Goal: Use online tool/utility: Utilize a website feature to perform a specific function

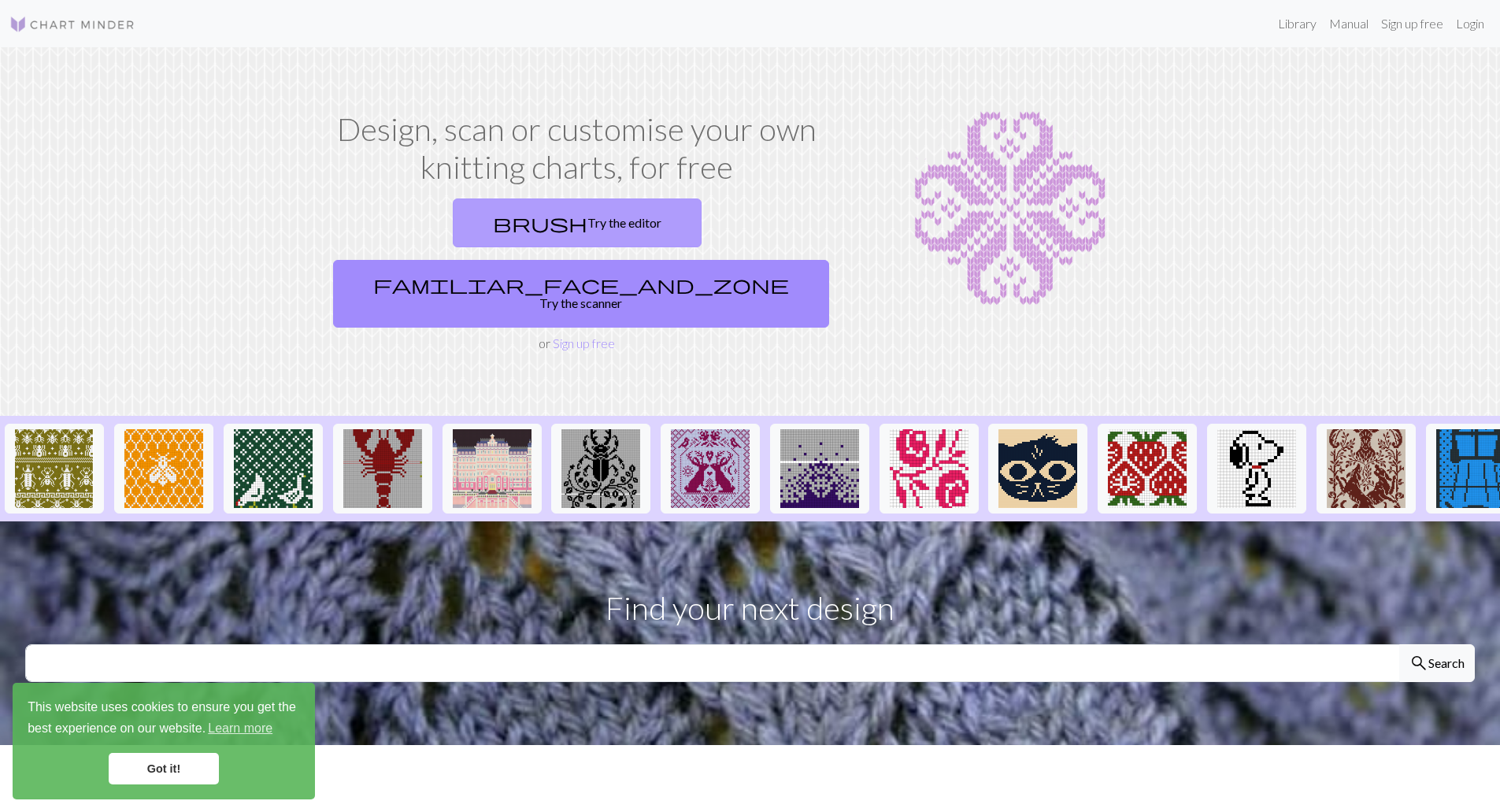
click at [453, 220] on link "brush Try the editor" at bounding box center [577, 222] width 249 height 49
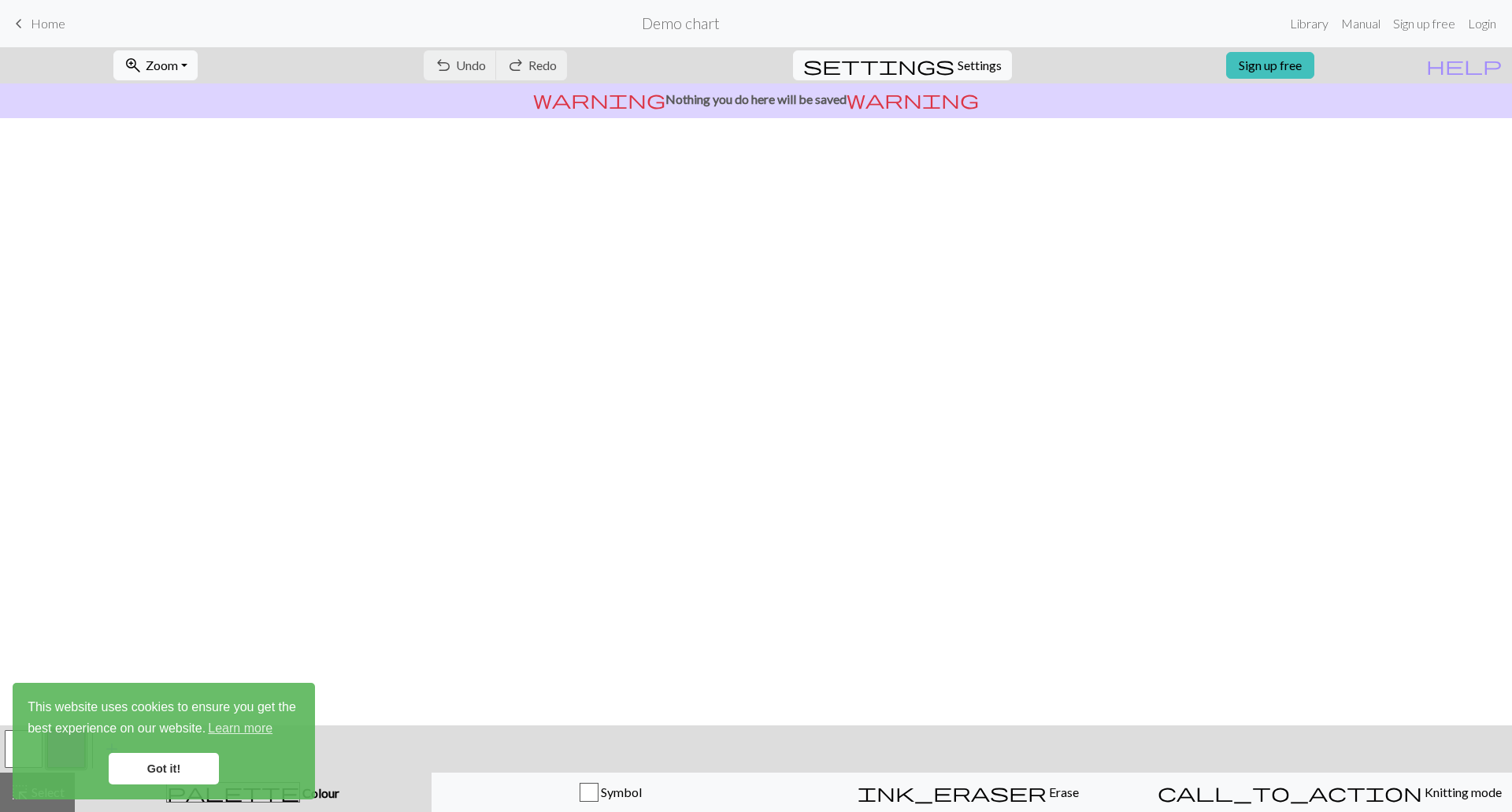
click at [176, 773] on link "Got it!" at bounding box center [163, 768] width 110 height 31
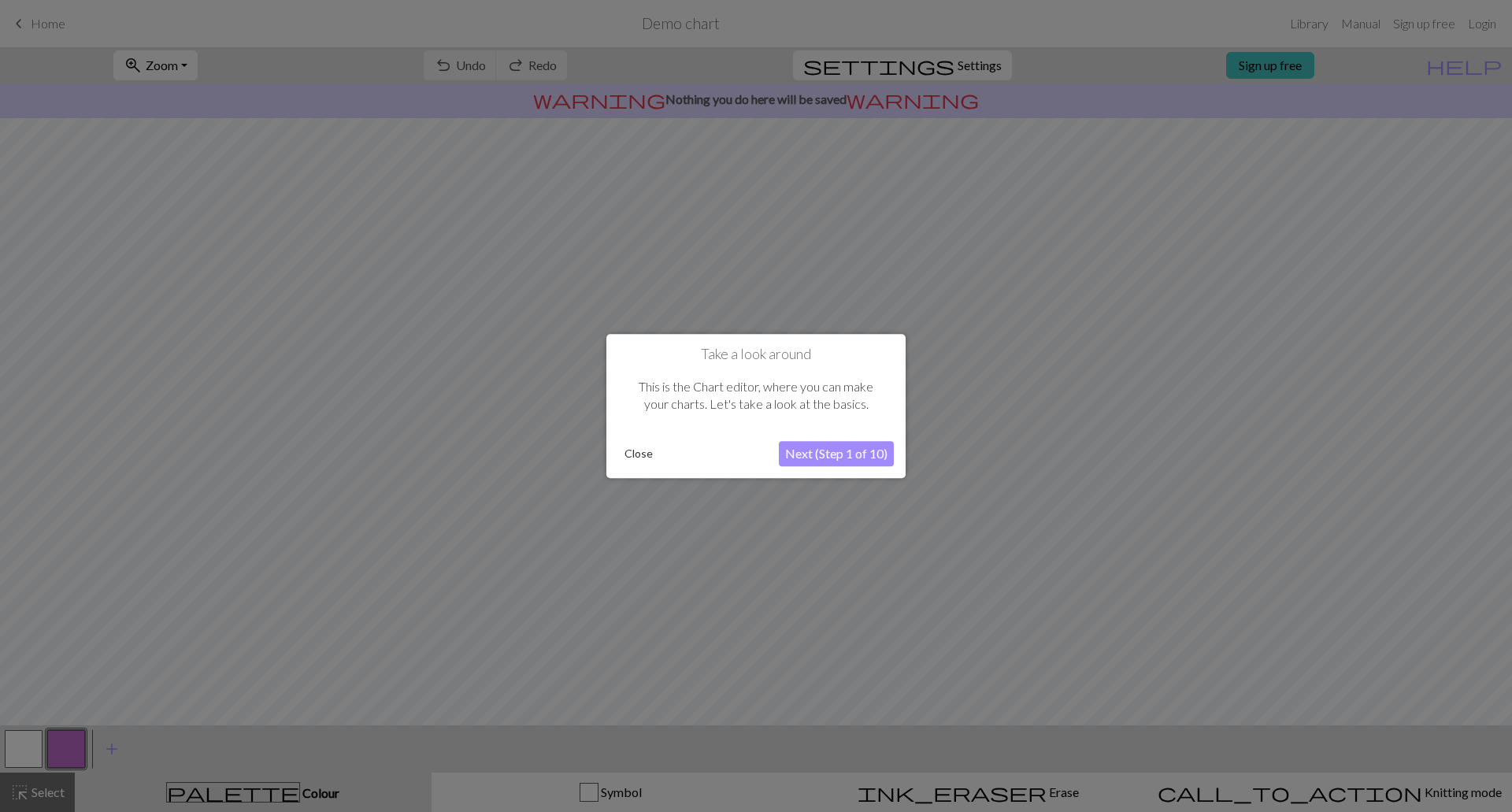
click at [650, 452] on button "Close" at bounding box center [638, 453] width 41 height 23
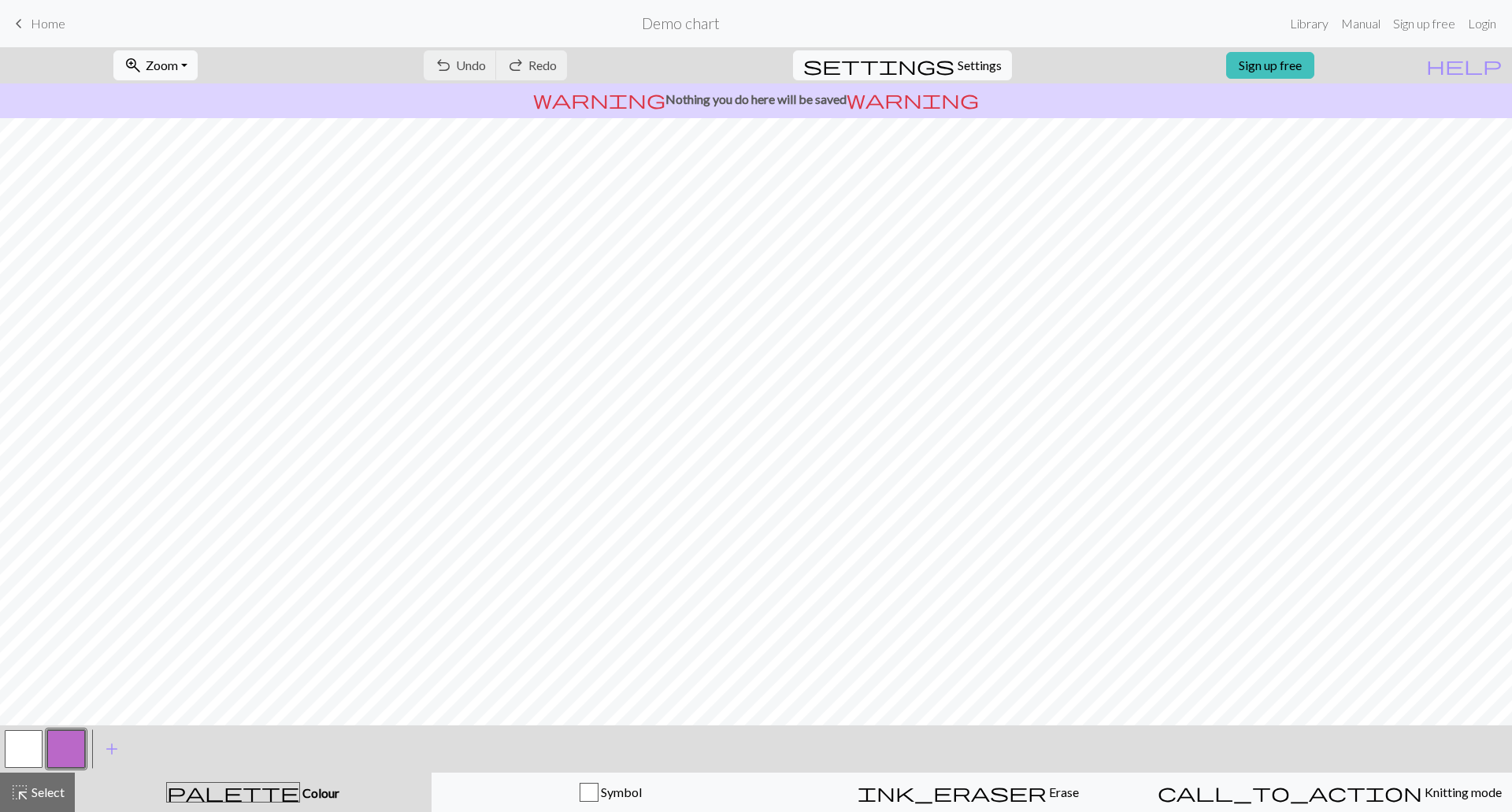
click at [26, 745] on button "button" at bounding box center [23, 749] width 38 height 38
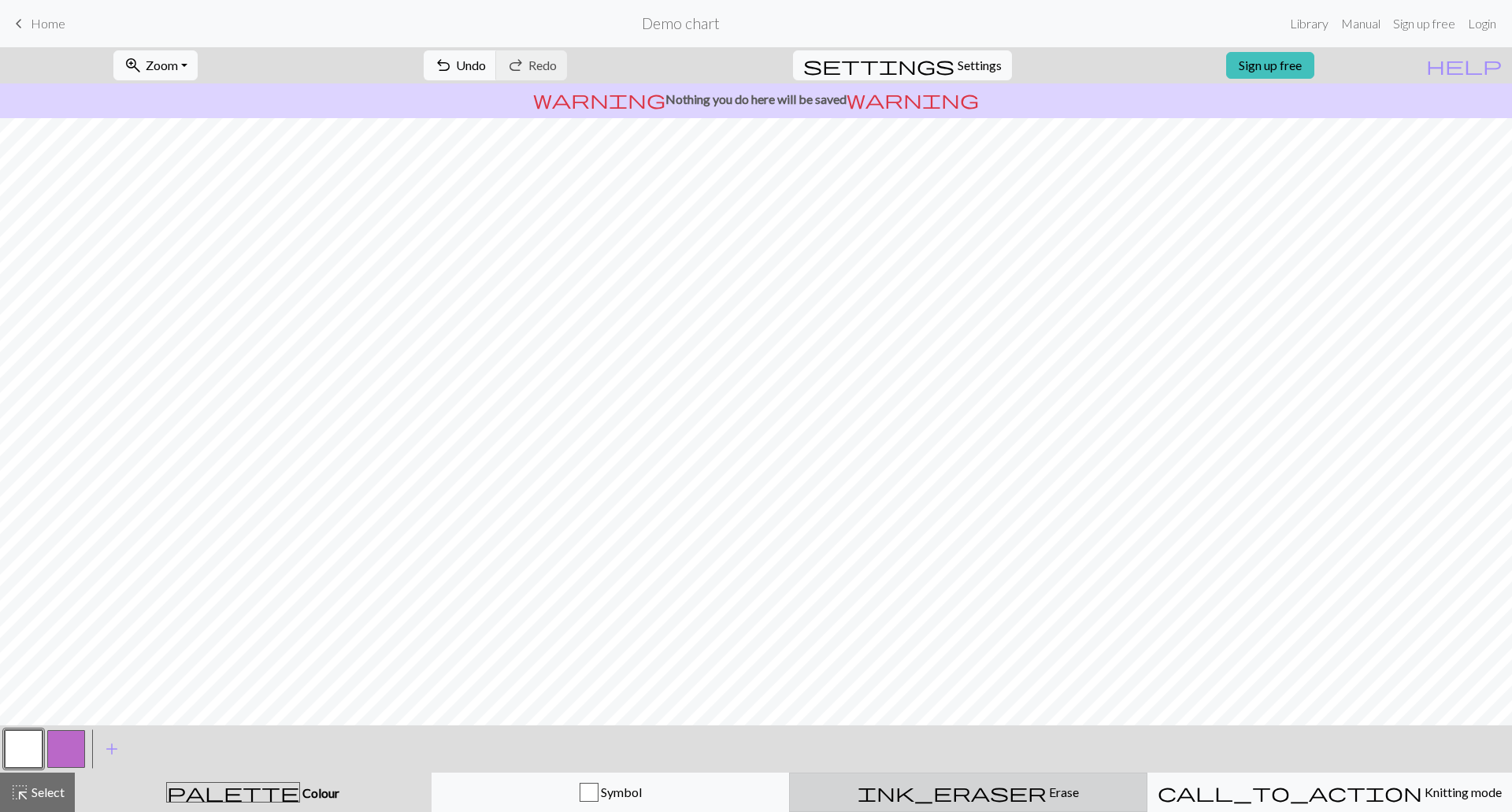
click at [957, 786] on span "ink_eraser" at bounding box center [951, 791] width 189 height 22
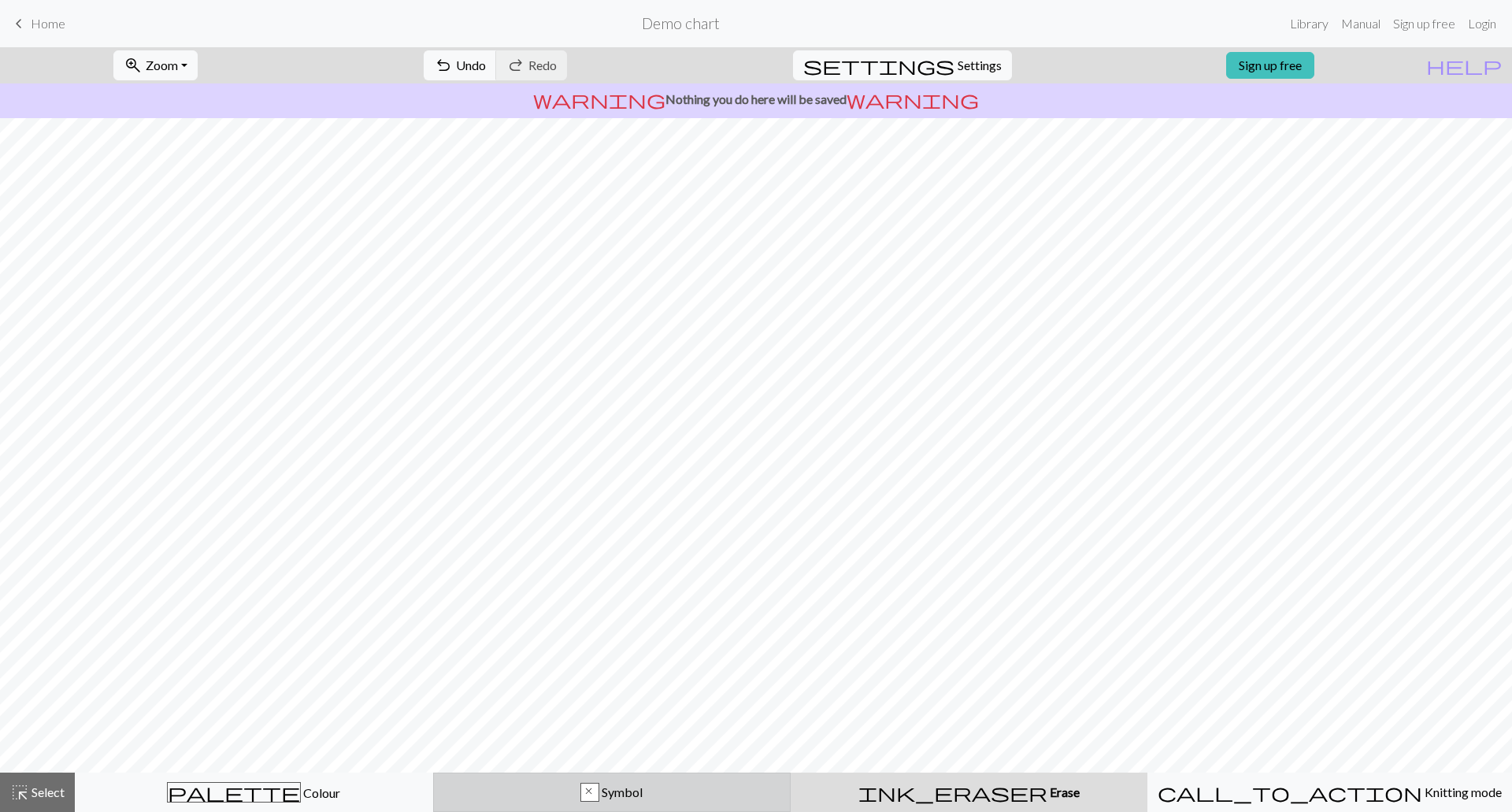
click at [617, 795] on span "Symbol" at bounding box center [621, 791] width 43 height 15
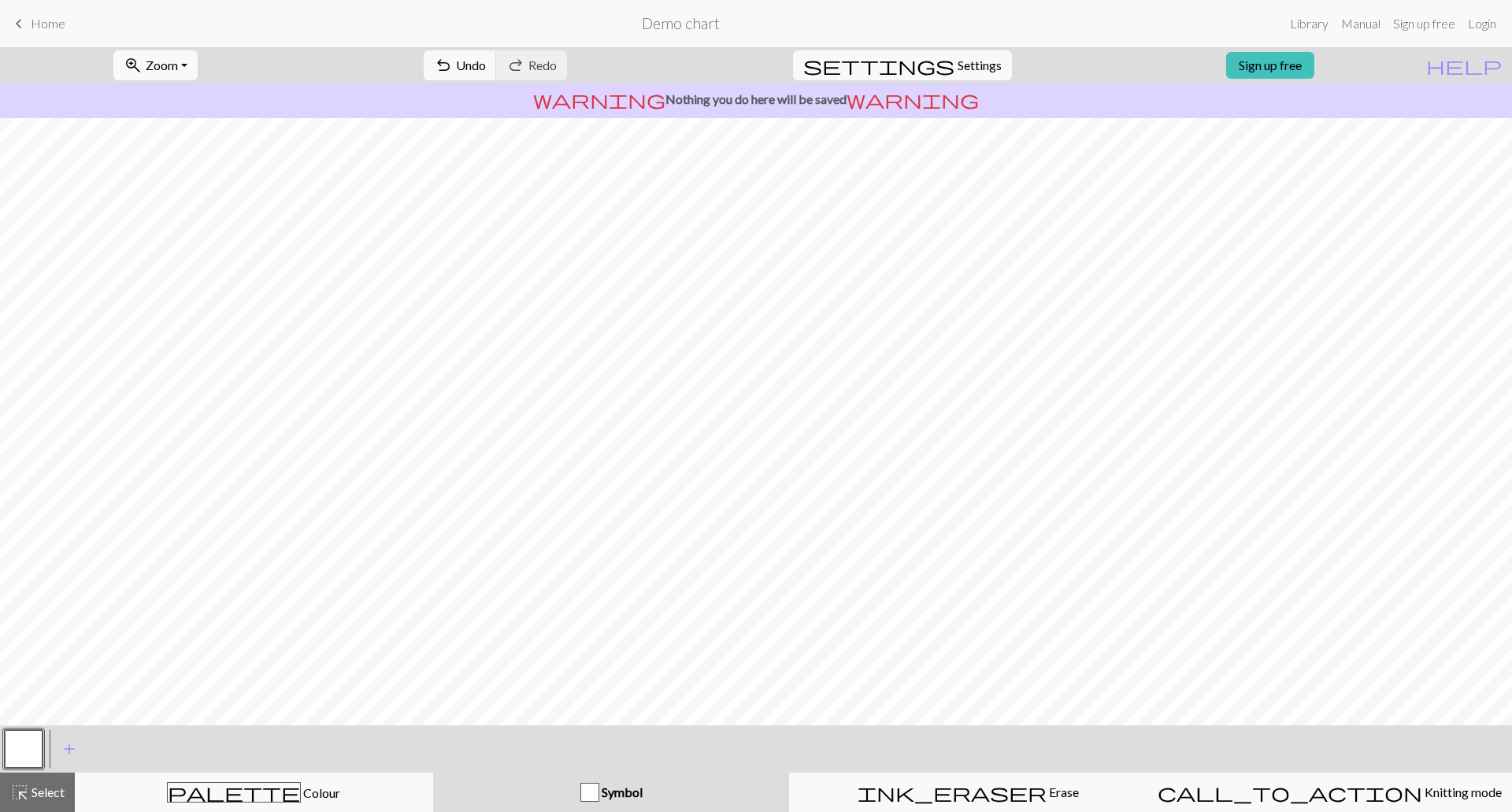
click at [609, 794] on span "Symbol" at bounding box center [621, 791] width 43 height 15
click at [605, 794] on span "Symbol" at bounding box center [621, 791] width 43 height 15
click at [348, 779] on button "palette Colour Colour" at bounding box center [254, 792] width 358 height 39
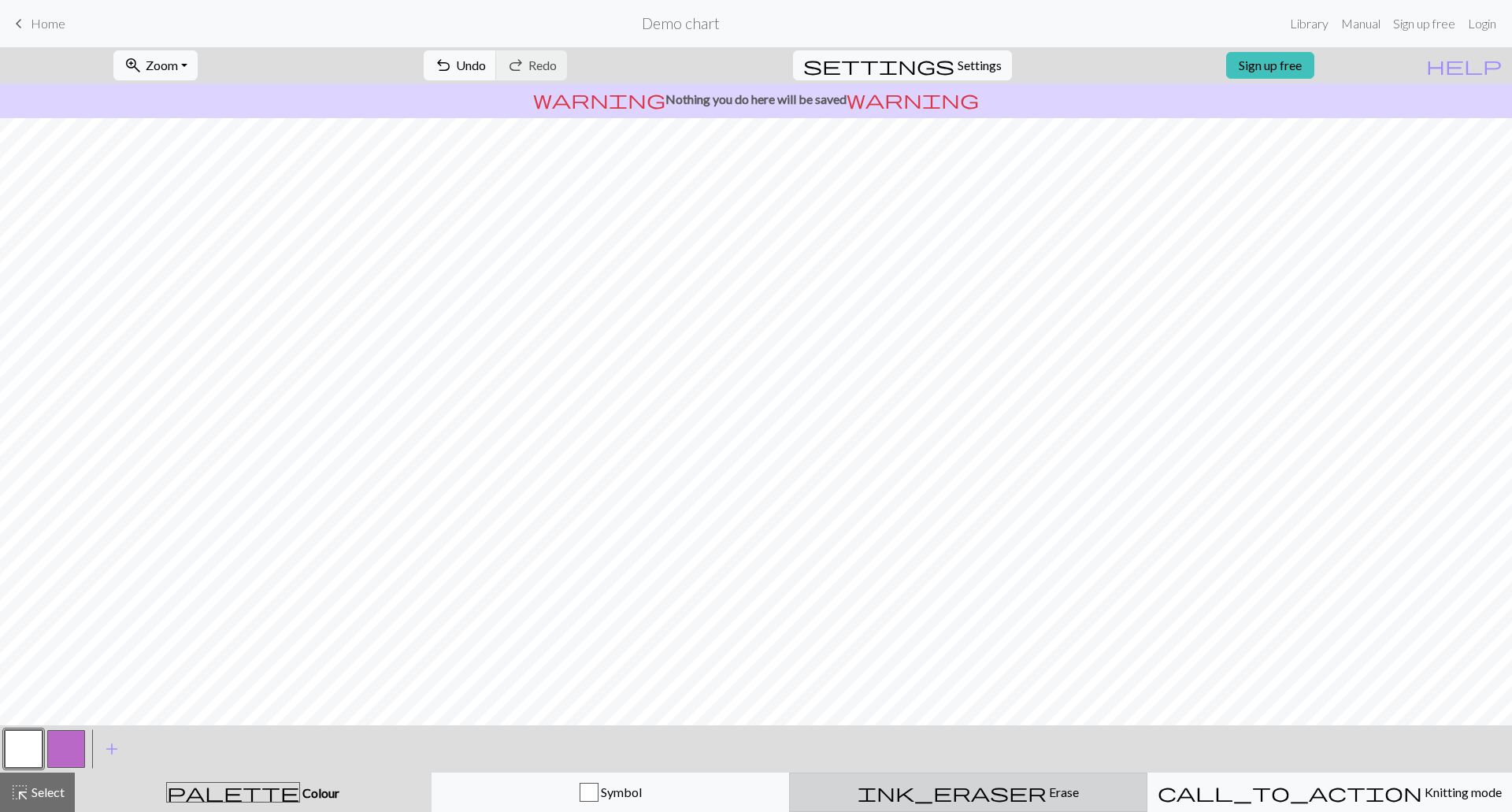
click at [1047, 786] on span "Erase" at bounding box center [1063, 791] width 32 height 15
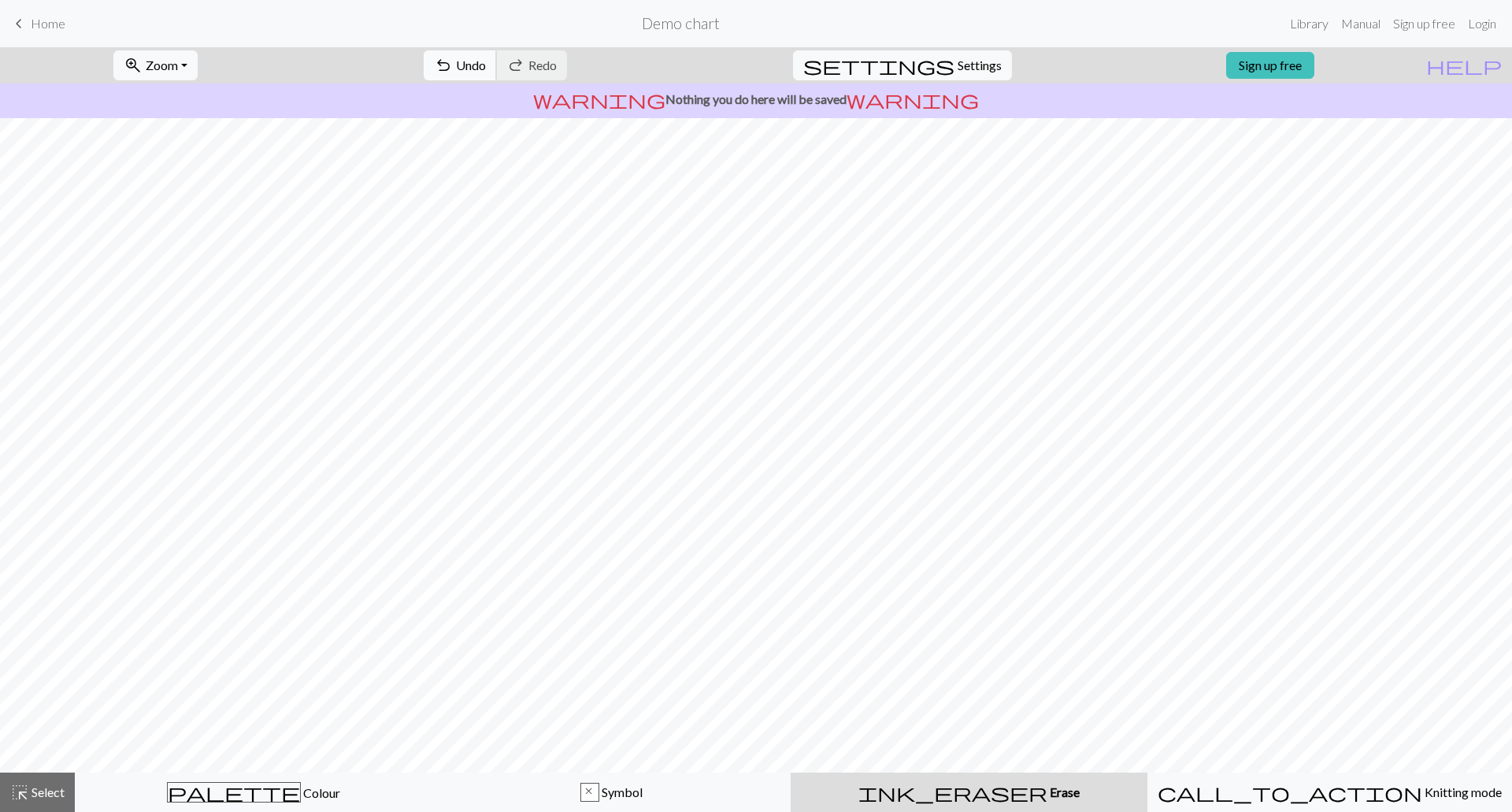
click at [453, 63] on span "undo" at bounding box center [444, 65] width 19 height 22
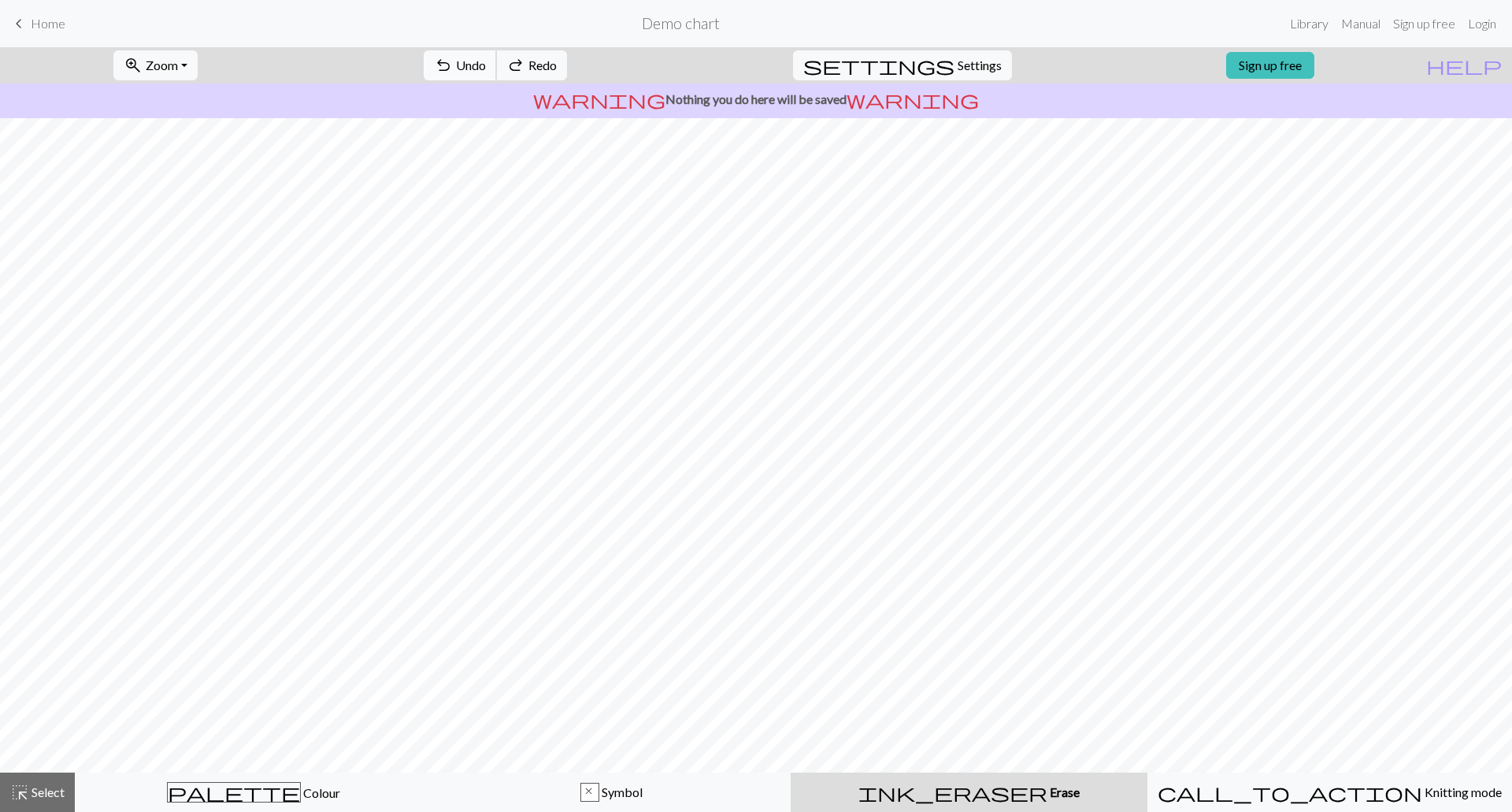
click at [453, 63] on span "undo" at bounding box center [444, 65] width 19 height 22
click at [996, 61] on button "settings Settings" at bounding box center [902, 65] width 219 height 30
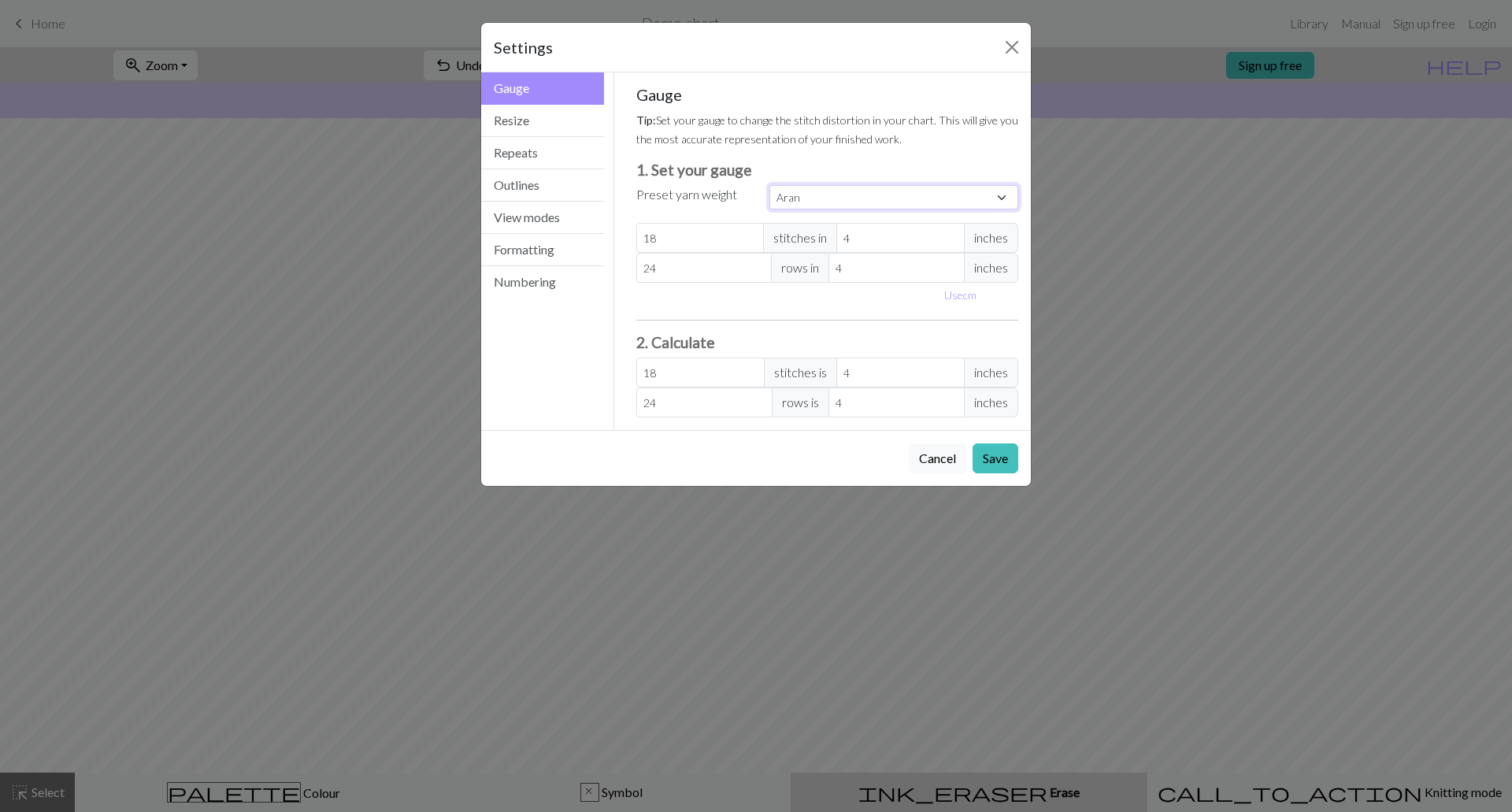
click at [850, 203] on select "Custom Square Lace Light Fingering Fingering Sport Double knit Worsted Aran Bul…" at bounding box center [894, 197] width 249 height 24
click at [770, 185] on select "Custom Square Lace Light Fingering Fingering Sport Double knit Worsted Aran Bul…" at bounding box center [894, 197] width 249 height 24
select select "custom"
type input "17"
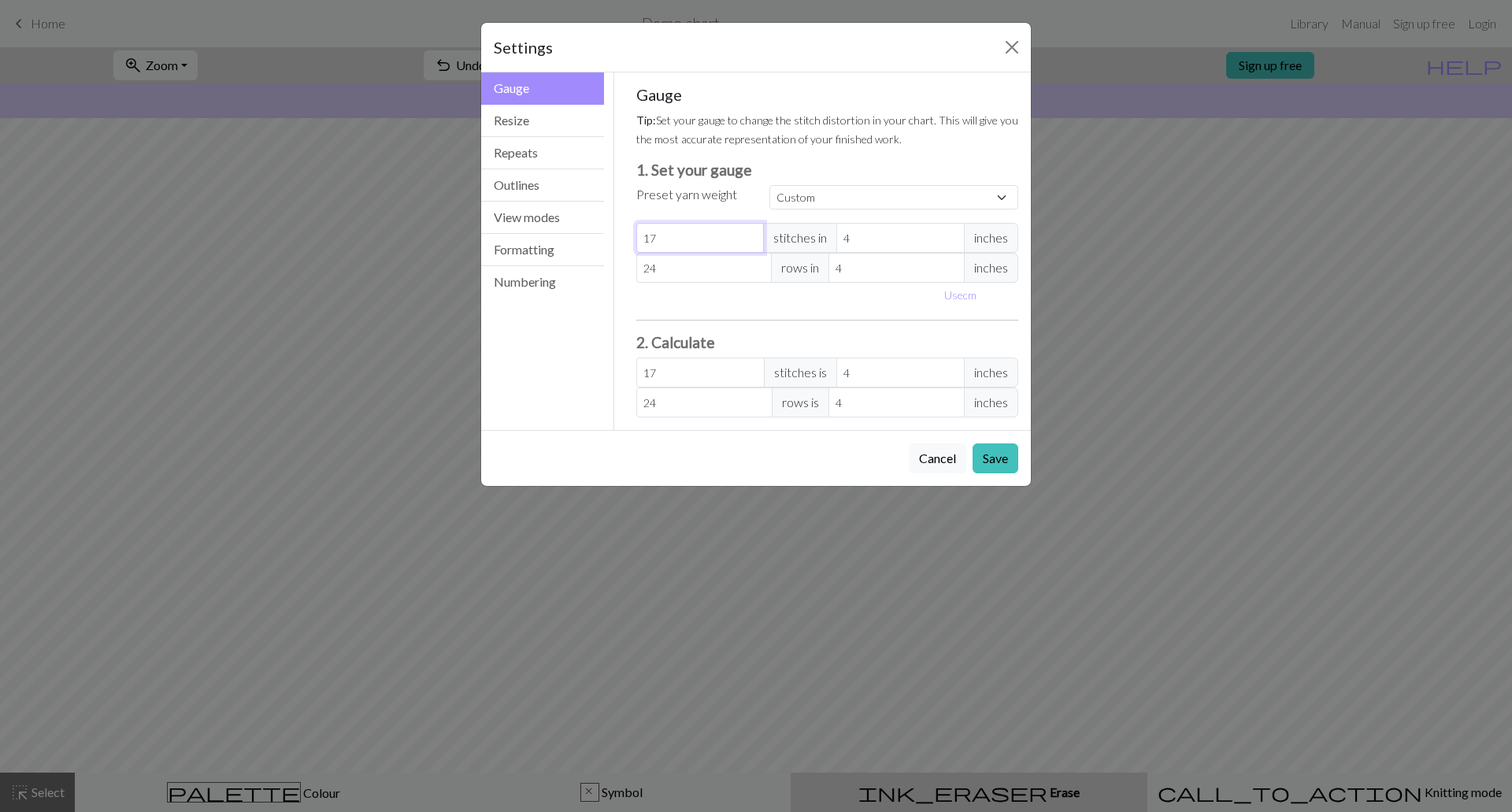
click at [750, 242] on input "17" at bounding box center [701, 238] width 128 height 30
type input "18"
click at [752, 231] on input "18" at bounding box center [701, 238] width 128 height 30
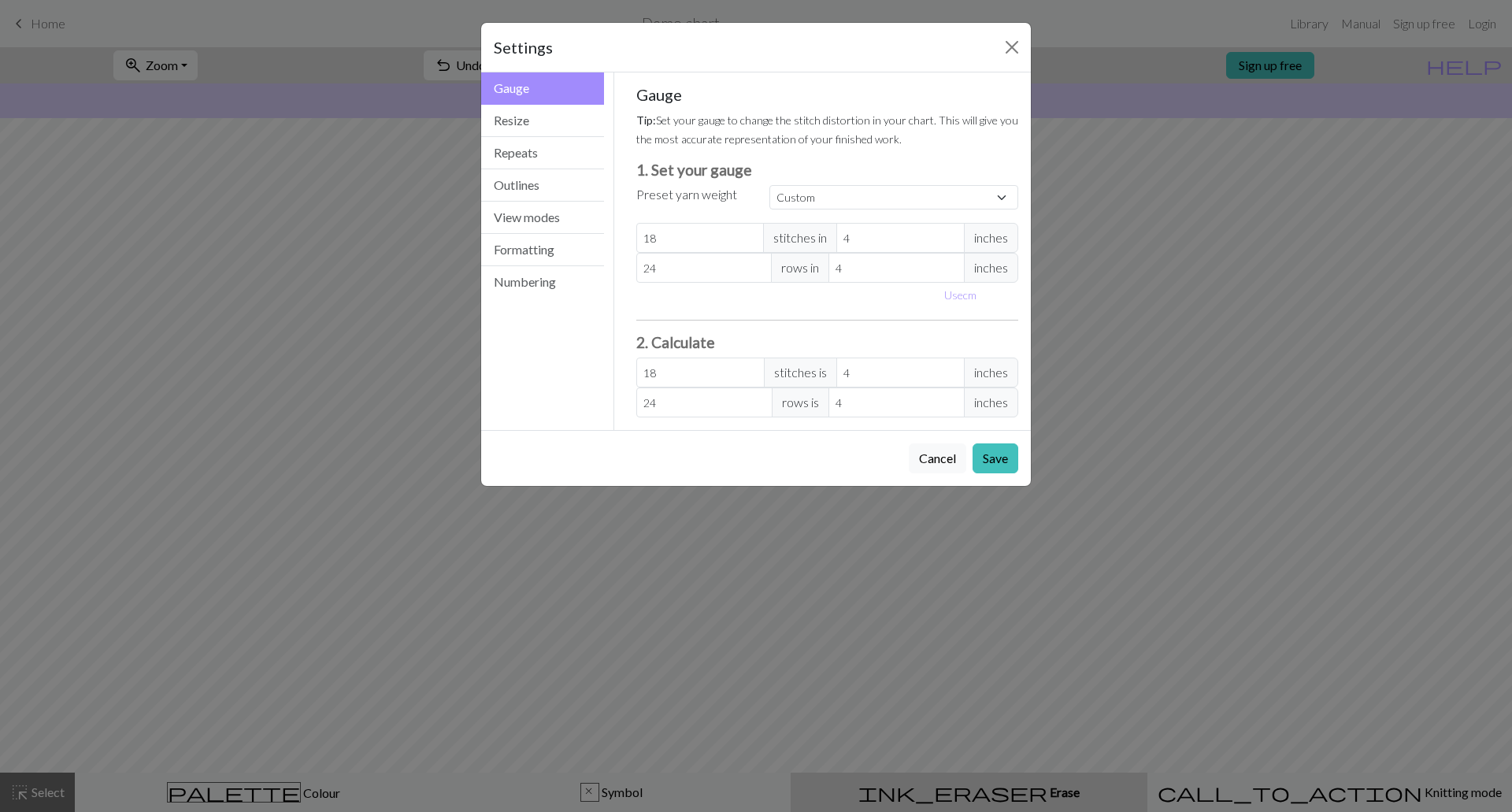
click at [1129, 238] on div "Settings Gauge Gauge Resize Repeats Outlines View modes Formatting Numbering Ga…" at bounding box center [756, 406] width 1512 height 812
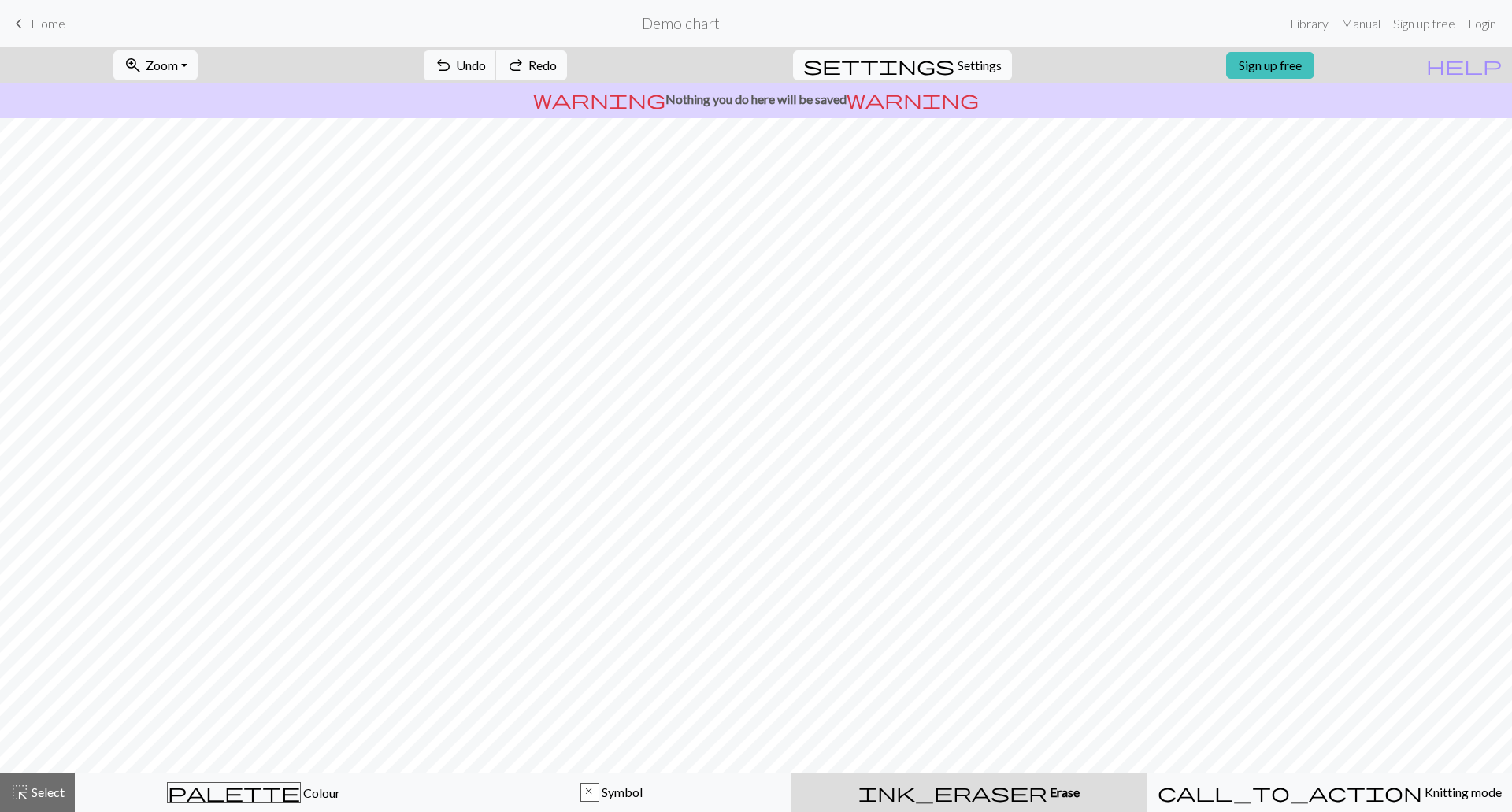
click at [940, 72] on button "settings Settings" at bounding box center [902, 65] width 219 height 30
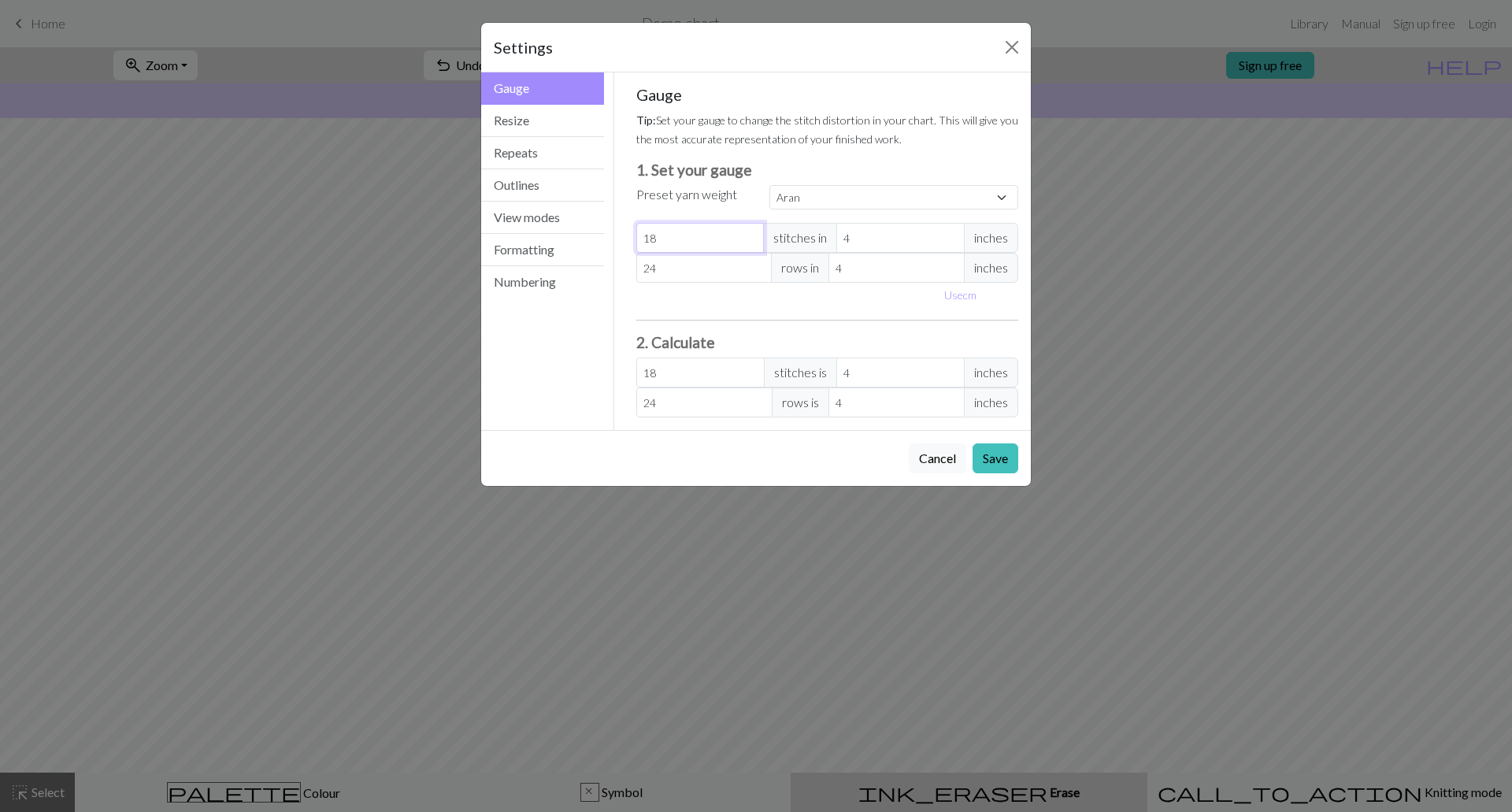
drag, startPoint x: 665, startPoint y: 238, endPoint x: 621, endPoint y: 238, distance: 44.0
click at [621, 238] on div "Gauge Tip: Set your gauge to change the stitch distortion in your chart. This w…" at bounding box center [827, 250] width 427 height 357
select select "custom"
type input "19"
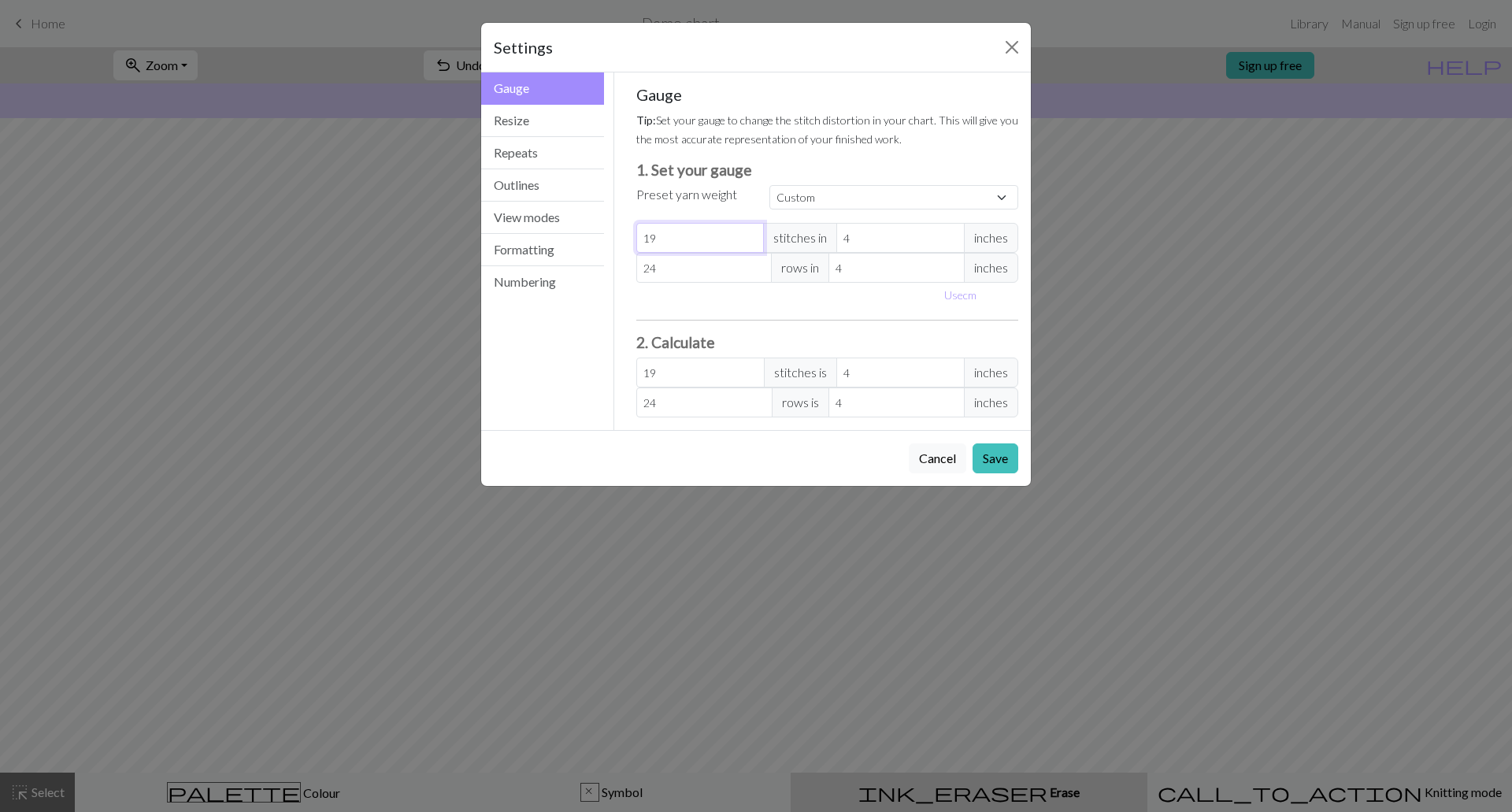
click at [749, 233] on input "19" at bounding box center [701, 238] width 128 height 30
type input "20"
click at [750, 232] on input "20" at bounding box center [701, 238] width 128 height 30
type input "21"
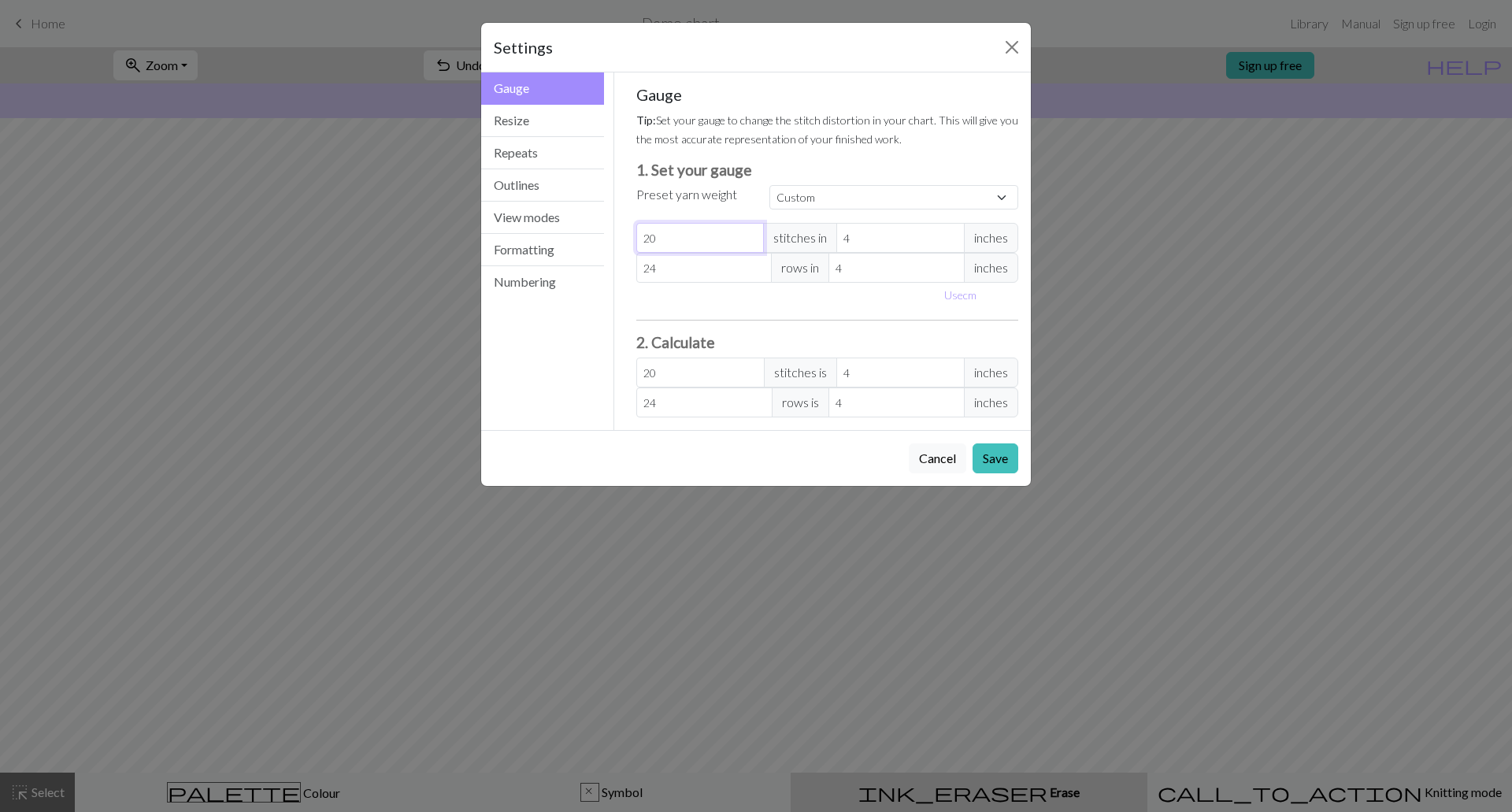
type input "21"
click at [750, 232] on input "21" at bounding box center [701, 238] width 128 height 30
type input "22"
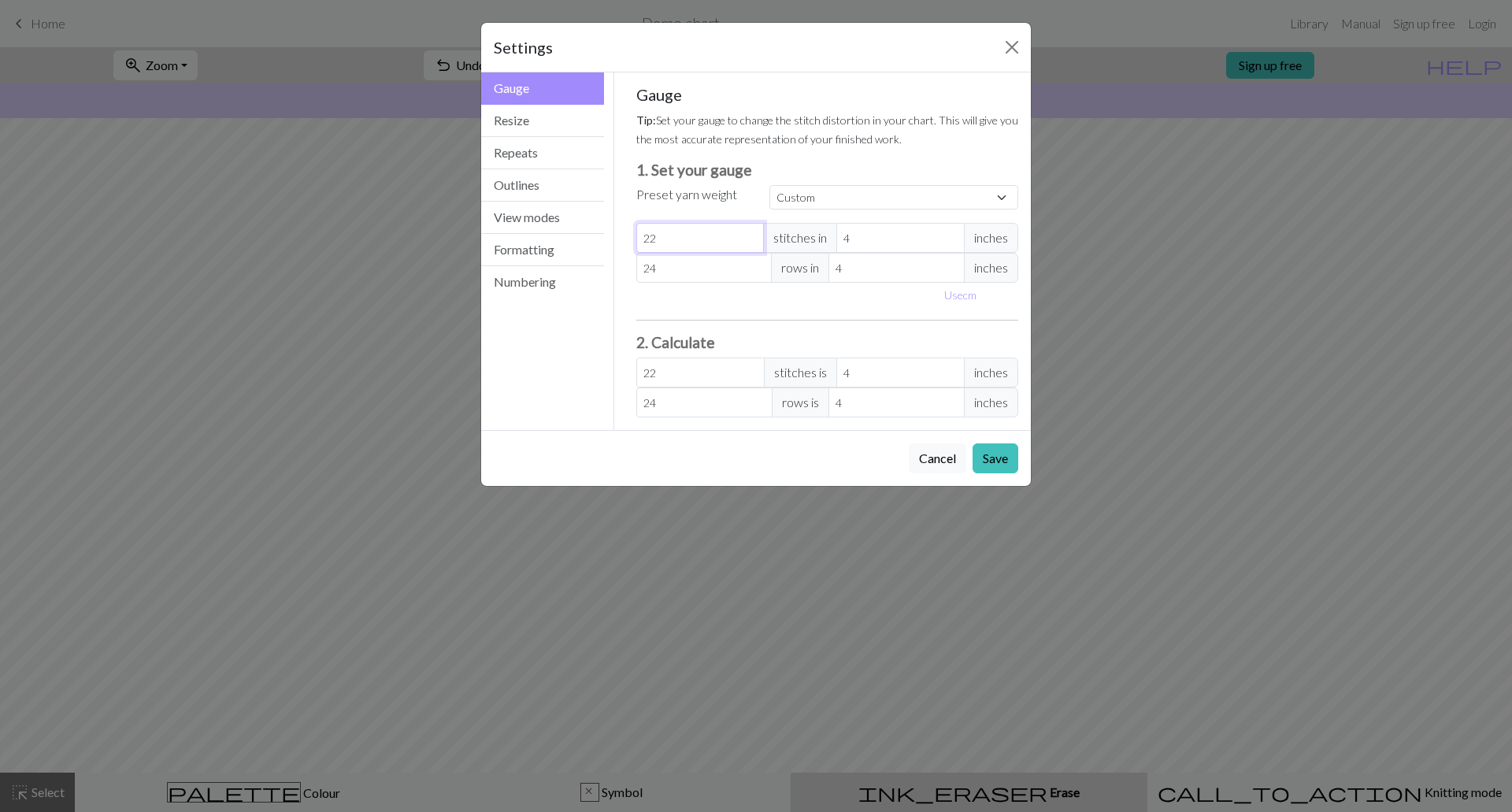
click at [750, 232] on input "22" at bounding box center [701, 238] width 128 height 30
click at [684, 270] on input "24" at bounding box center [705, 267] width 136 height 30
click at [969, 293] on button "Use cm" at bounding box center [961, 294] width 47 height 24
type input "10.16"
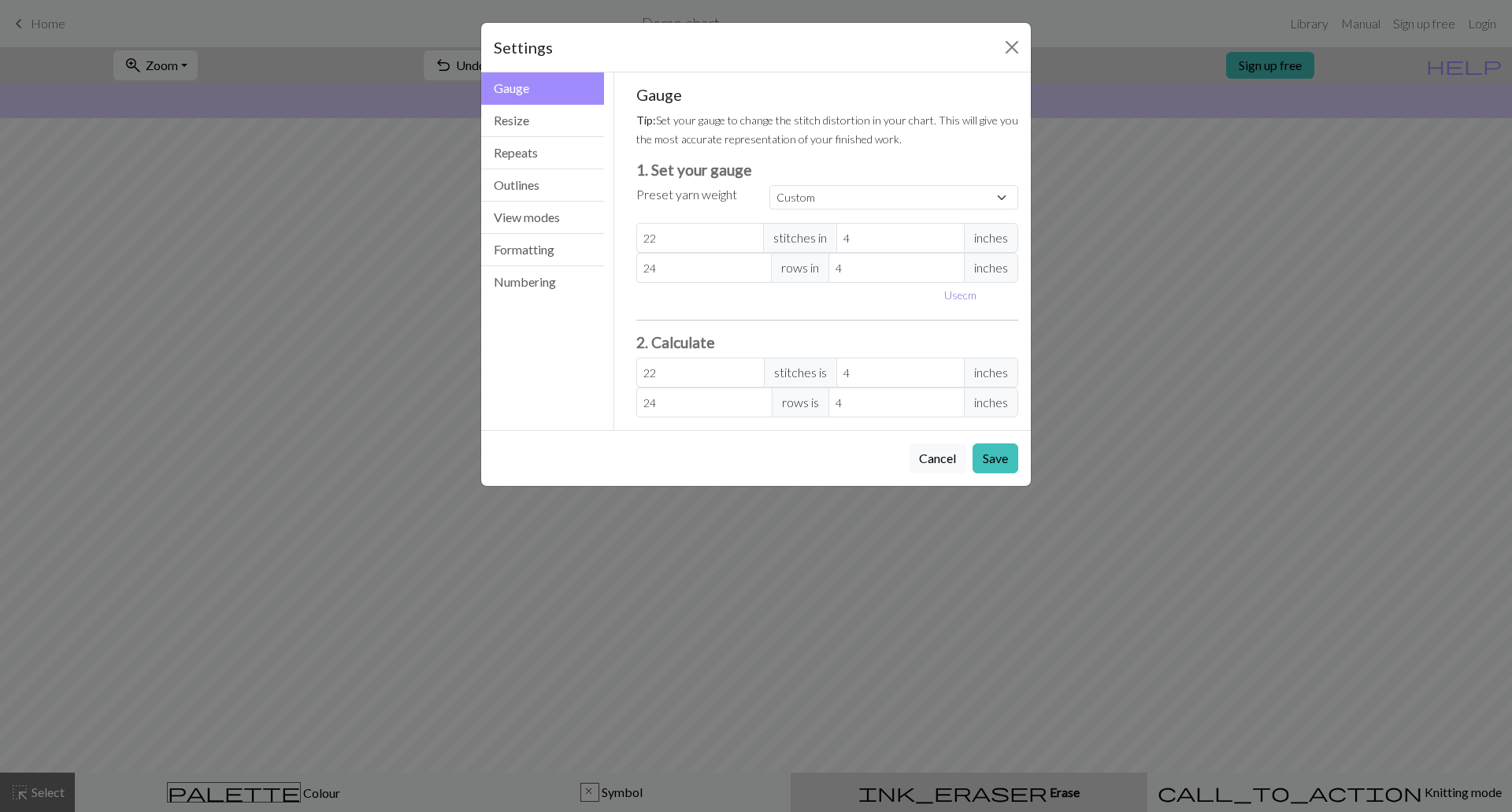
type input "10.16"
drag, startPoint x: 648, startPoint y: 270, endPoint x: 624, endPoint y: 270, distance: 24.0
click at [624, 270] on div "Gauge Tip: Set your gauge to change the stitch distortion in your chart. This w…" at bounding box center [827, 250] width 408 height 357
type input "4"
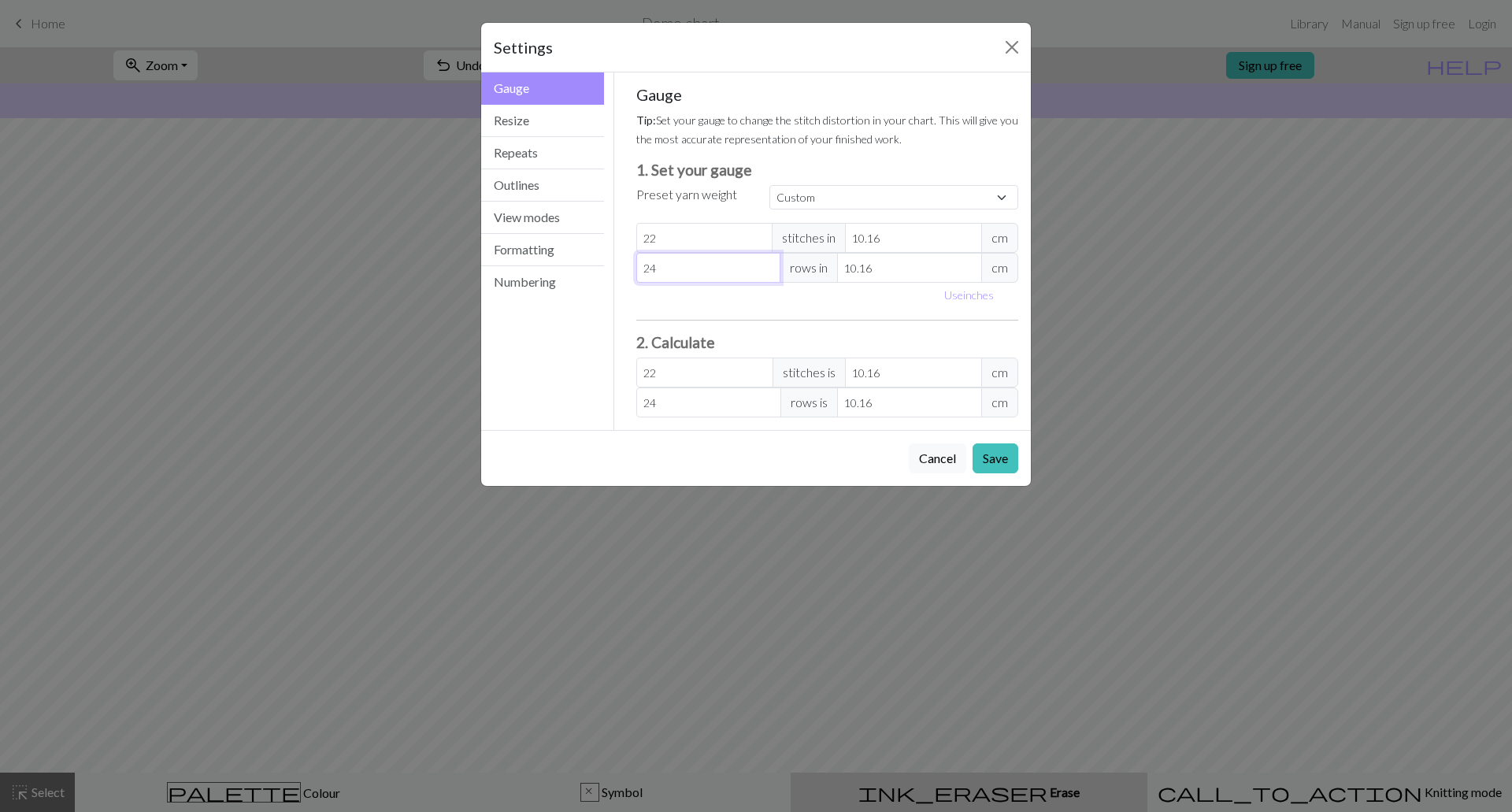
type input "4"
type input "0"
type input "3"
type input "30"
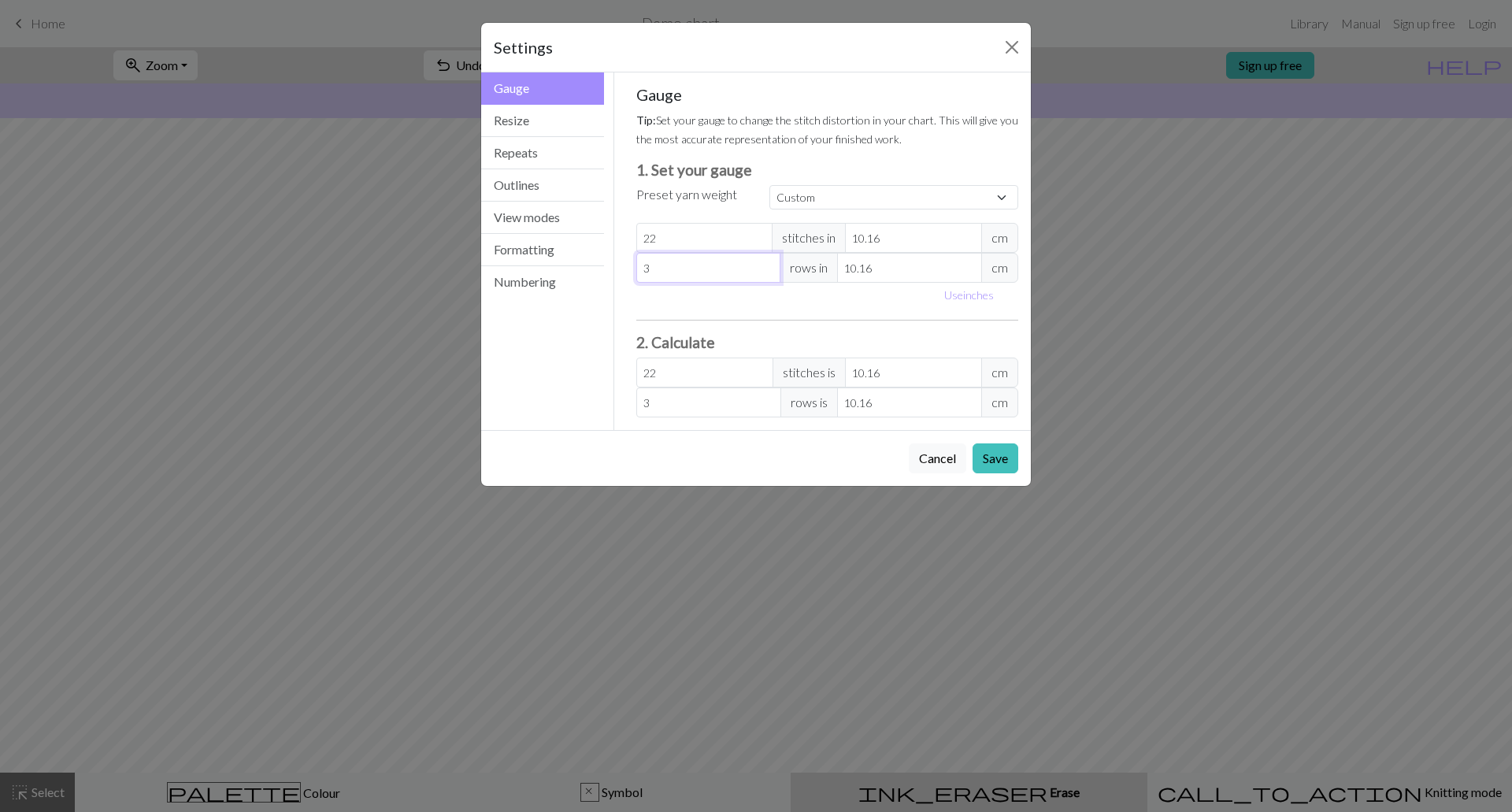
type input "30"
click at [777, 323] on div "Gauge Tip: Set your gauge to change the stitch distortion in your chart. This w…" at bounding box center [827, 251] width 383 height 332
click at [530, 124] on button "Resize" at bounding box center [542, 120] width 123 height 32
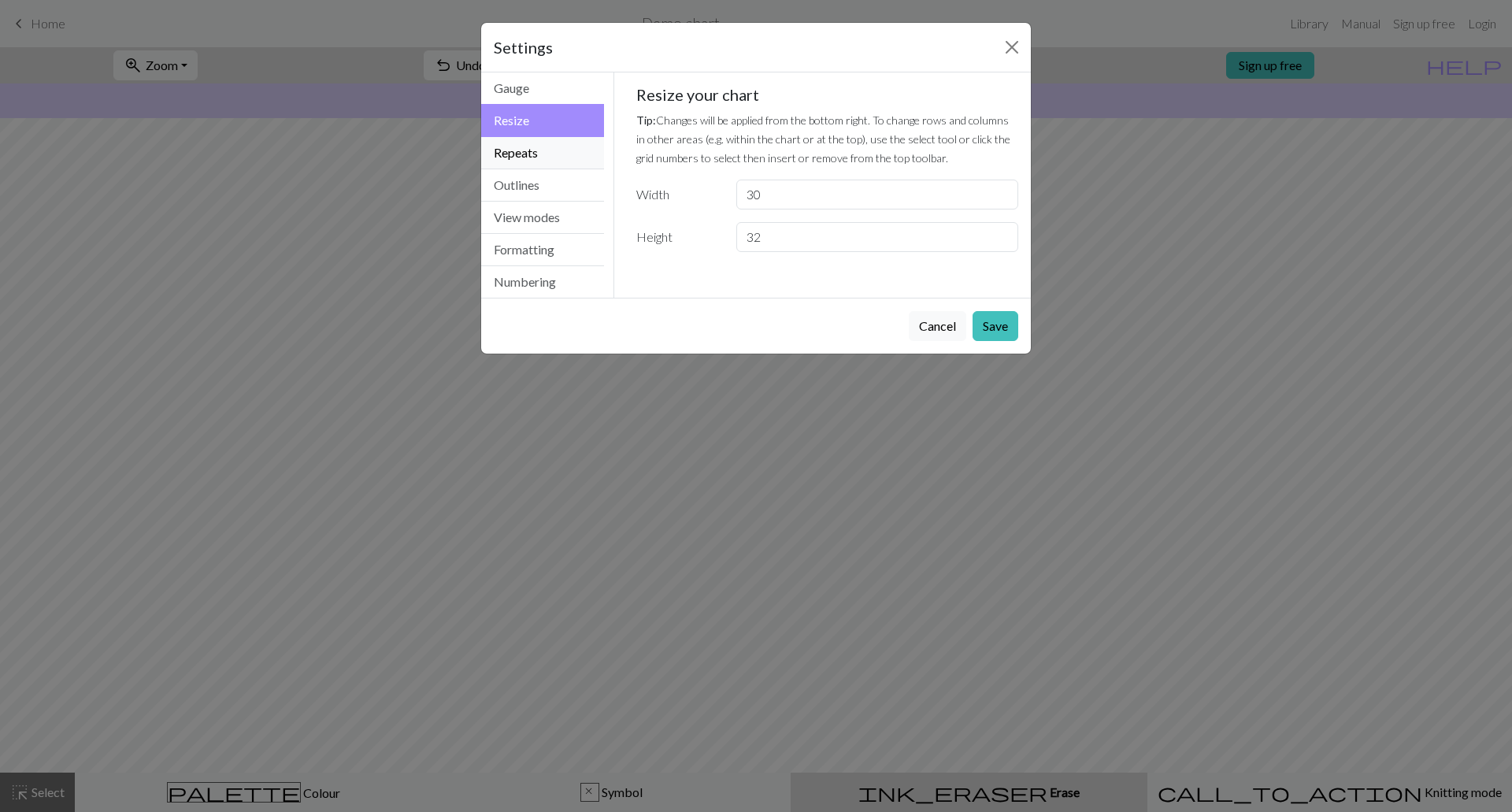
click at [527, 156] on button "Repeats" at bounding box center [542, 153] width 123 height 32
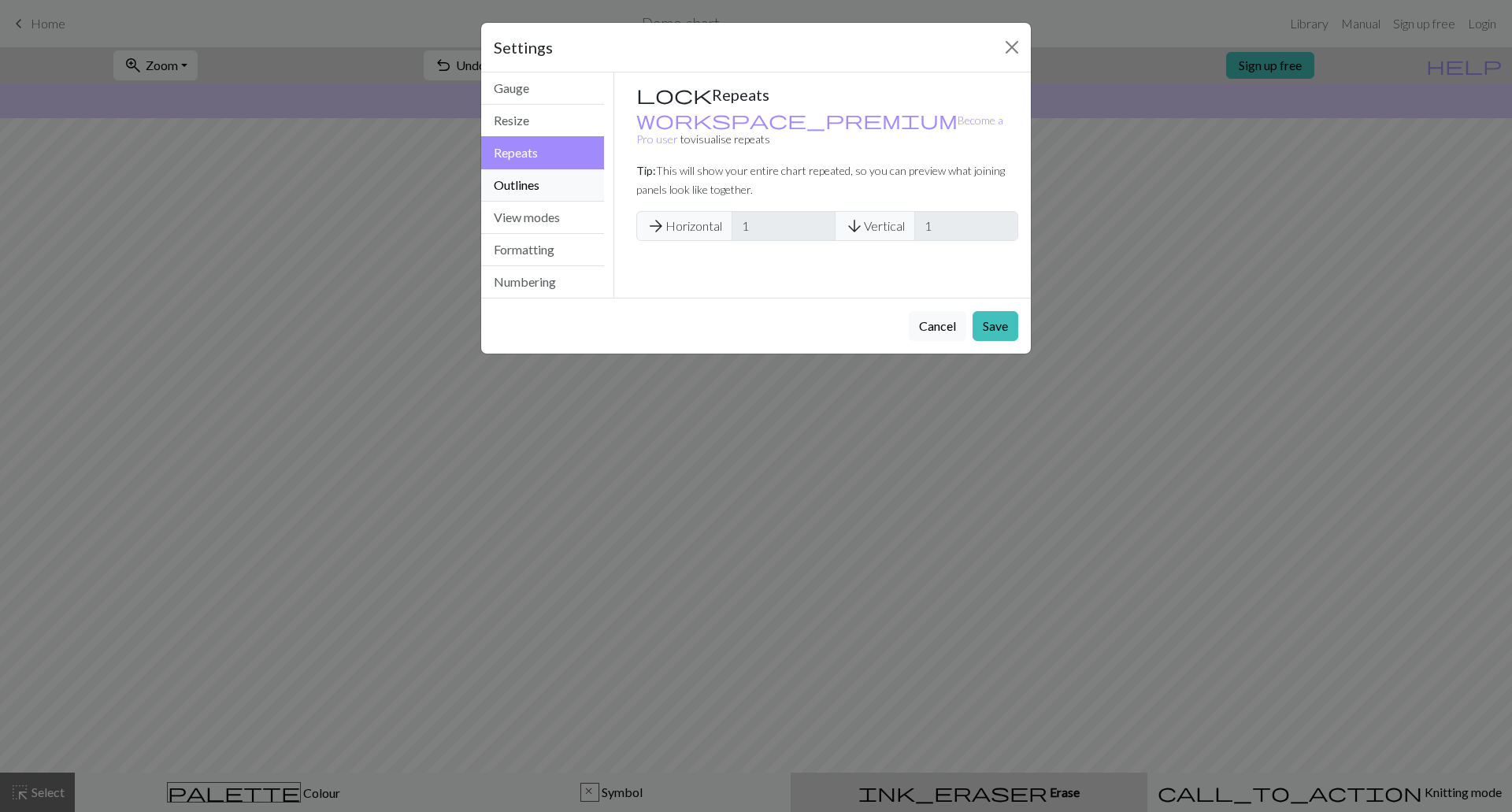
click at [530, 179] on button "Outlines" at bounding box center [542, 185] width 123 height 32
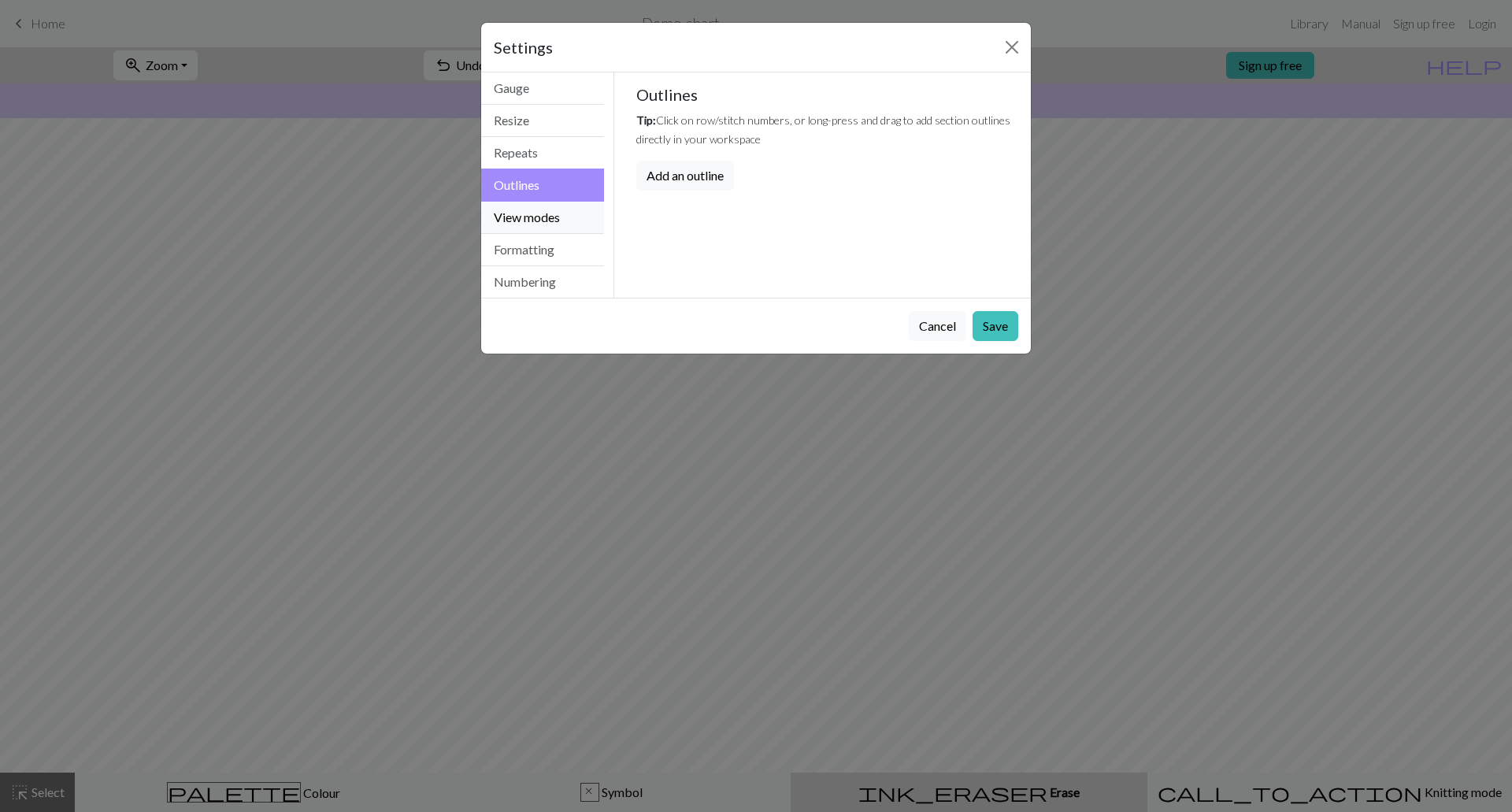
click at [536, 209] on button "View modes" at bounding box center [542, 217] width 123 height 32
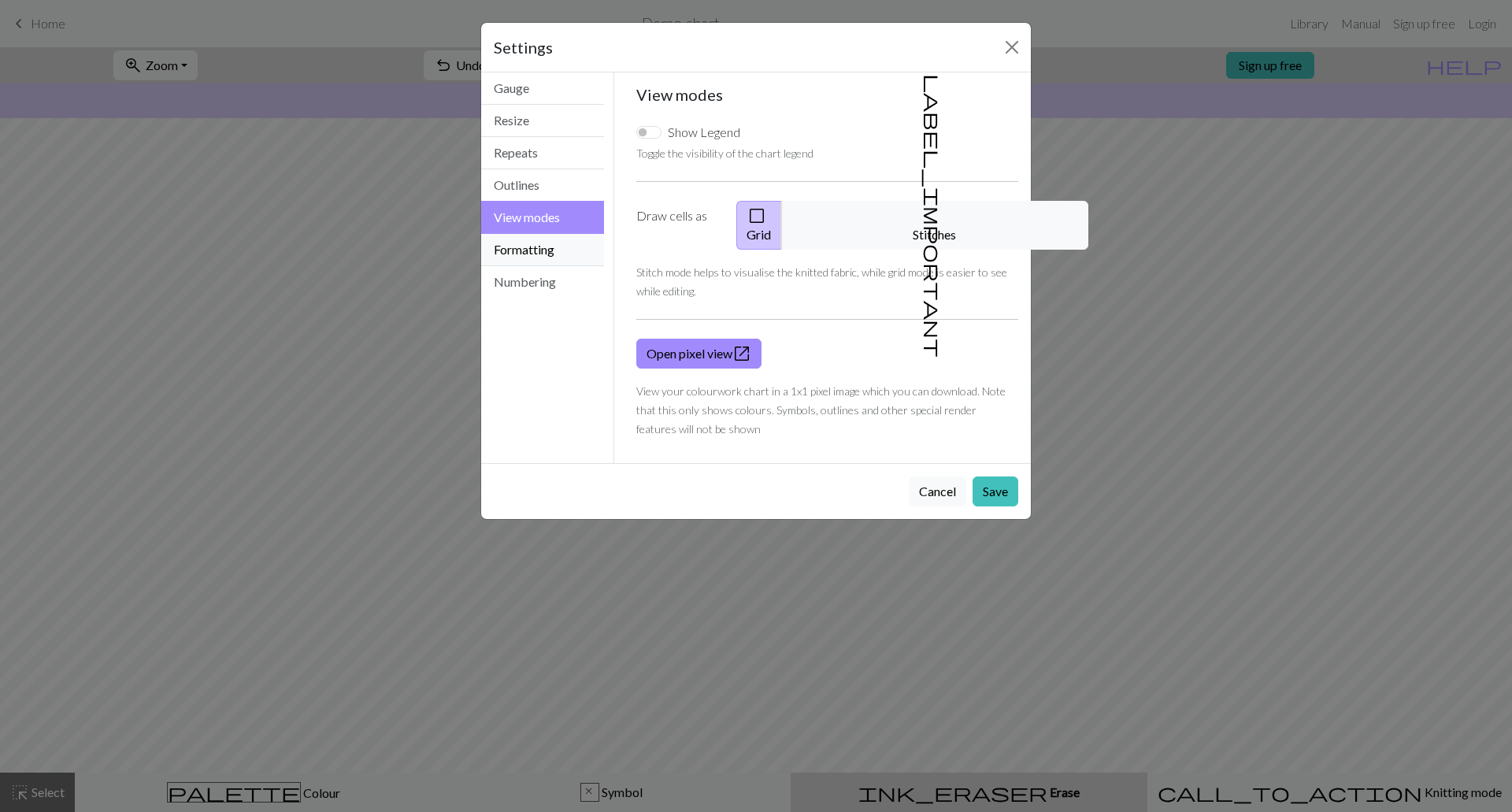
click at [536, 241] on button "Formatting" at bounding box center [542, 250] width 123 height 32
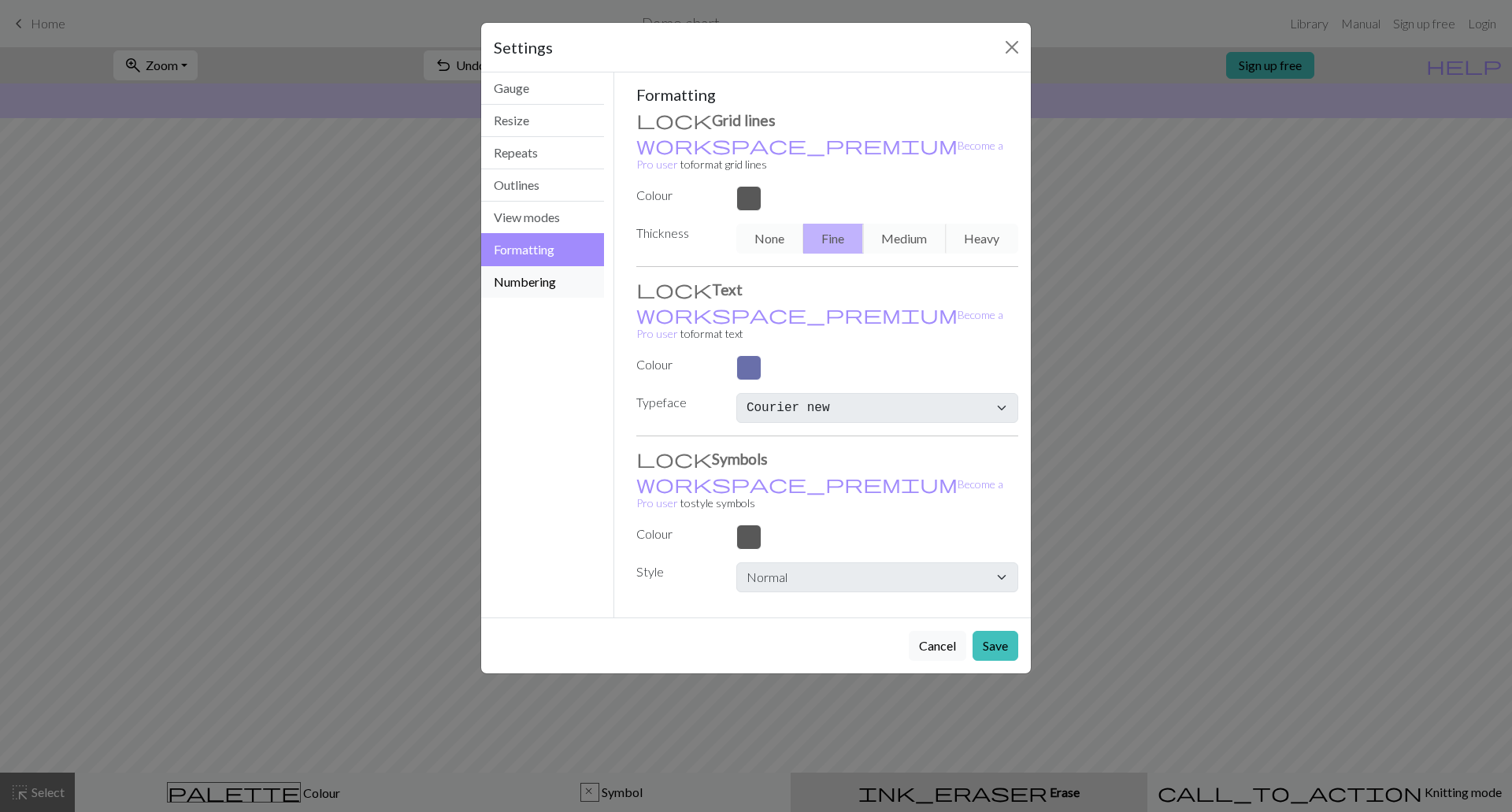
click at [547, 271] on button "Numbering" at bounding box center [542, 282] width 123 height 31
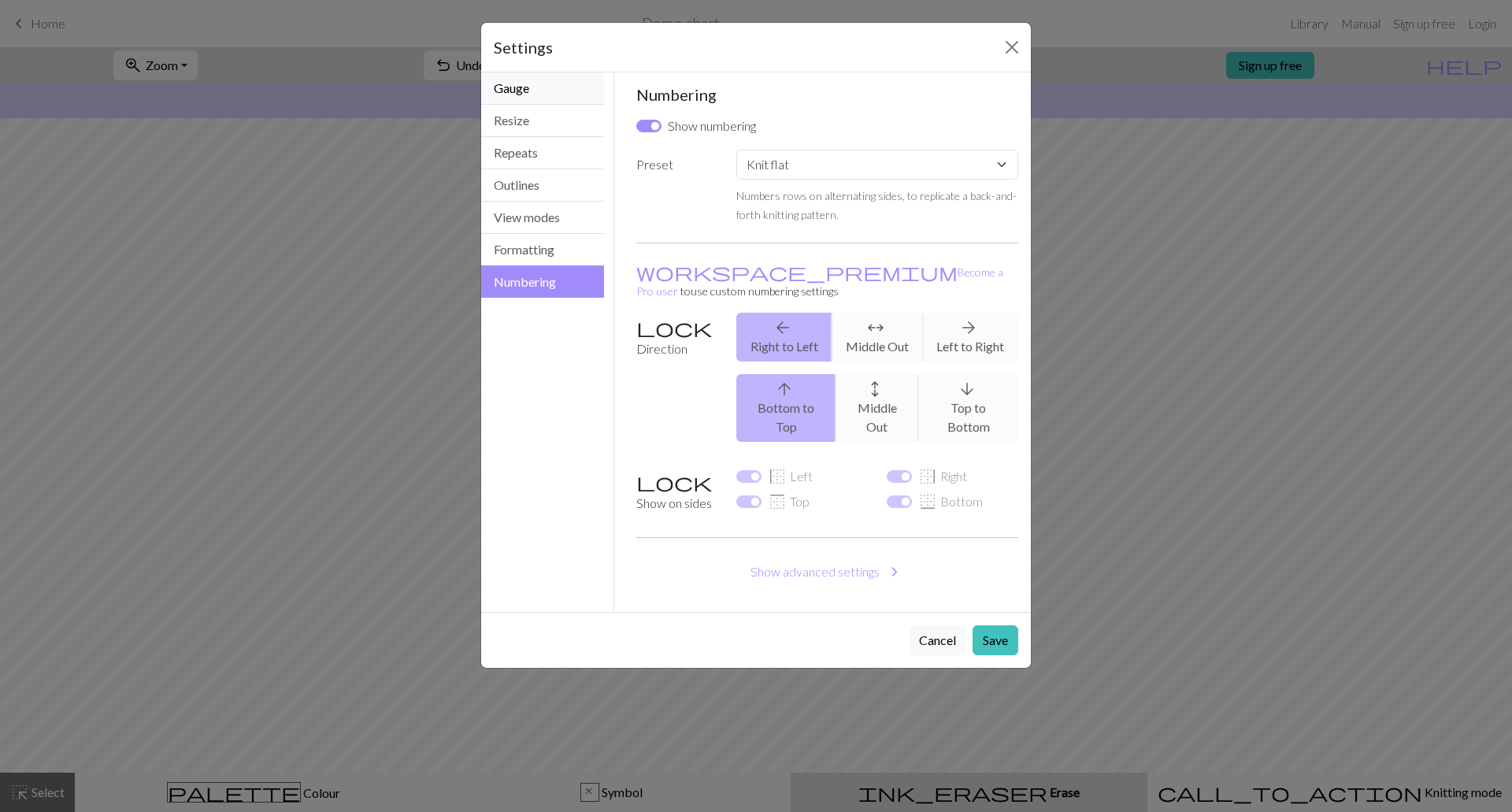
click at [531, 95] on button "Gauge" at bounding box center [542, 88] width 123 height 32
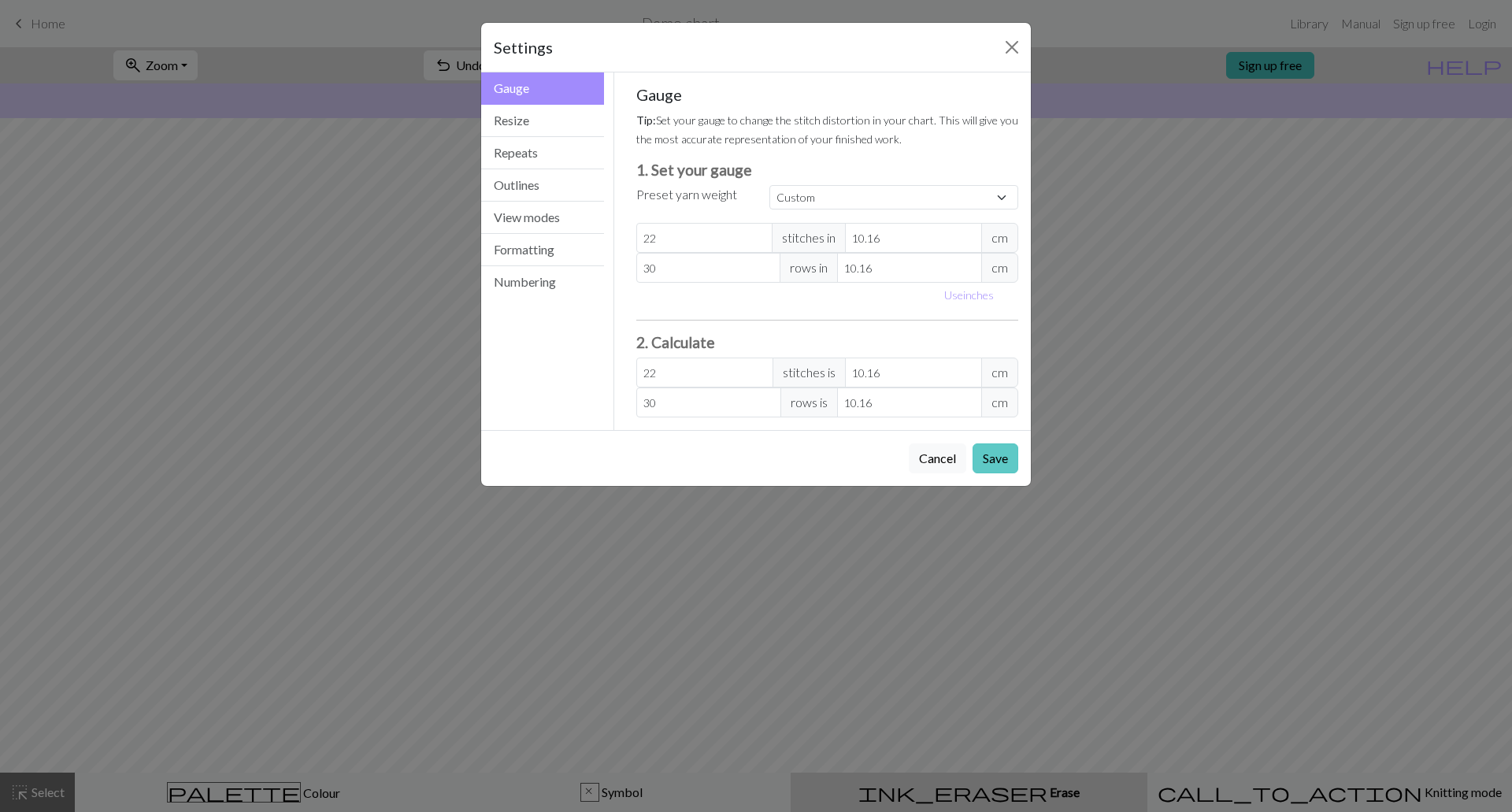
click at [981, 449] on button "Save" at bounding box center [995, 457] width 46 height 30
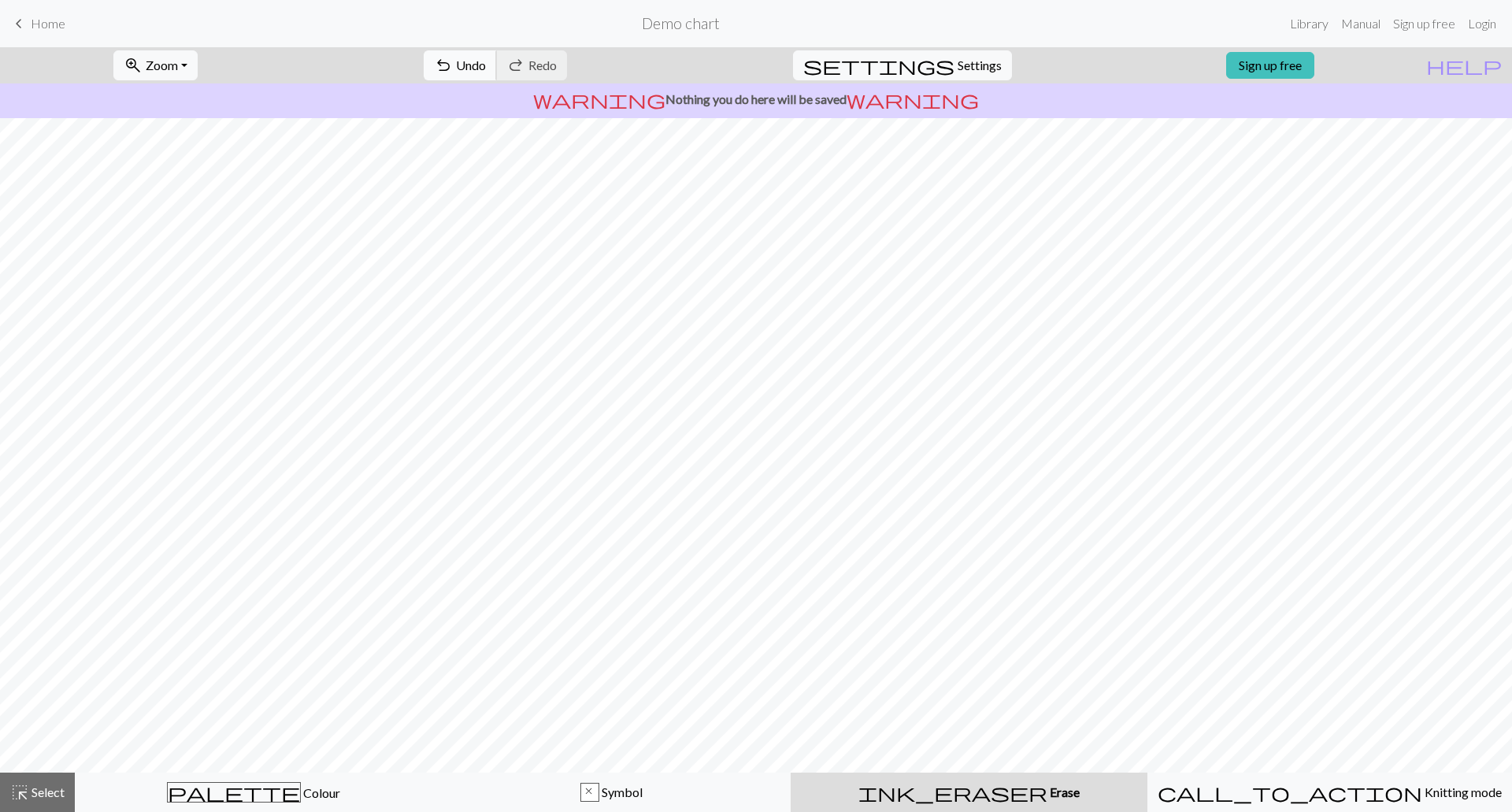
click at [497, 75] on button "undo Undo Undo" at bounding box center [460, 65] width 73 height 30
click at [41, 786] on span "Select" at bounding box center [47, 791] width 35 height 15
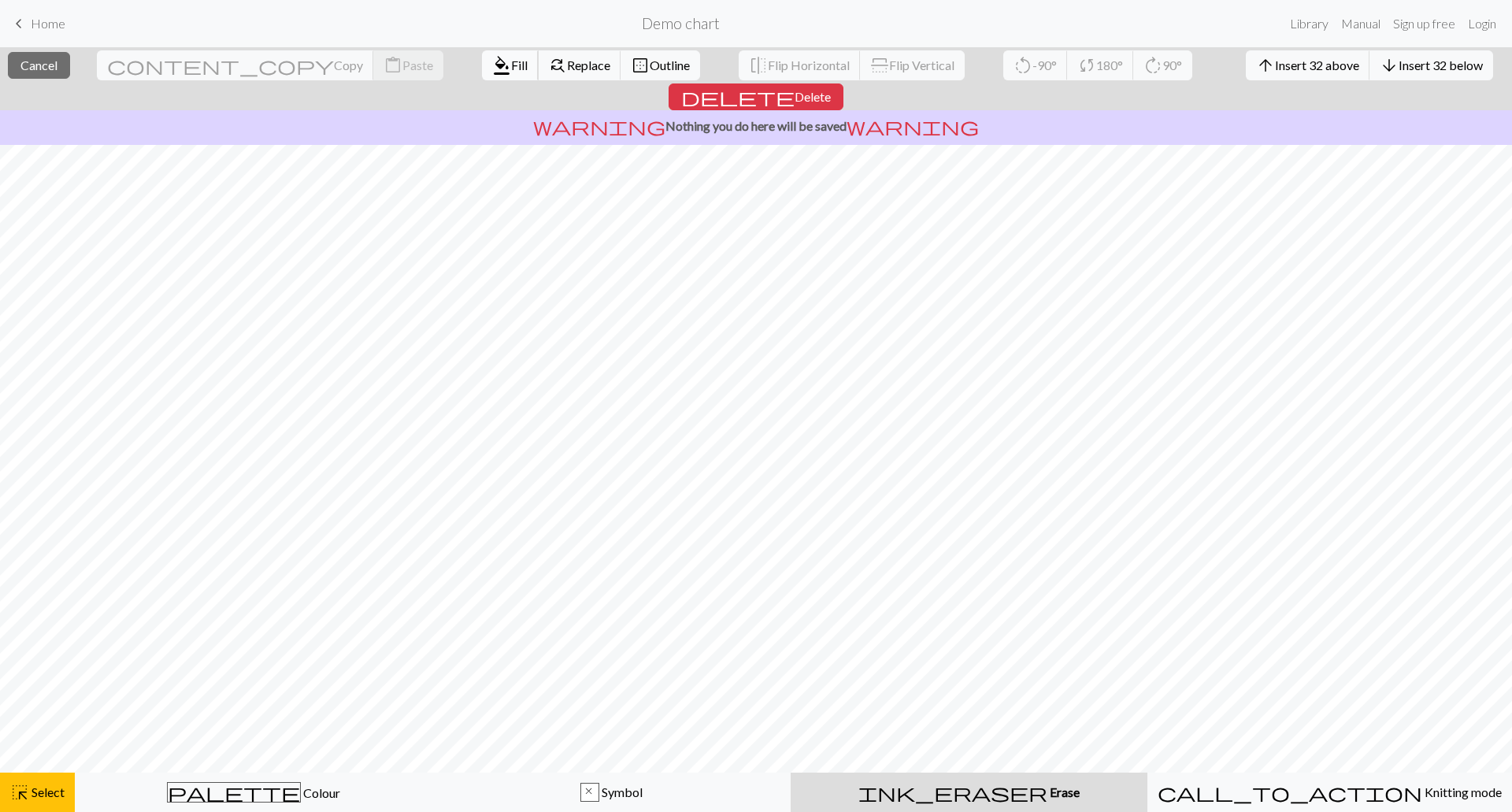
click at [482, 76] on button "format_color_fill Fill" at bounding box center [510, 65] width 57 height 30
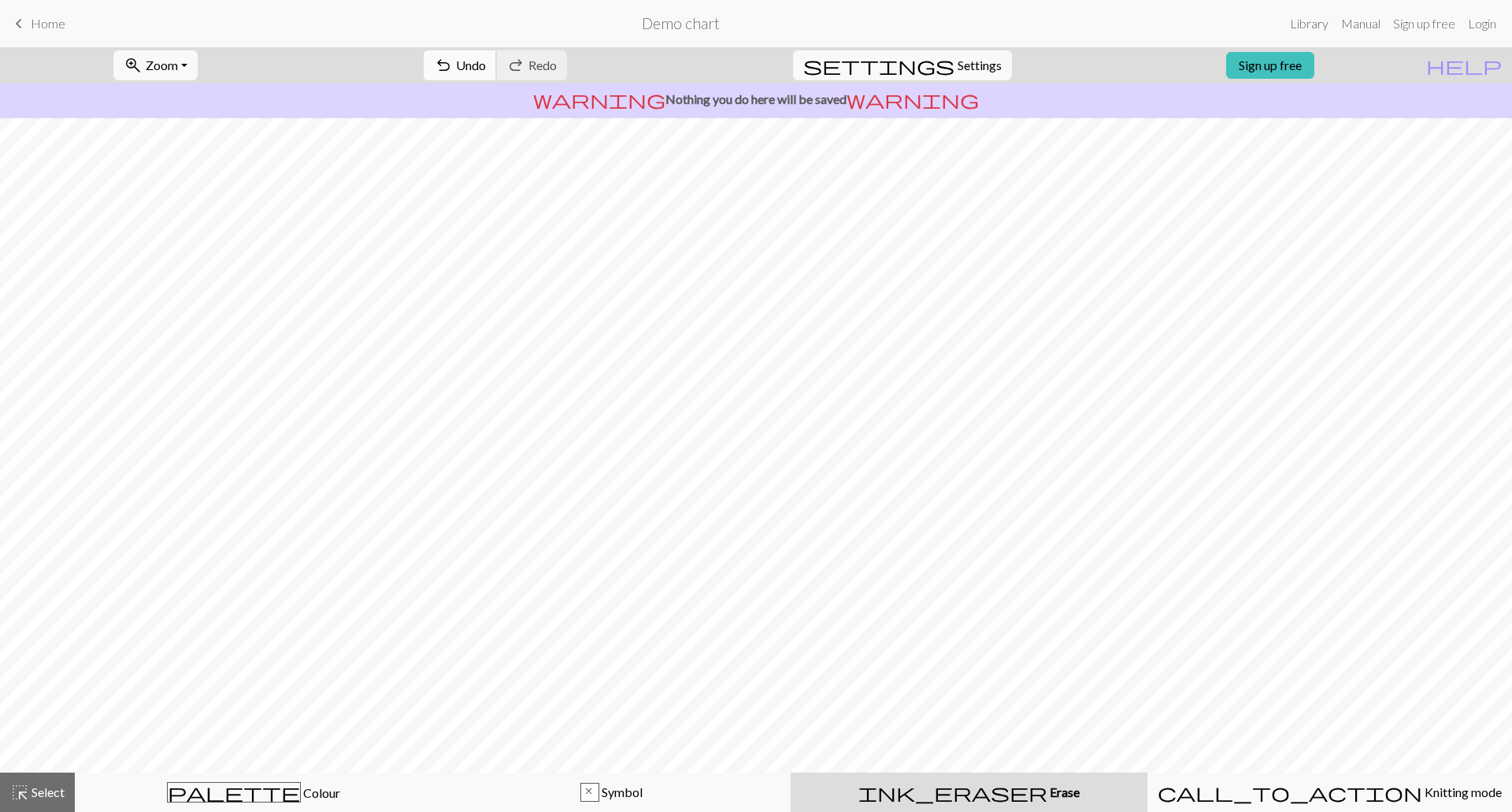
click at [453, 70] on span "undo" at bounding box center [444, 65] width 19 height 22
click at [58, 784] on span "Select" at bounding box center [47, 791] width 35 height 15
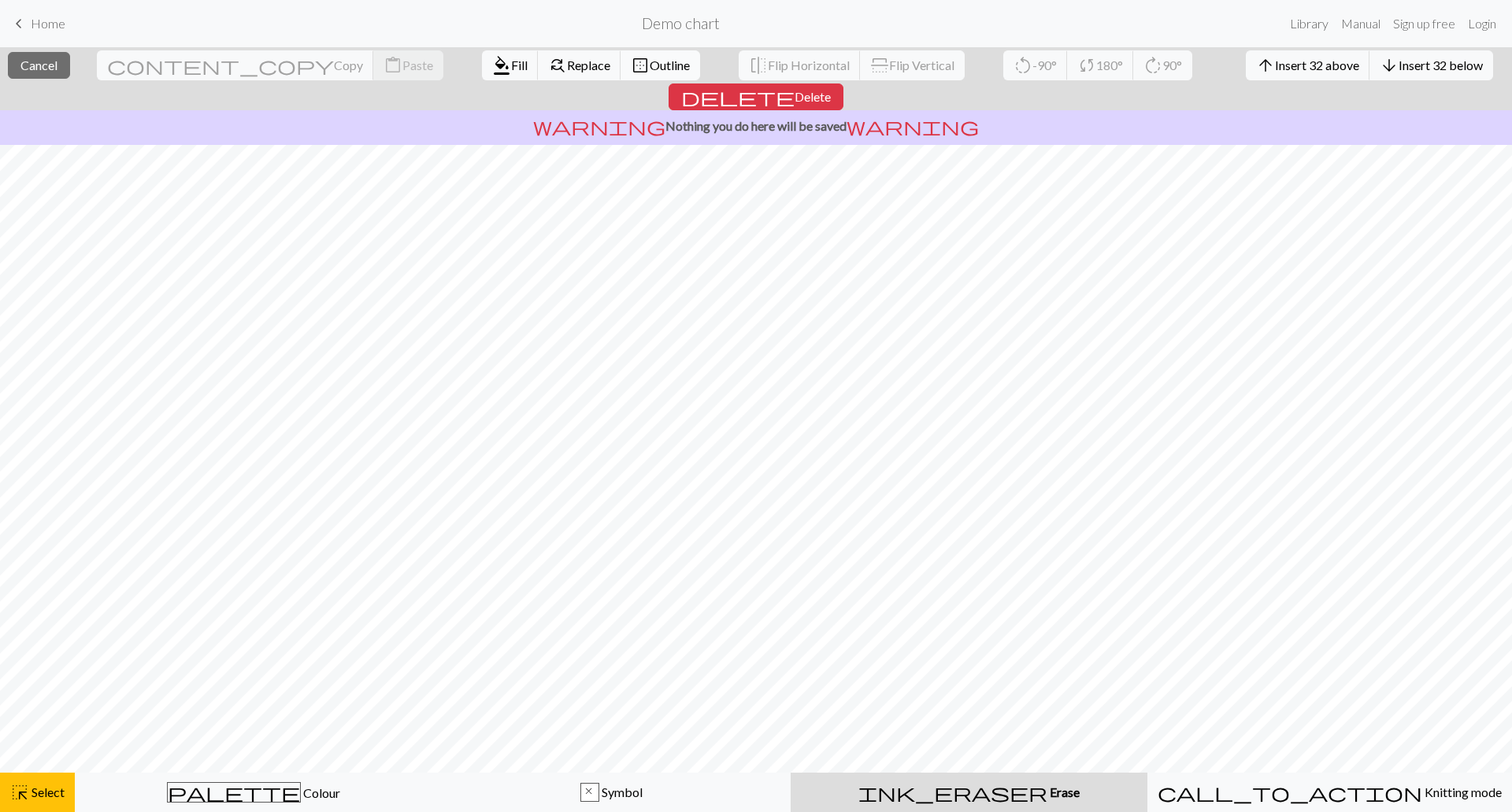
click at [649, 68] on span "Outline" at bounding box center [669, 65] width 40 height 15
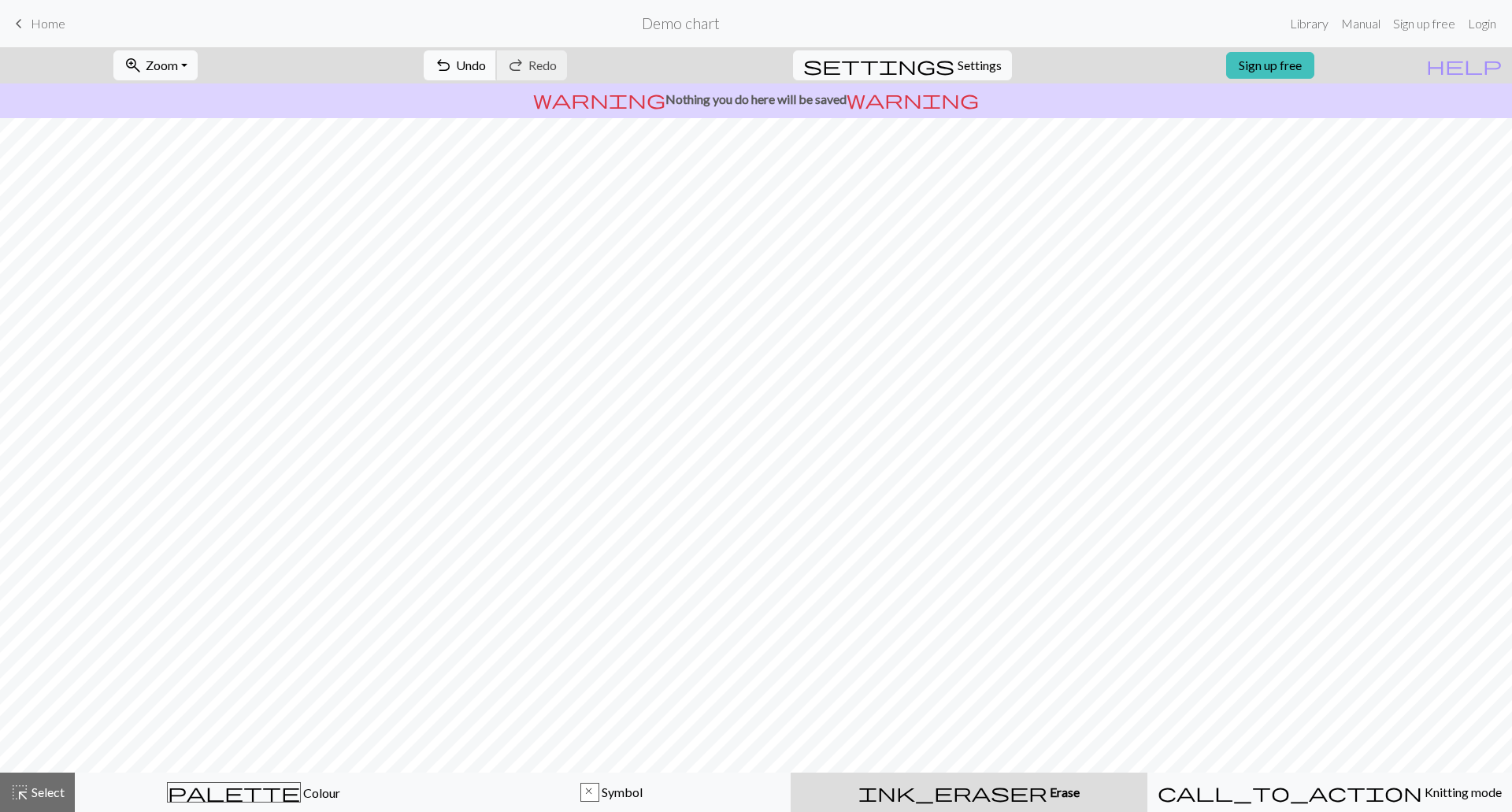
click at [486, 63] on span "Undo" at bounding box center [470, 65] width 30 height 15
click at [486, 66] on span "Undo" at bounding box center [470, 65] width 30 height 15
click at [59, 791] on span "Select" at bounding box center [47, 791] width 35 height 15
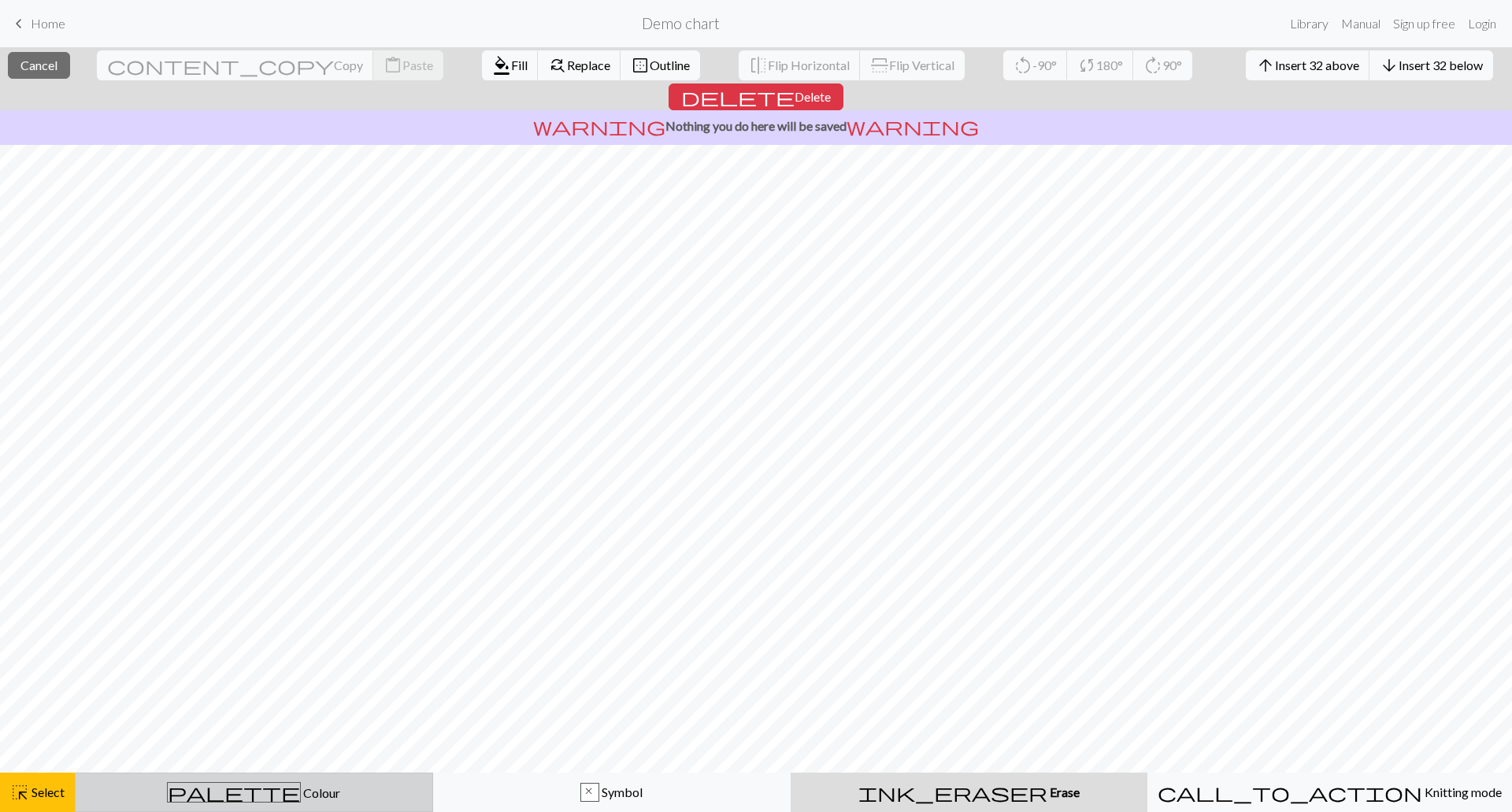
click at [286, 785] on div "palette Colour Colour" at bounding box center [254, 792] width 338 height 21
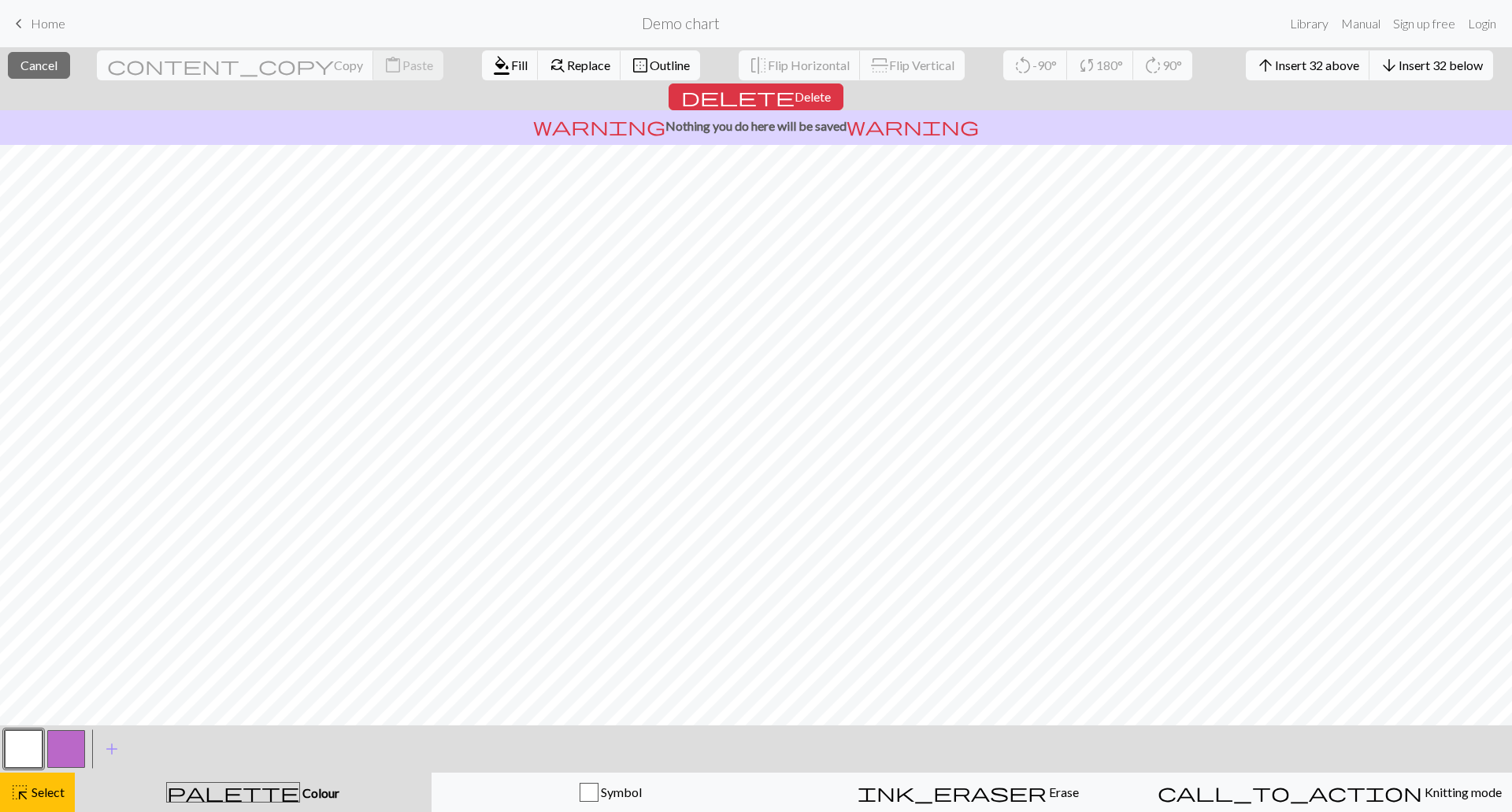
click at [26, 744] on button "button" at bounding box center [23, 749] width 38 height 38
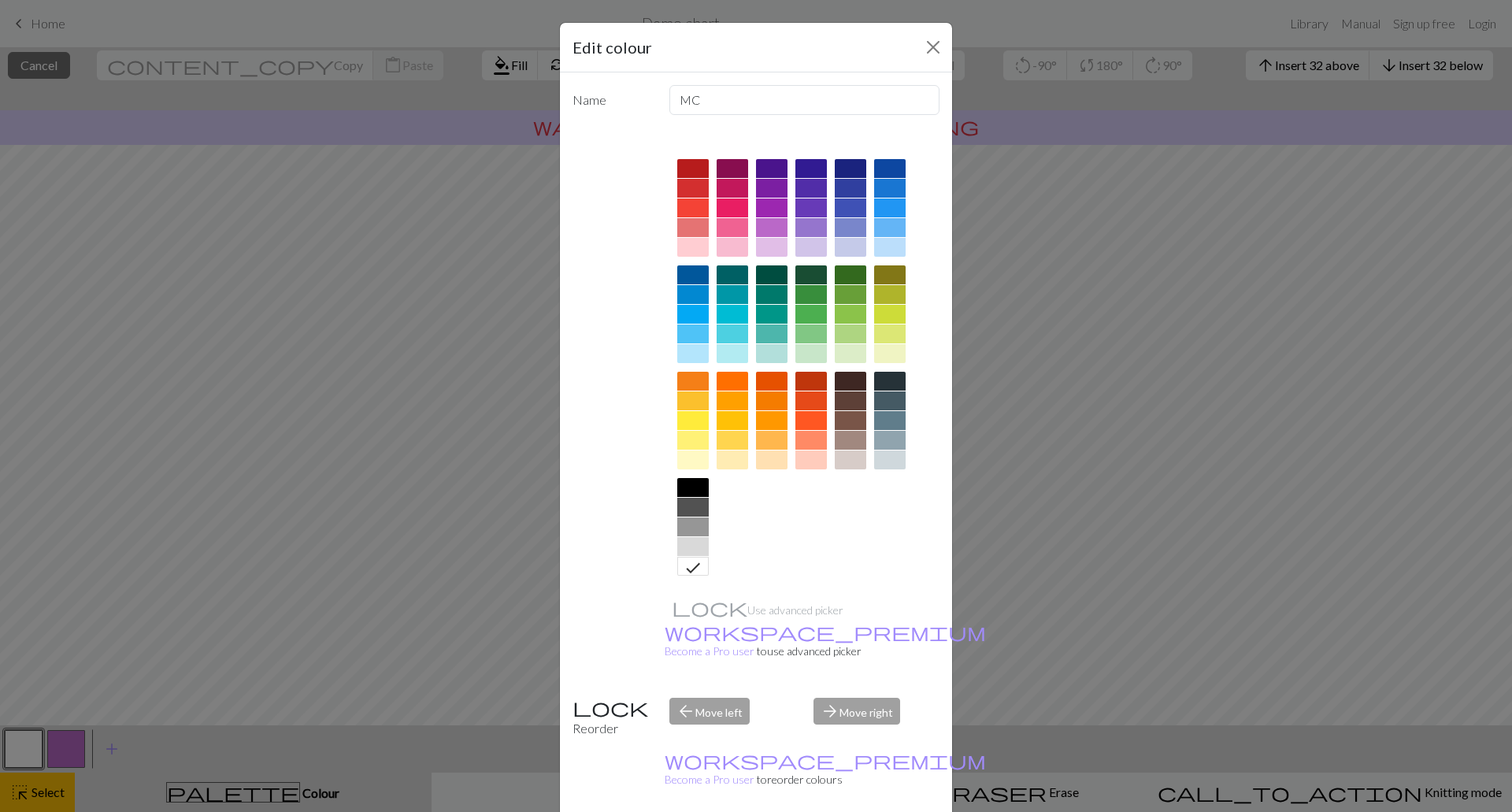
click at [688, 565] on icon at bounding box center [693, 568] width 19 height 19
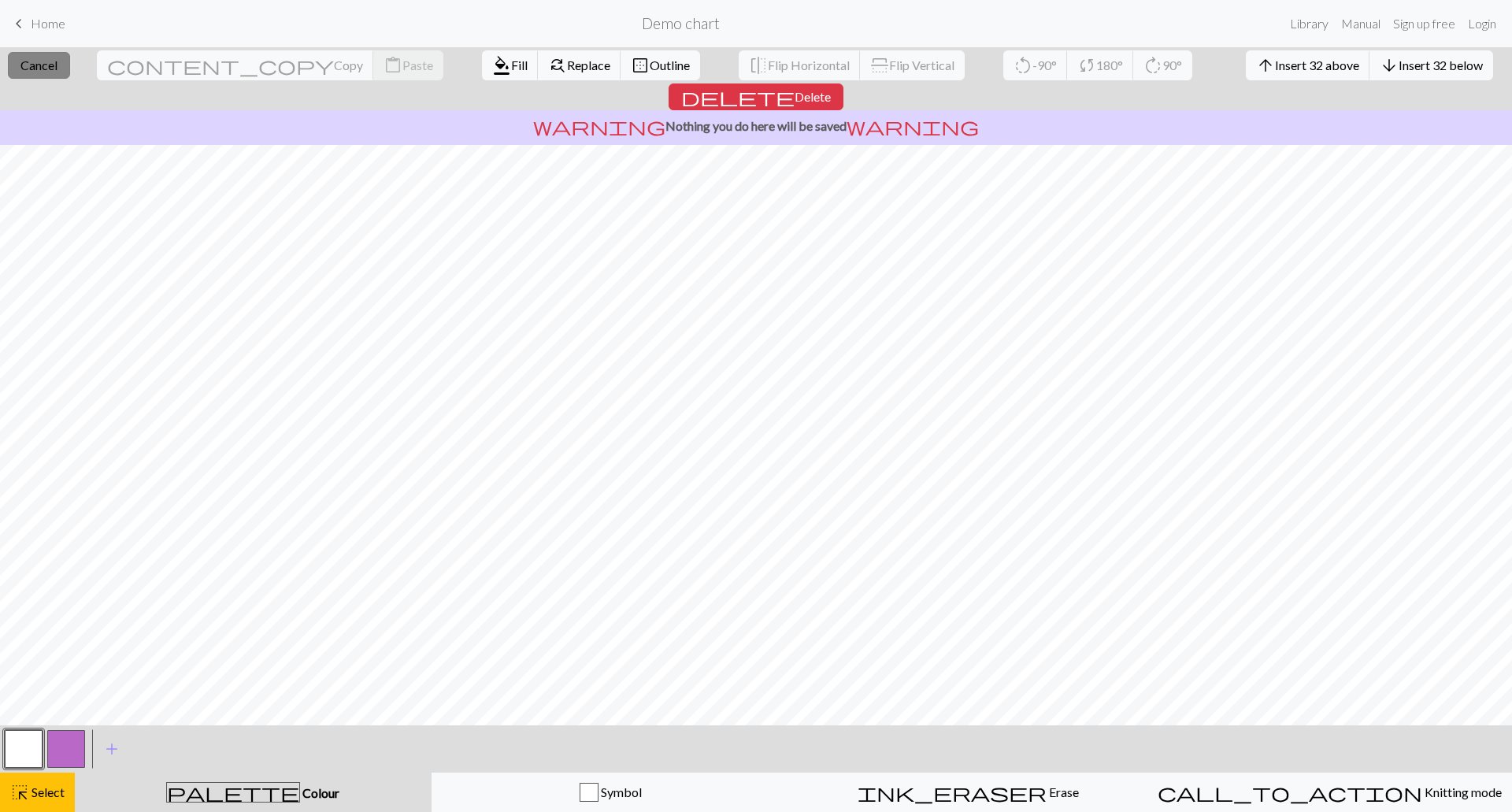
click at [58, 63] on span "Cancel" at bounding box center [39, 65] width 37 height 15
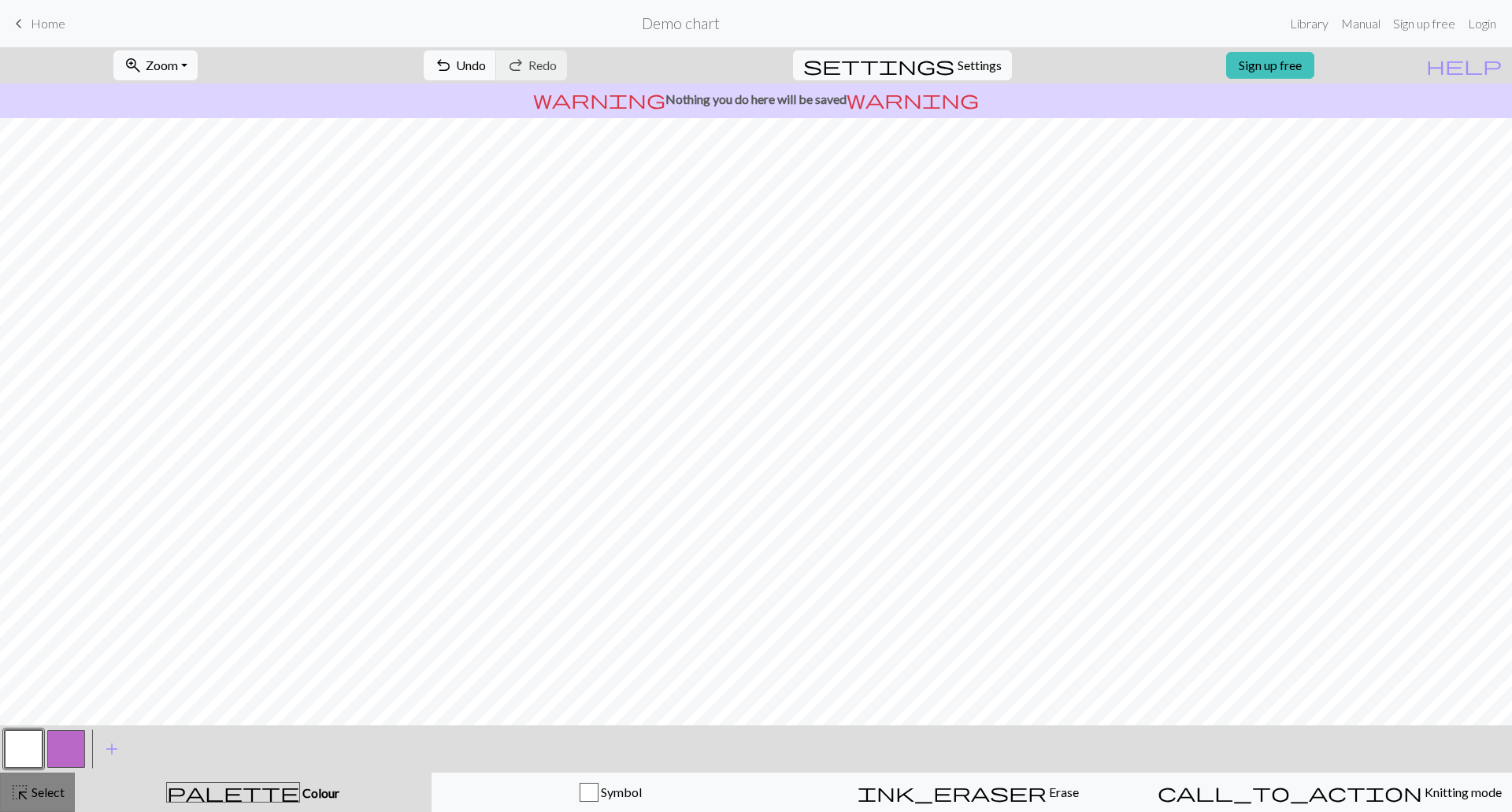
click at [71, 782] on button "highlight_alt Select Select" at bounding box center [37, 792] width 75 height 39
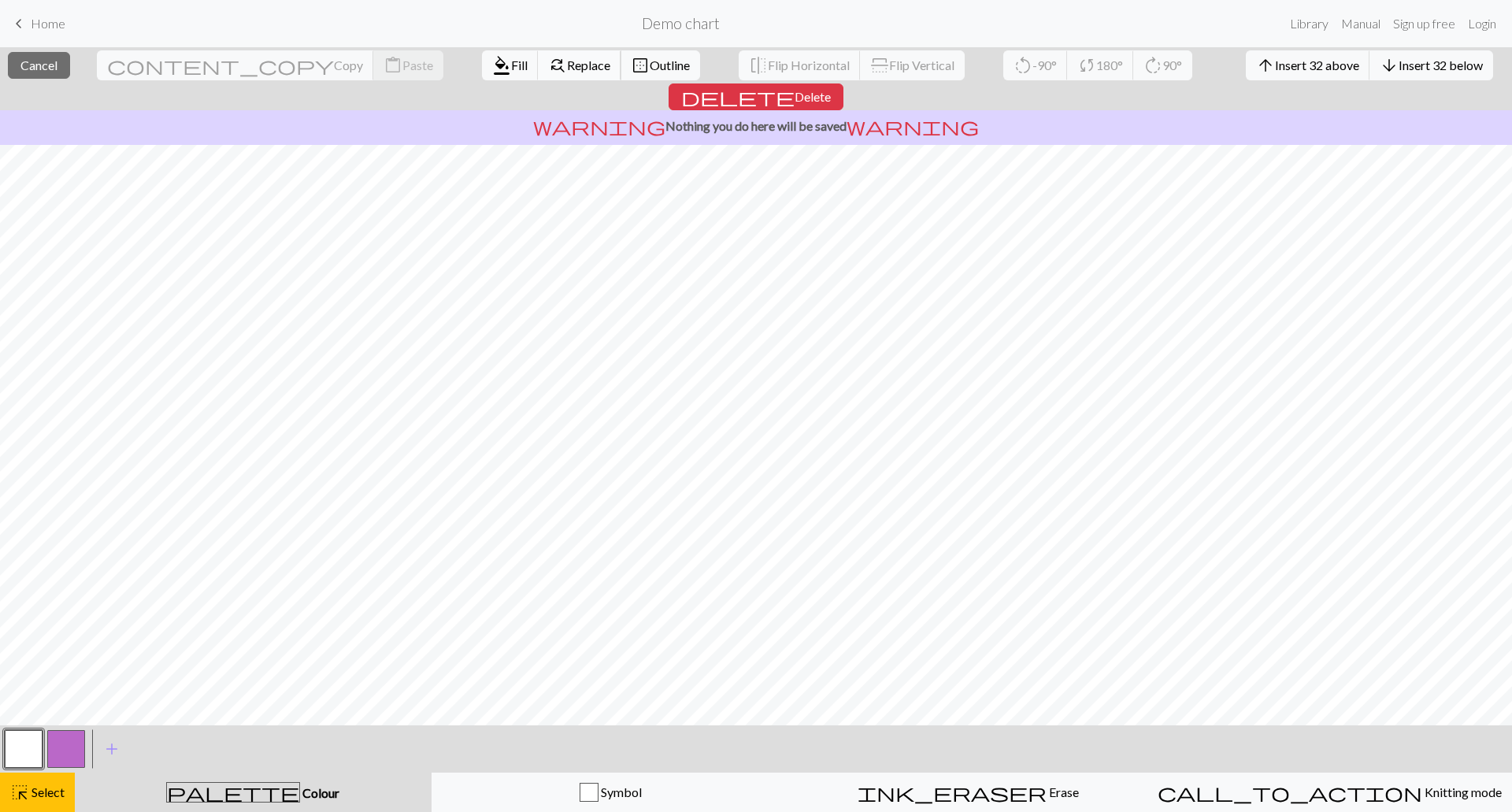
click at [567, 71] on span "Replace" at bounding box center [588, 65] width 43 height 15
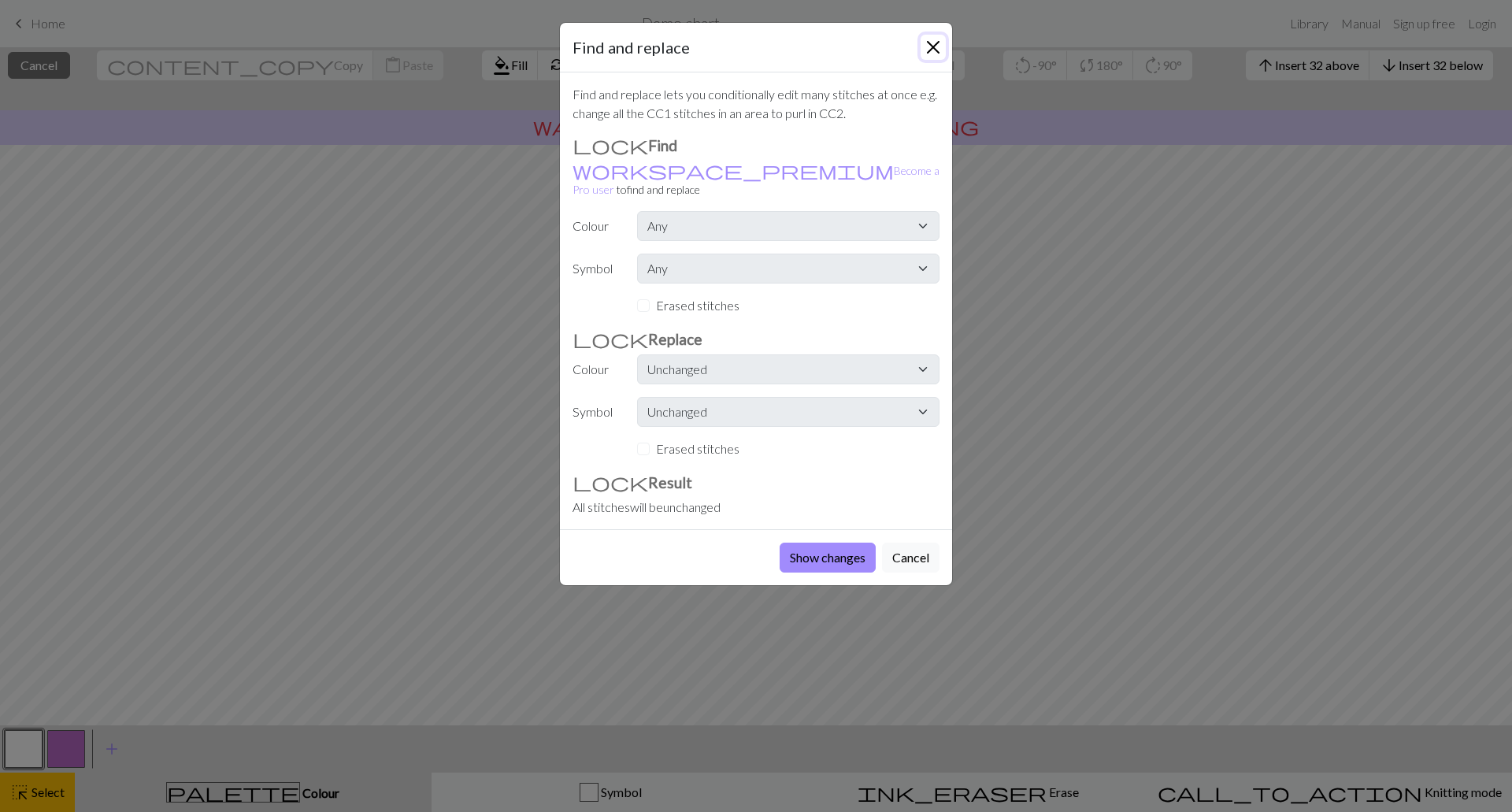
click at [928, 49] on button "Close" at bounding box center [933, 47] width 25 height 25
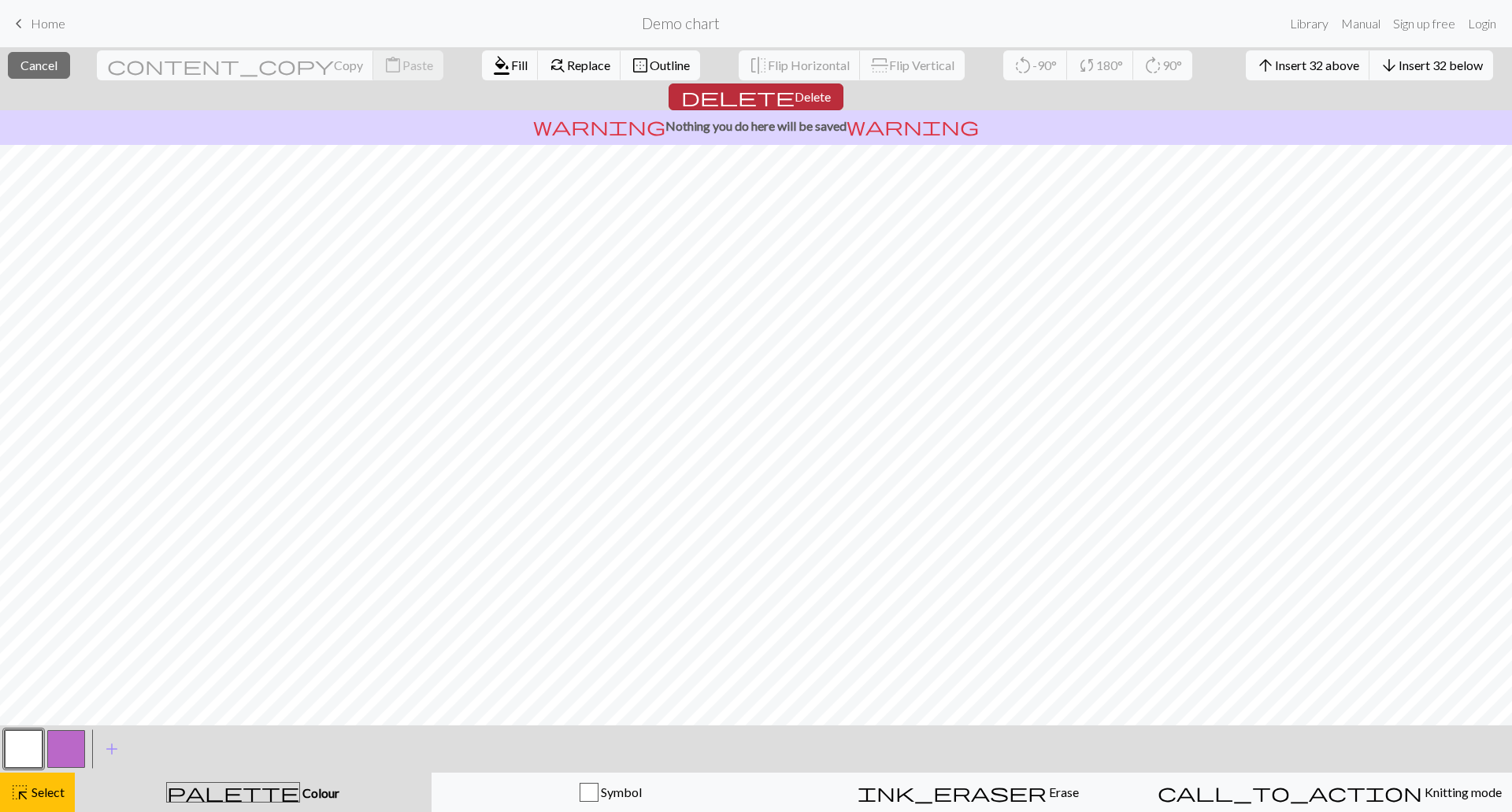
click at [831, 89] on span "Delete" at bounding box center [812, 96] width 36 height 15
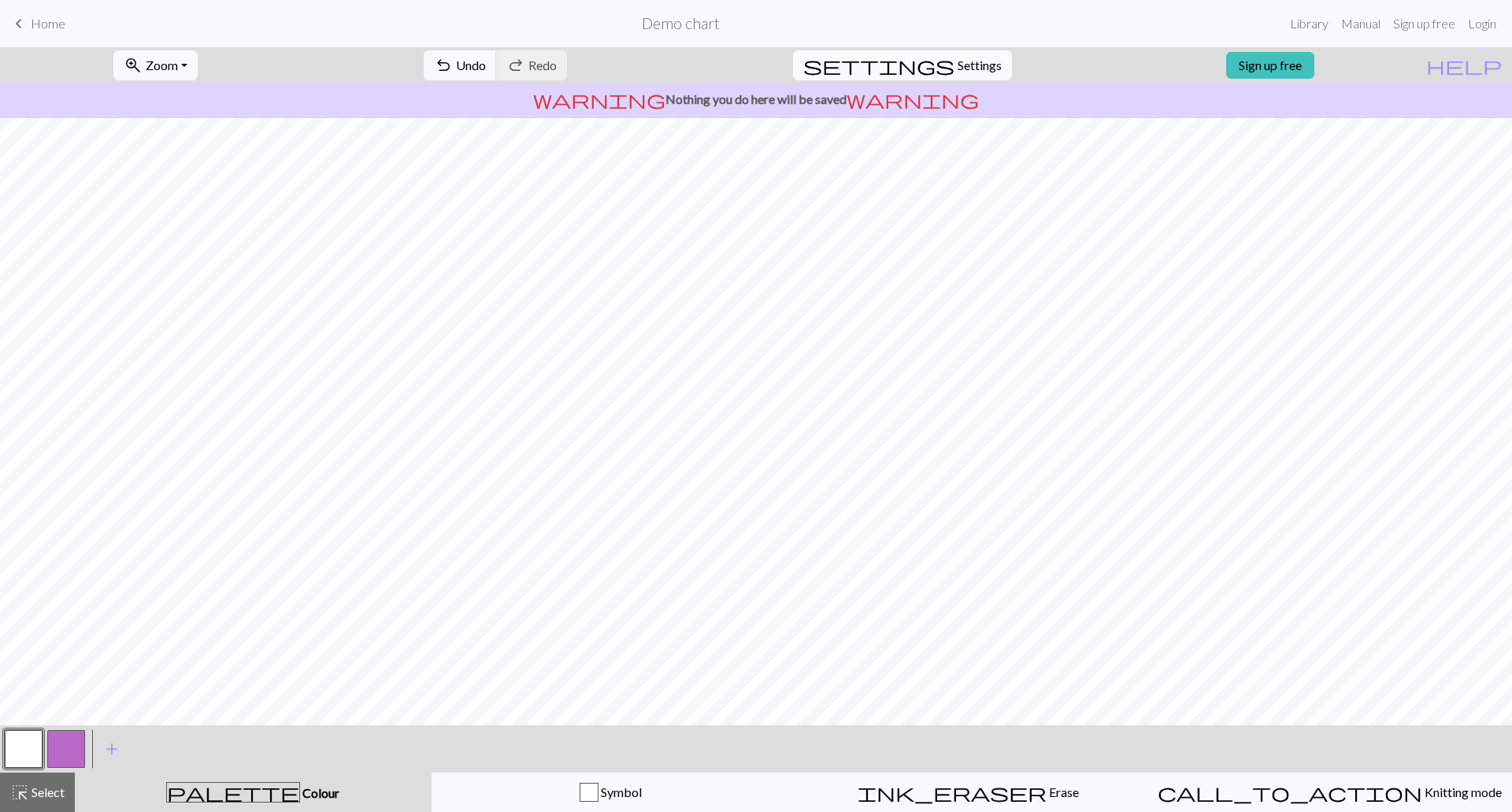
click at [940, 58] on button "settings Settings" at bounding box center [902, 65] width 219 height 30
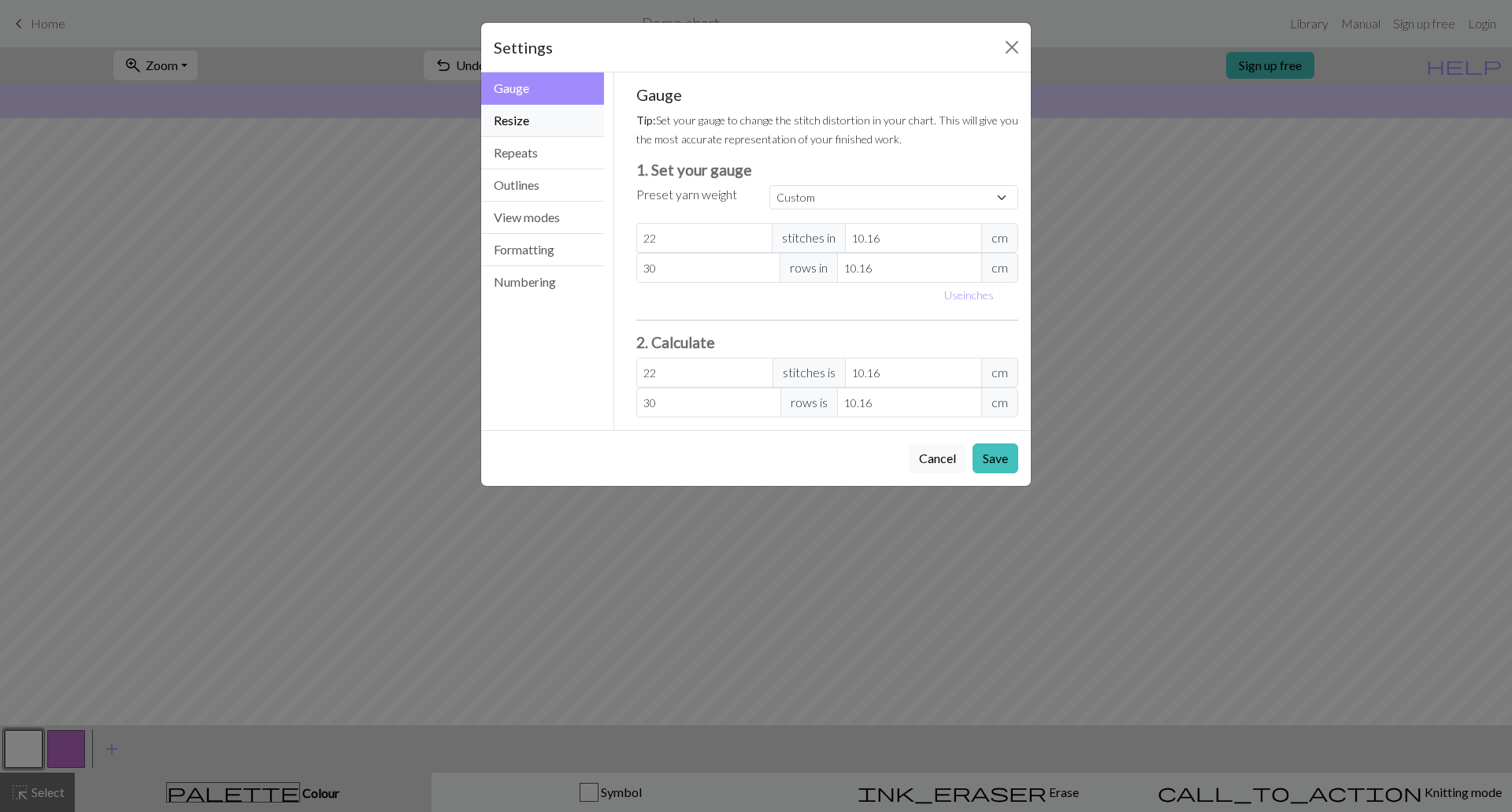
click at [549, 132] on button "Resize" at bounding box center [542, 120] width 123 height 32
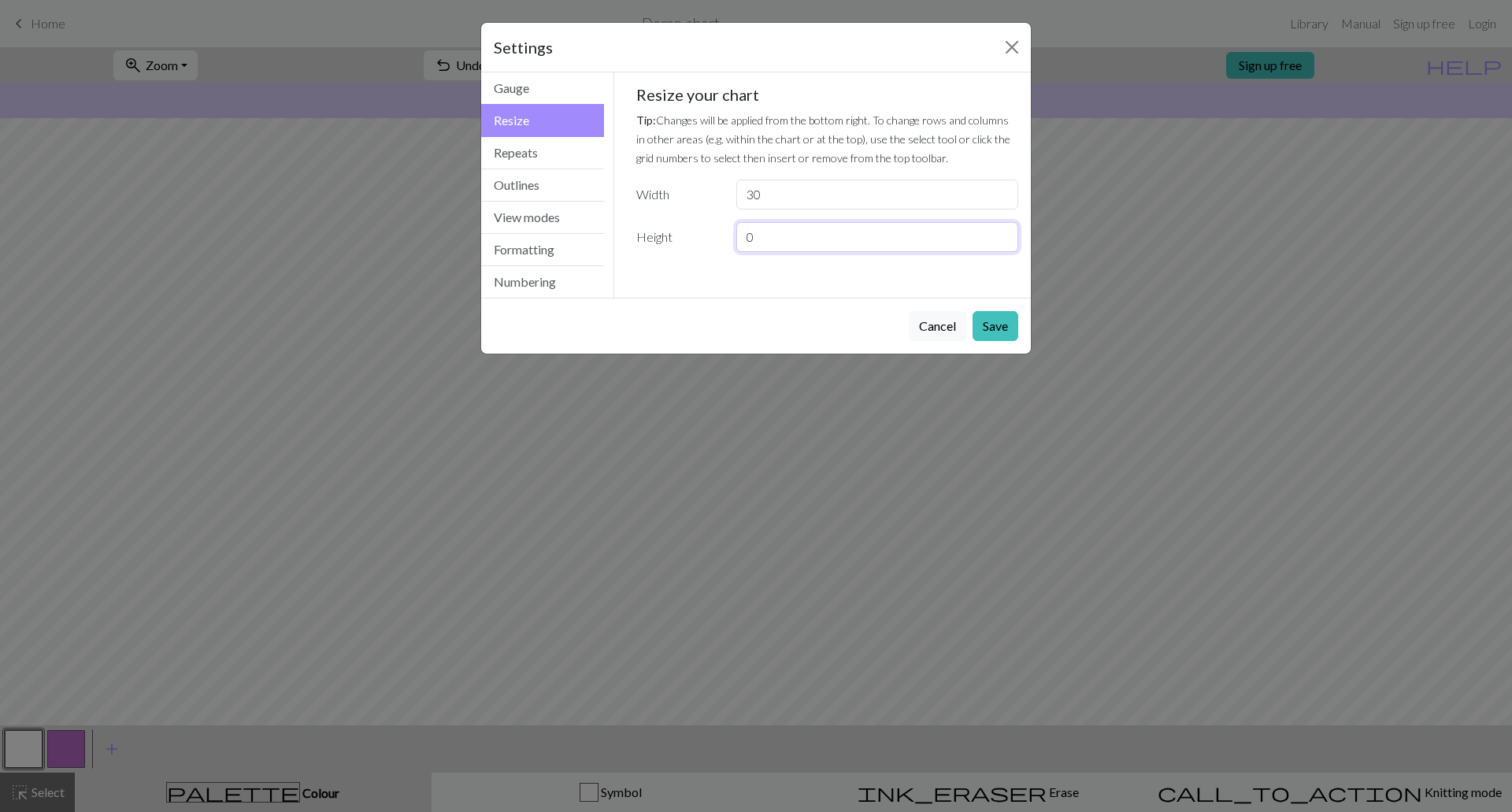
drag, startPoint x: 759, startPoint y: 241, endPoint x: 728, endPoint y: 238, distance: 31.1
click at [728, 238] on div "0" at bounding box center [877, 237] width 301 height 30
type input "32"
click at [949, 326] on button "Cancel" at bounding box center [937, 326] width 58 height 30
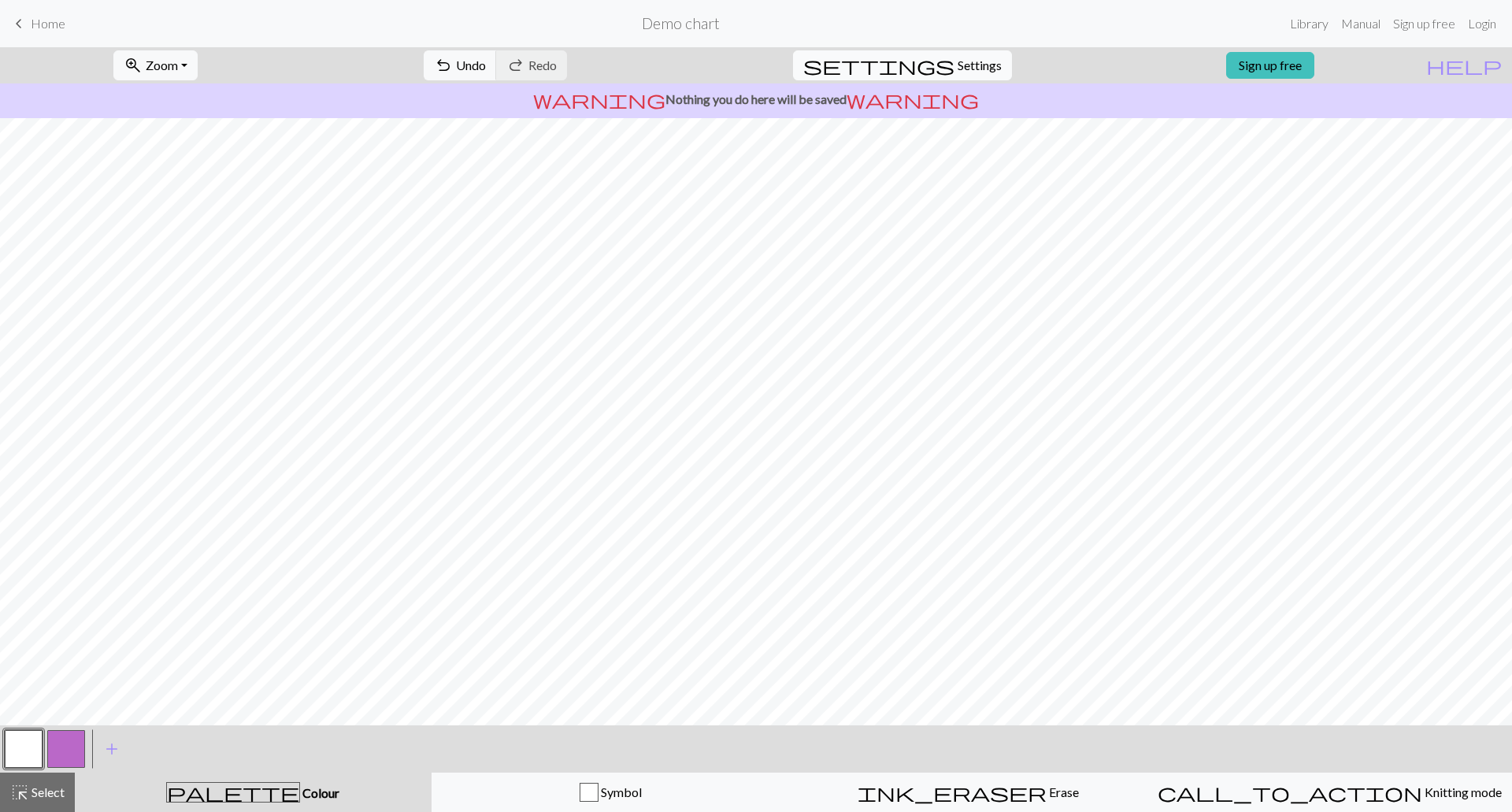
click at [947, 53] on button "settings Settings" at bounding box center [902, 65] width 219 height 30
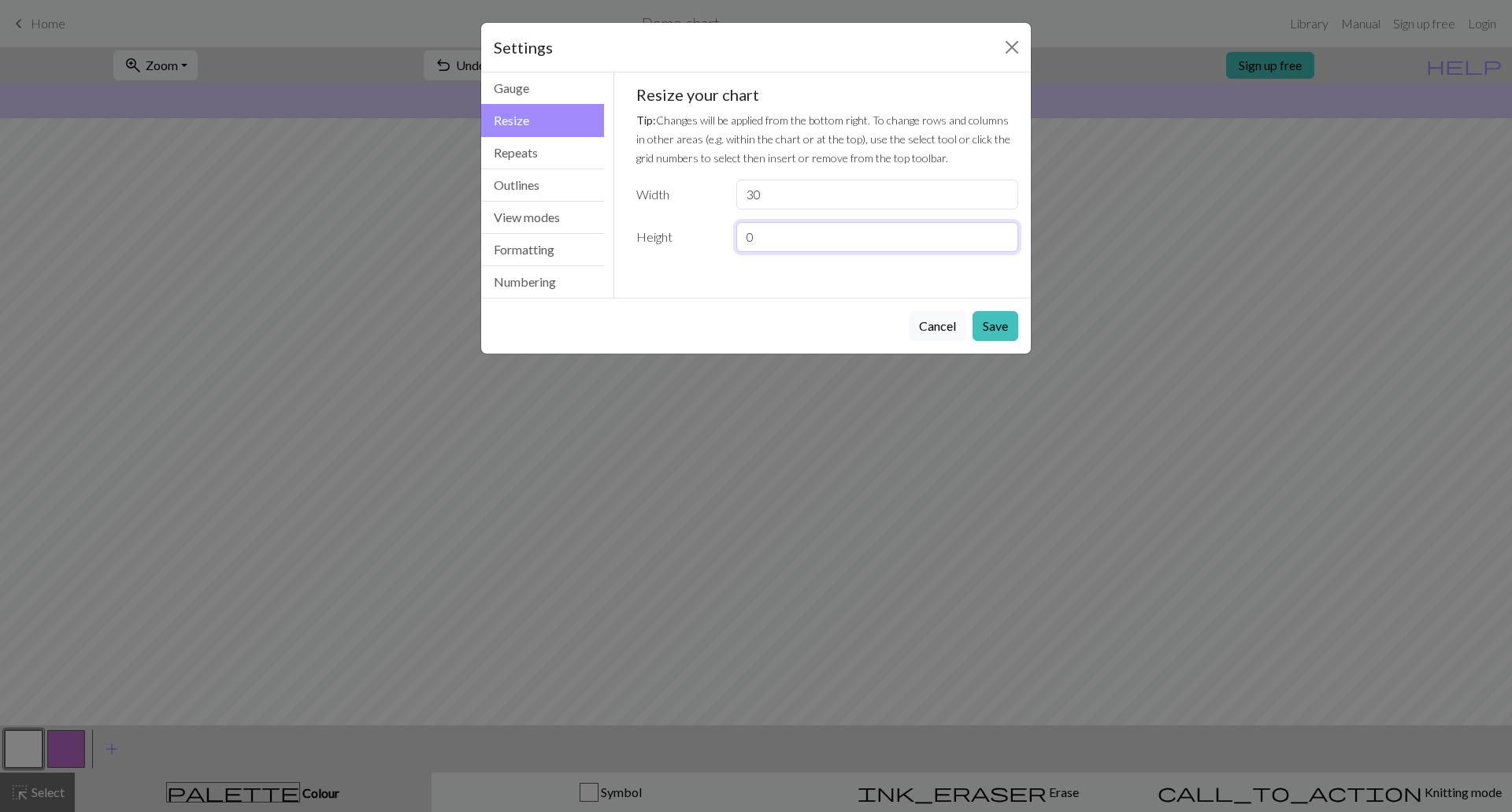
drag, startPoint x: 775, startPoint y: 238, endPoint x: 714, endPoint y: 239, distance: 61.0
click at [714, 239] on div "Height 0" at bounding box center [827, 237] width 401 height 30
type input "30"
click at [1008, 330] on button "Save" at bounding box center [995, 326] width 46 height 30
click at [998, 323] on button "Save" at bounding box center [995, 326] width 46 height 30
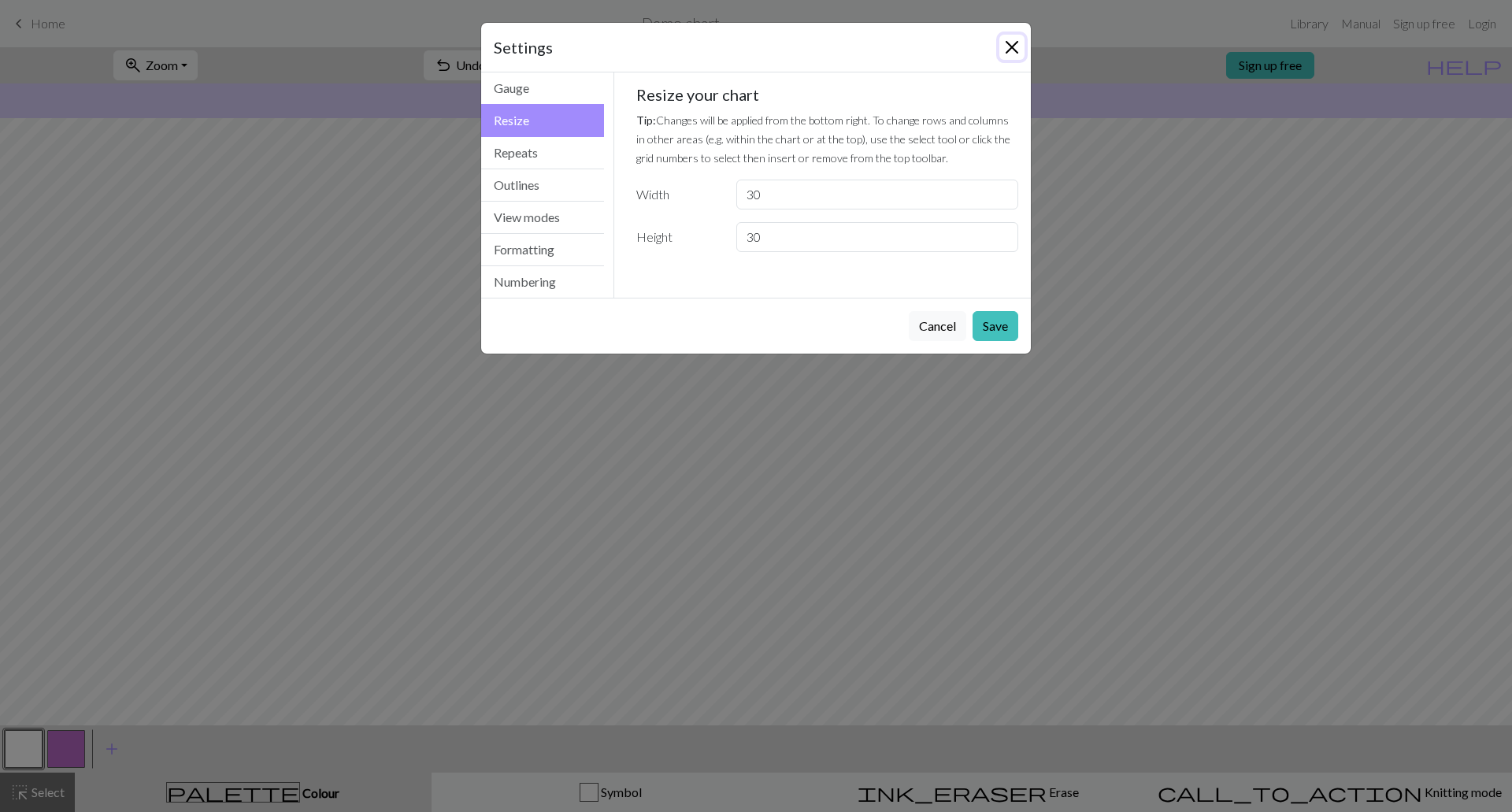
click at [1017, 44] on button "Close" at bounding box center [1011, 47] width 25 height 25
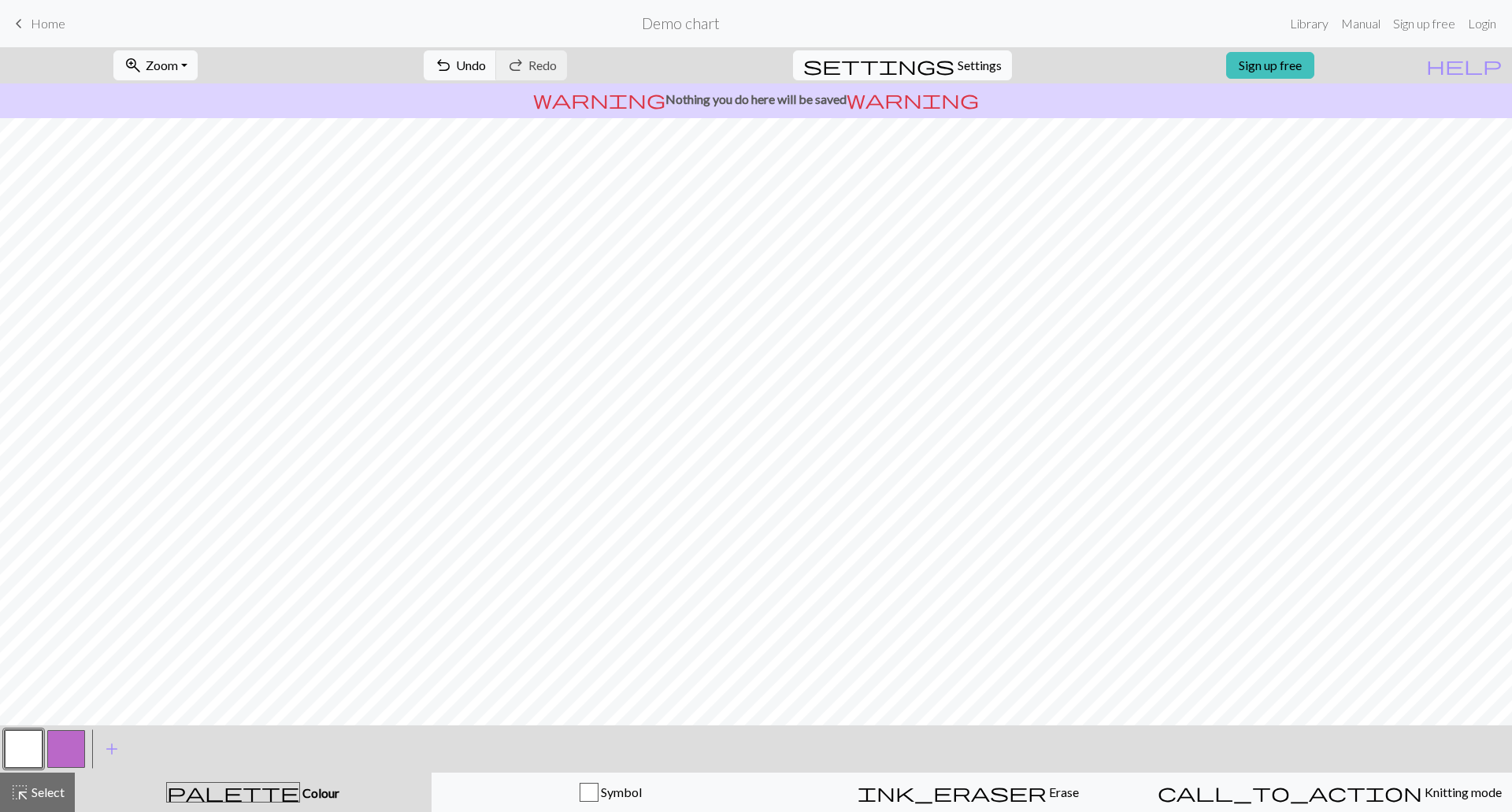
click at [958, 63] on span "Settings" at bounding box center [979, 66] width 44 height 19
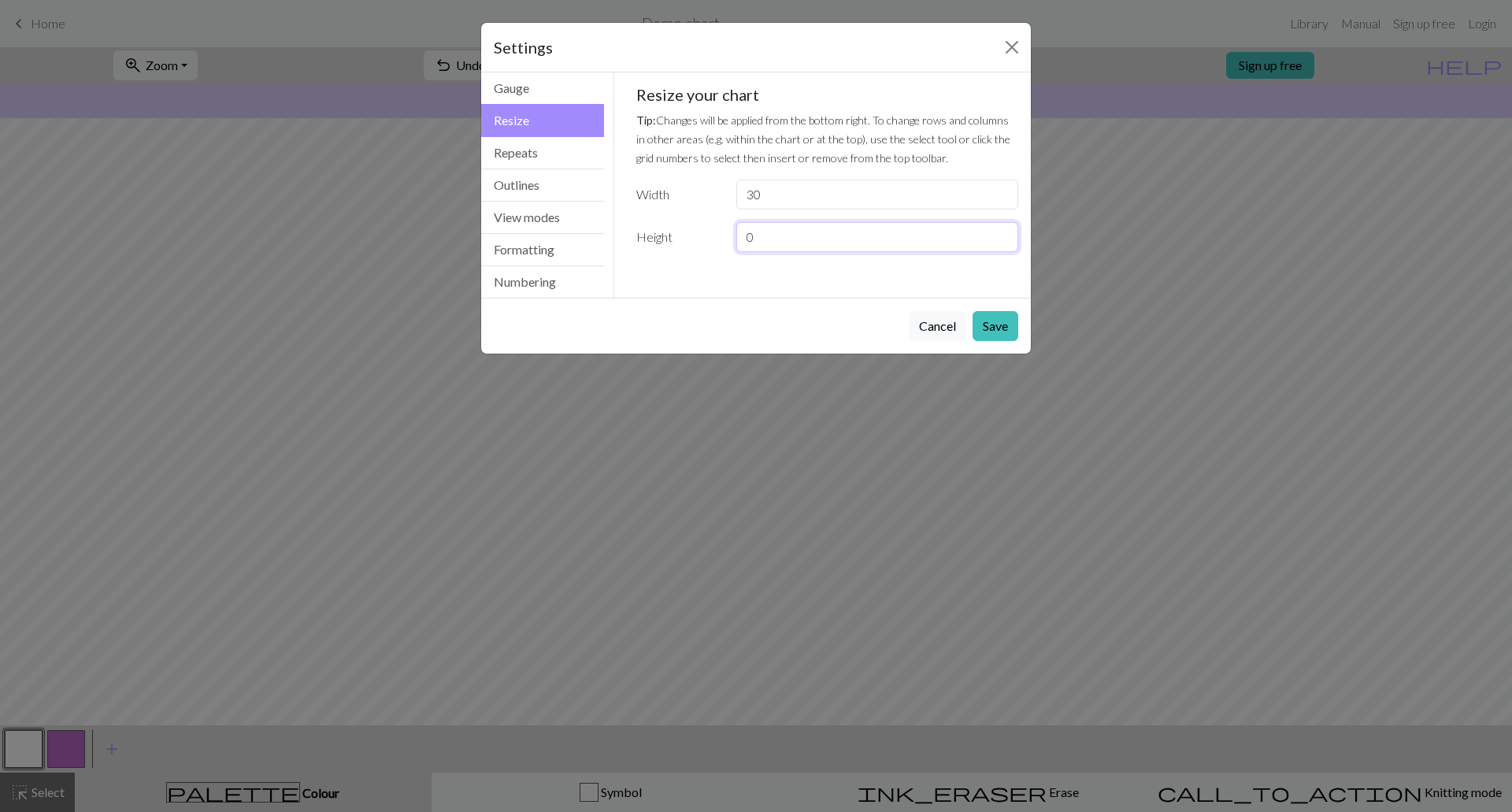
drag, startPoint x: 770, startPoint y: 237, endPoint x: 742, endPoint y: 239, distance: 28.1
click at [742, 239] on input "0" at bounding box center [876, 237] width 282 height 30
click at [772, 234] on input "32" at bounding box center [876, 237] width 282 height 30
click at [778, 189] on input "30" at bounding box center [876, 194] width 282 height 30
click at [799, 247] on input "32" at bounding box center [876, 237] width 282 height 30
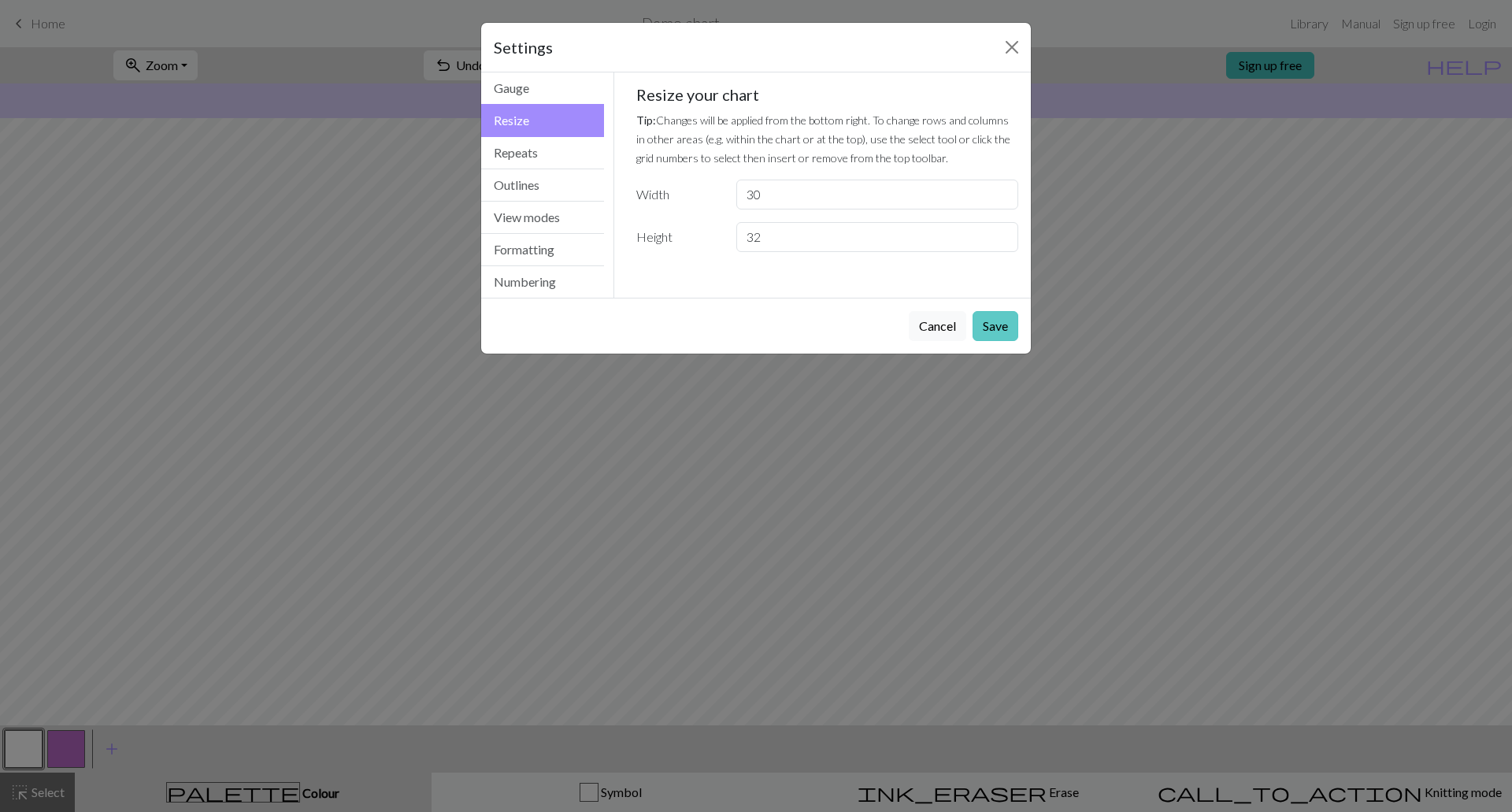
click at [982, 318] on button "Save" at bounding box center [995, 326] width 46 height 30
click at [988, 323] on button "Save" at bounding box center [995, 326] width 46 height 30
click at [882, 226] on input "32" at bounding box center [876, 237] width 282 height 30
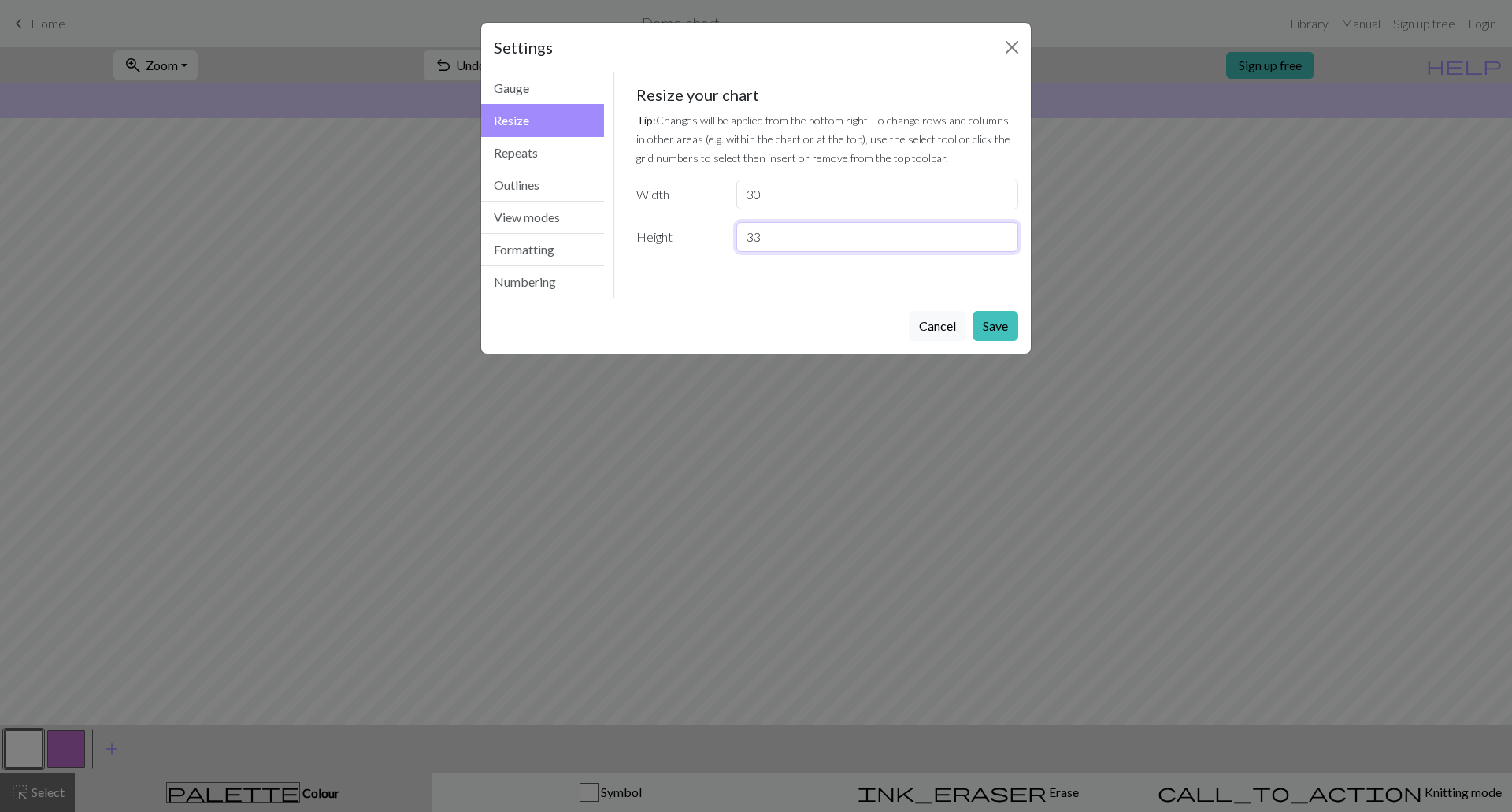
click at [1000, 232] on input "33" at bounding box center [876, 237] width 282 height 30
type input "32"
click at [1002, 242] on input "32" at bounding box center [876, 237] width 282 height 30
click at [1010, 313] on button "Save" at bounding box center [995, 326] width 46 height 30
click at [1009, 46] on button "Close" at bounding box center [1011, 47] width 25 height 25
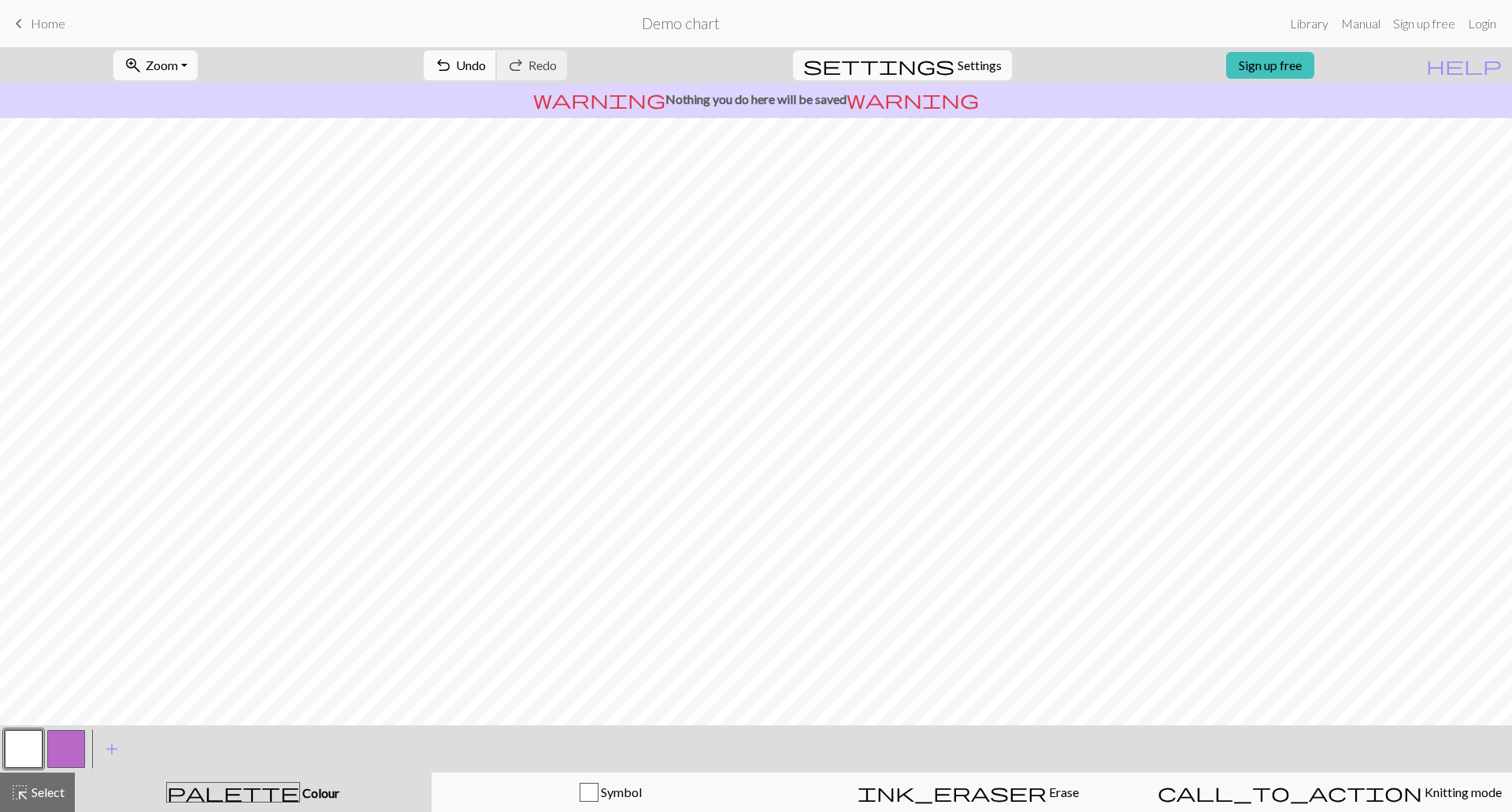
click at [453, 59] on span "undo" at bounding box center [444, 65] width 19 height 22
click at [957, 63] on span "Settings" at bounding box center [979, 66] width 44 height 19
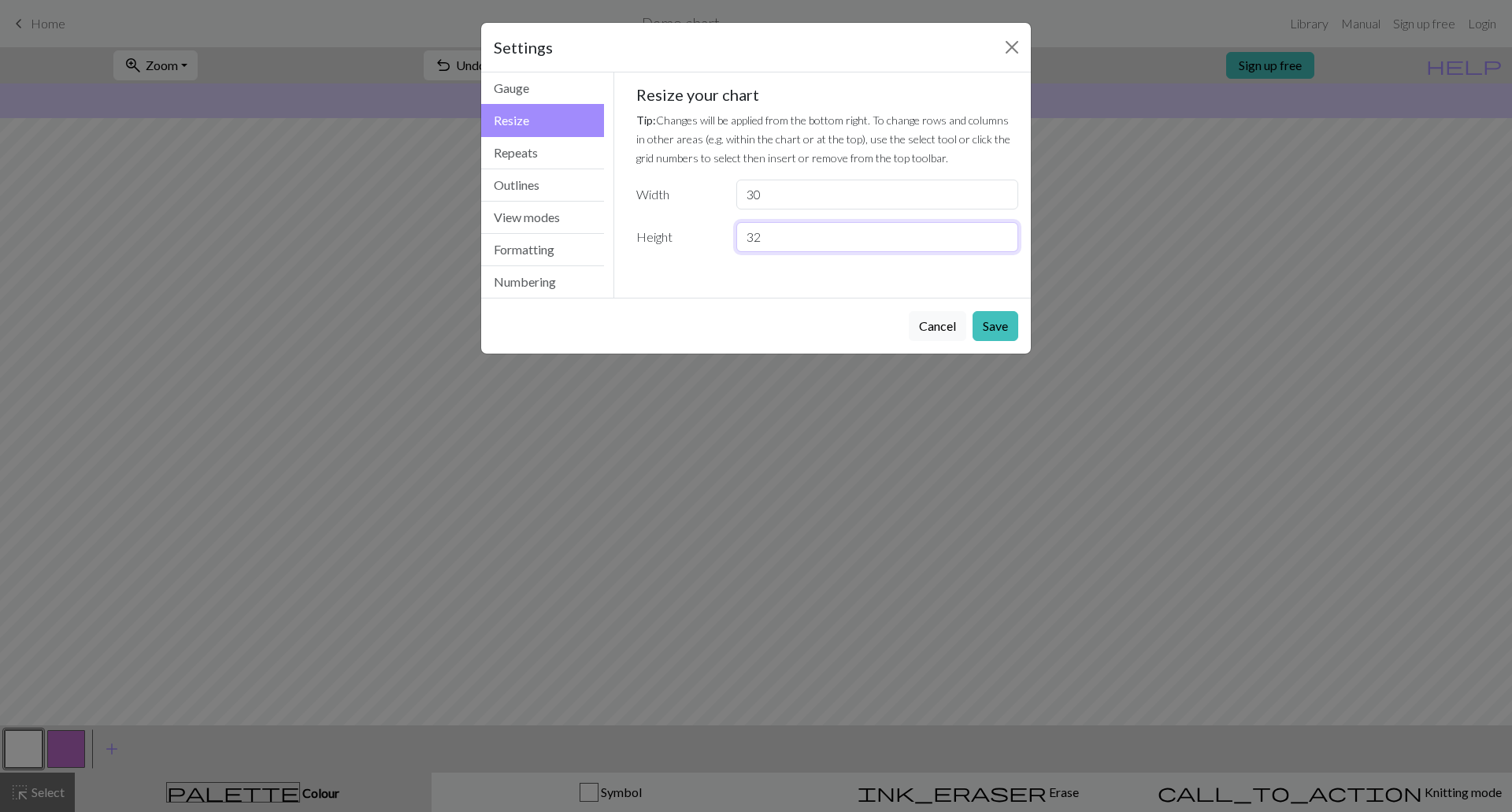
drag, startPoint x: 730, startPoint y: 238, endPoint x: 721, endPoint y: 238, distance: 9.0
click at [721, 238] on div "Height 32" at bounding box center [827, 237] width 401 height 30
type input "42"
click at [1006, 329] on button "Save" at bounding box center [995, 326] width 46 height 30
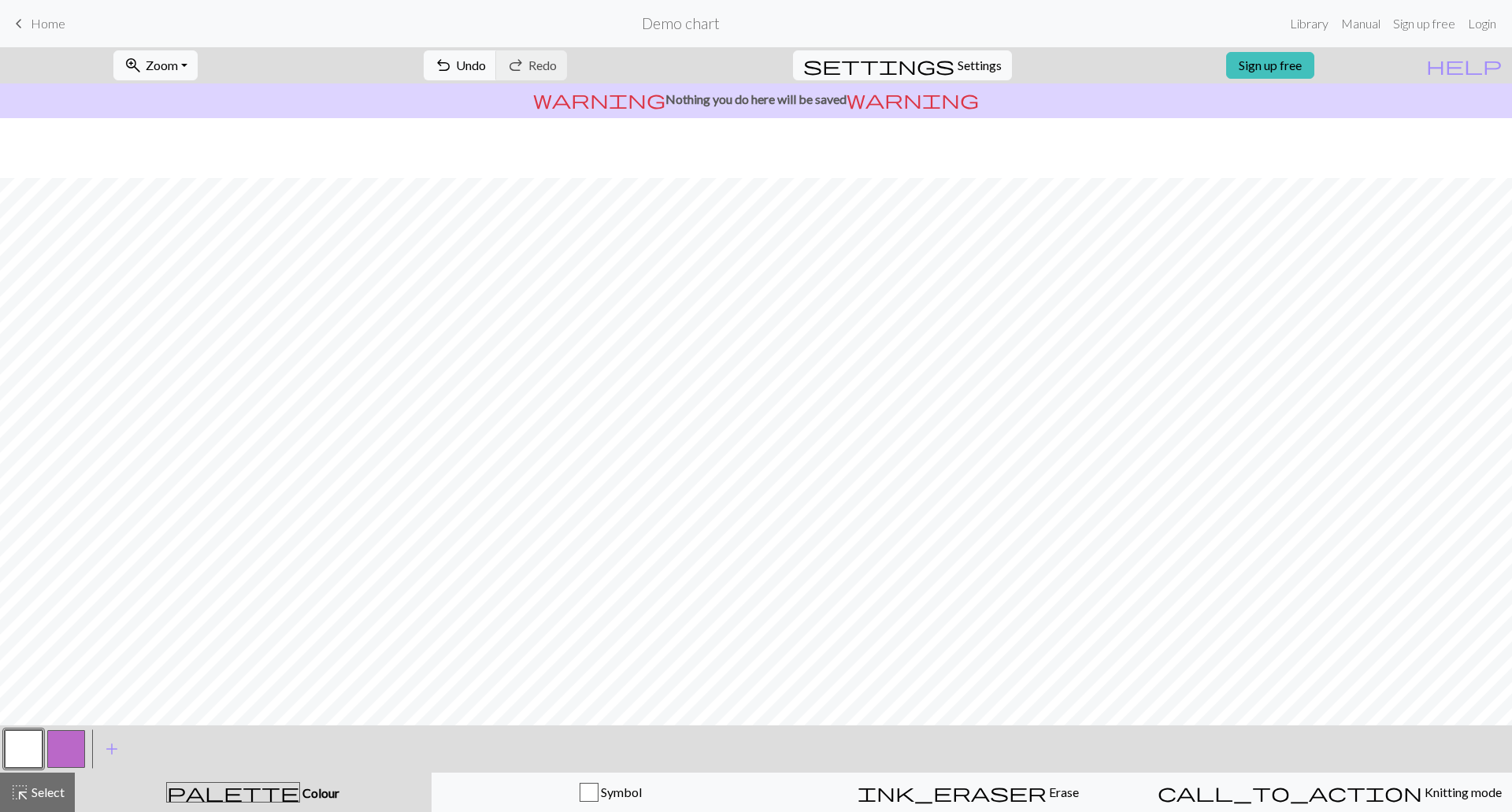
scroll to position [137, 0]
click at [114, 745] on span "add" at bounding box center [112, 748] width 19 height 22
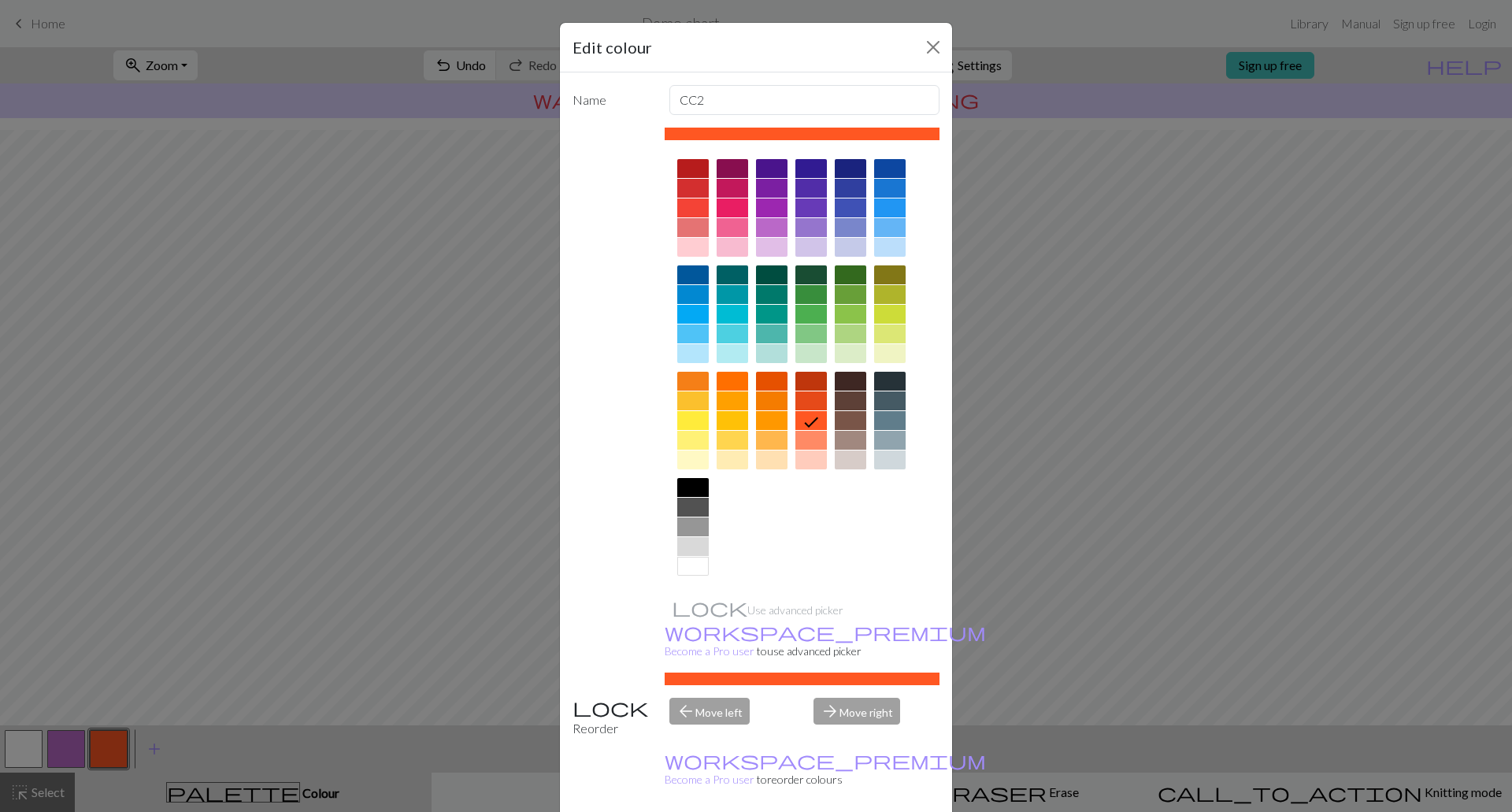
click at [690, 485] on div at bounding box center [693, 488] width 31 height 19
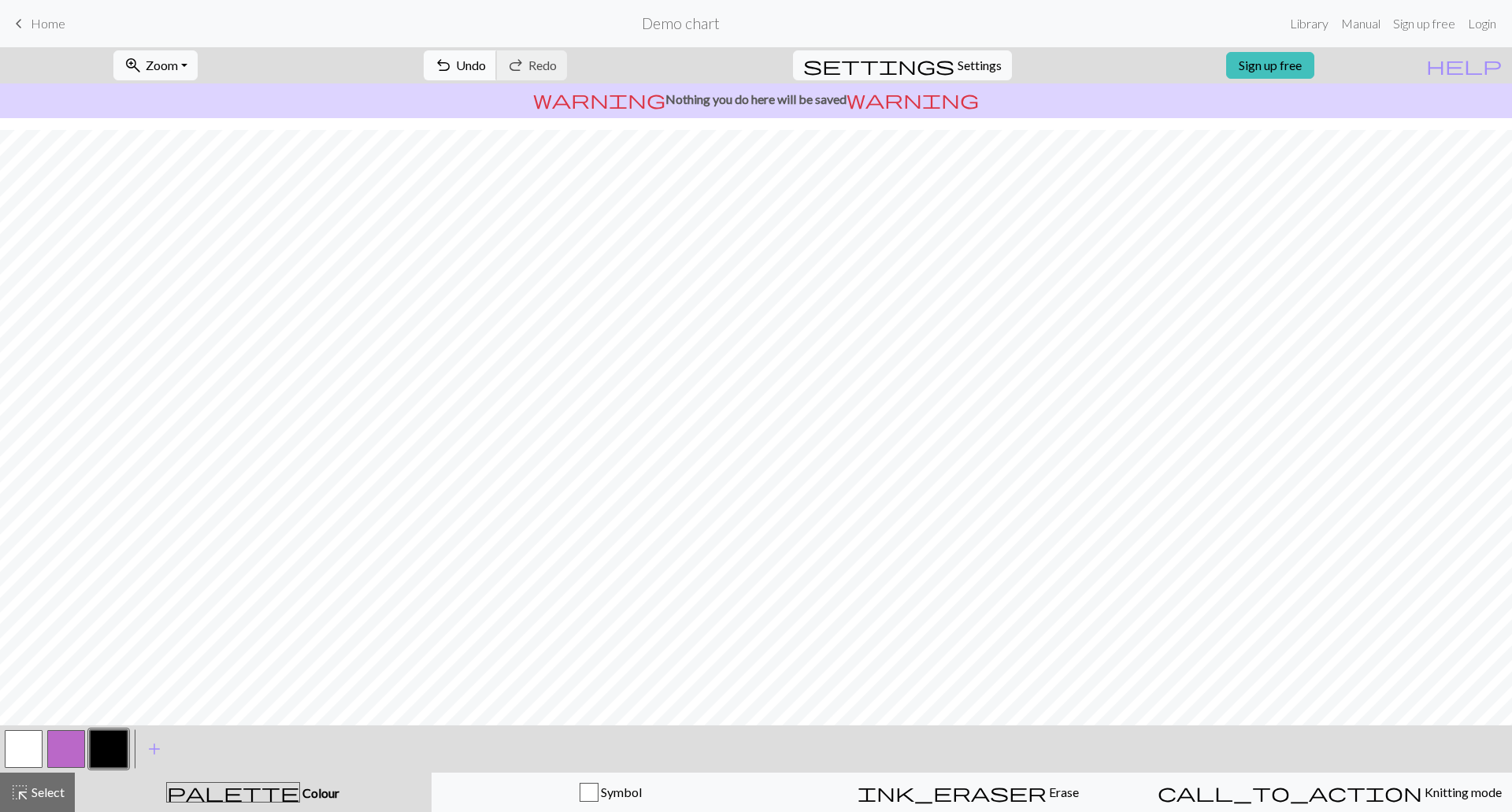
click at [497, 51] on button "undo Undo Undo" at bounding box center [460, 65] width 73 height 30
click at [486, 60] on span "Undo" at bounding box center [470, 65] width 30 height 15
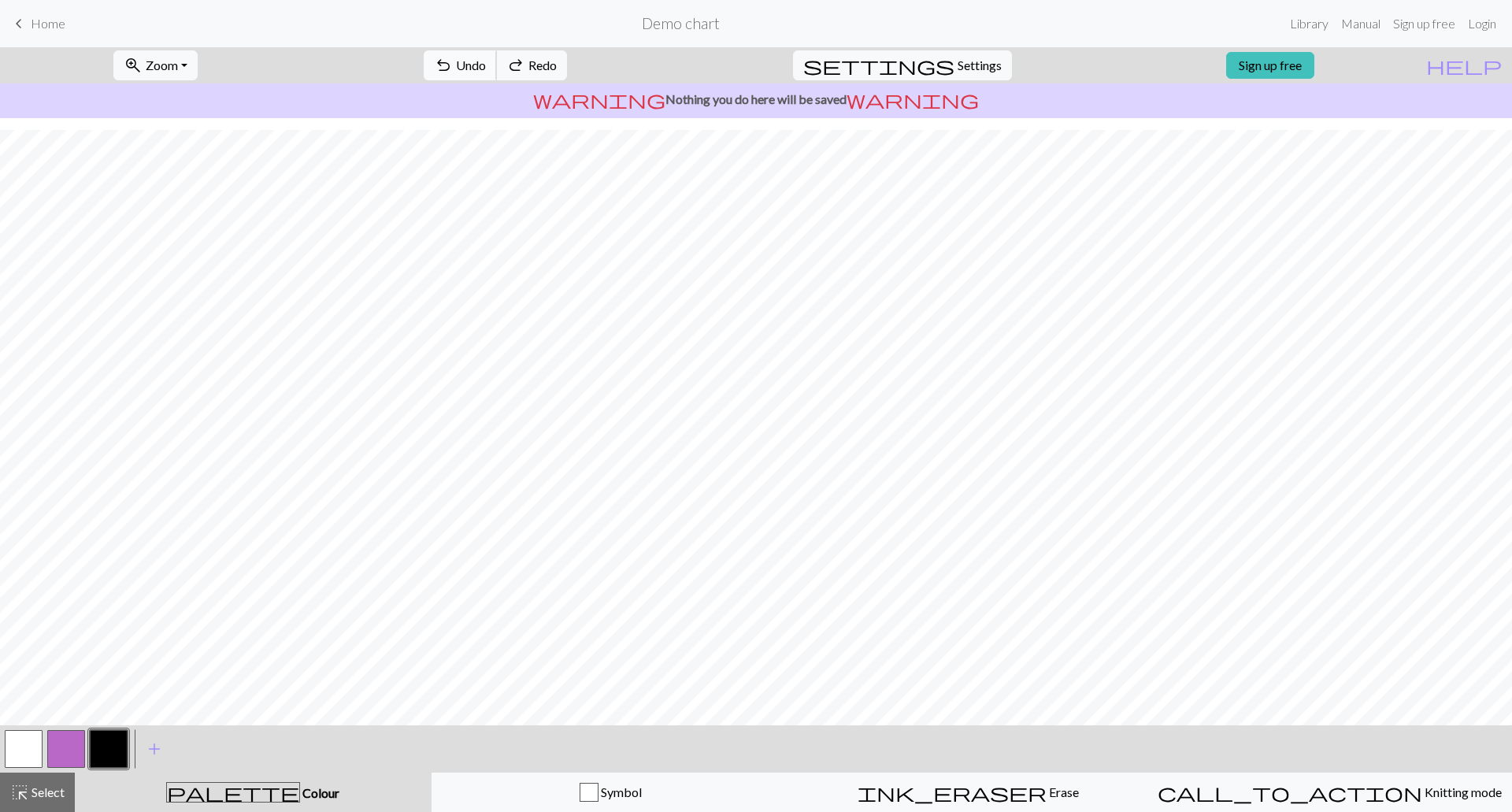
click at [486, 60] on span "Undo" at bounding box center [470, 65] width 30 height 15
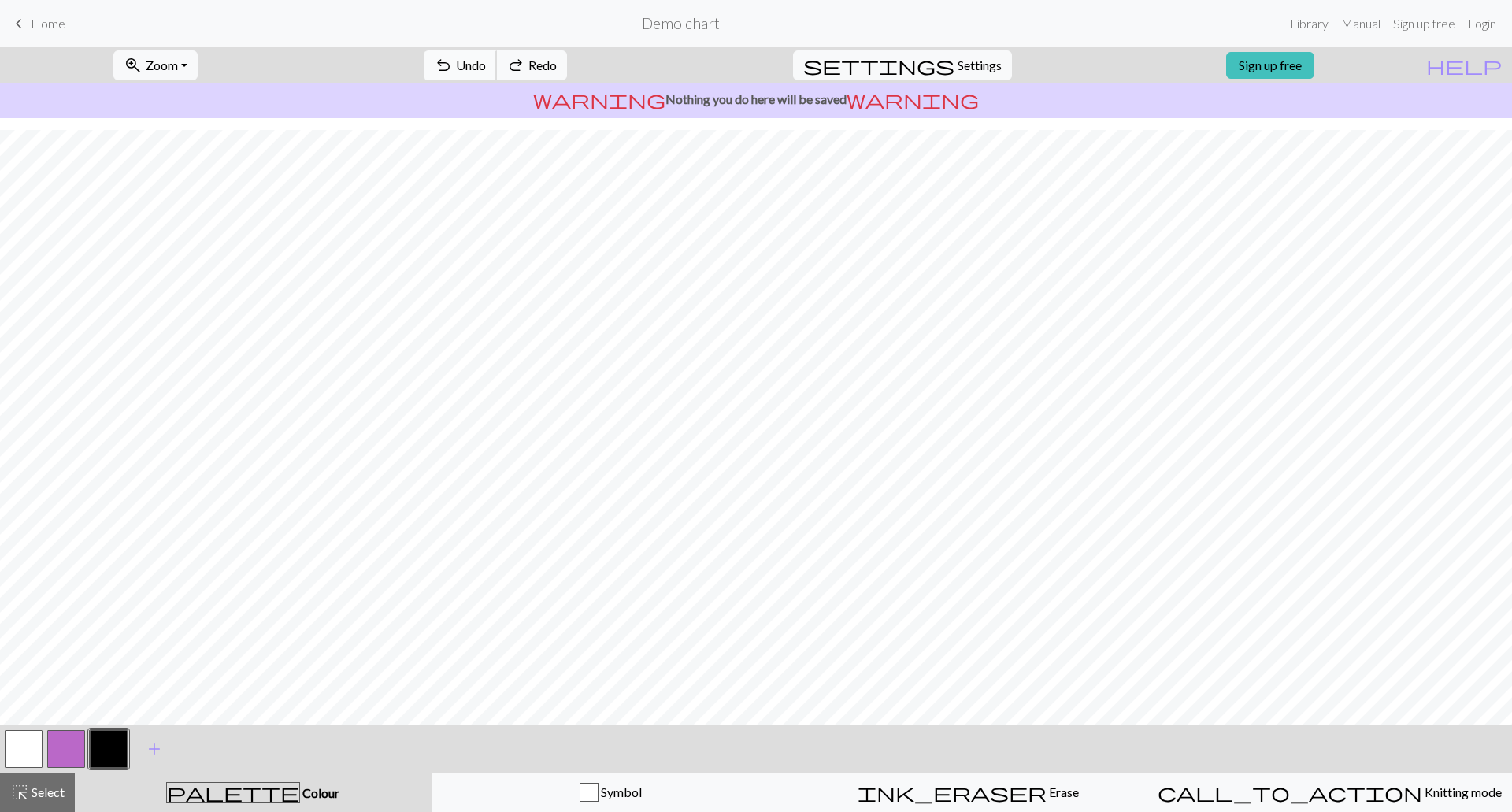
click at [486, 60] on span "Undo" at bounding box center [470, 65] width 30 height 15
click at [152, 739] on span "add" at bounding box center [155, 748] width 19 height 22
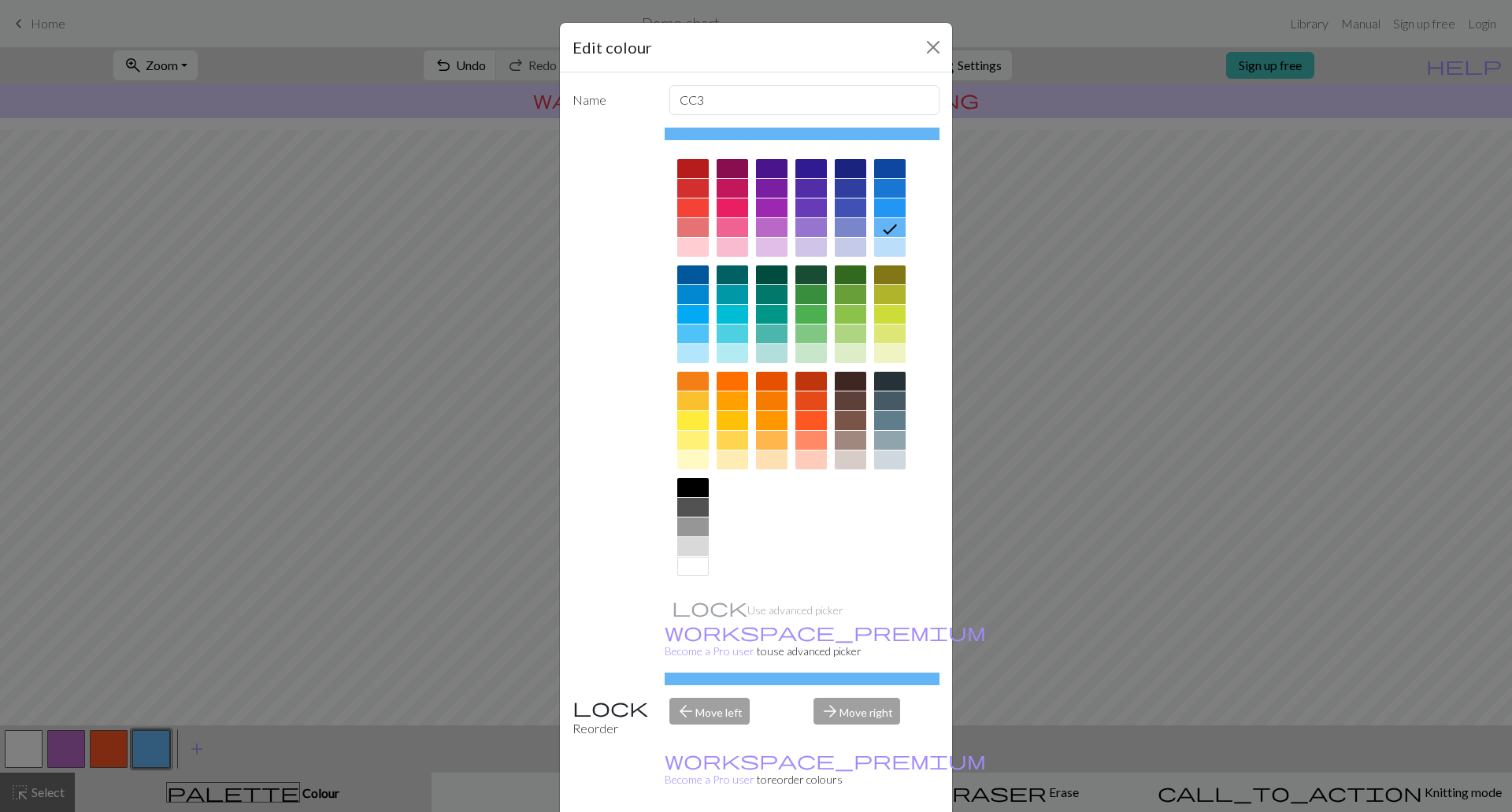
click at [690, 484] on div at bounding box center [693, 488] width 31 height 19
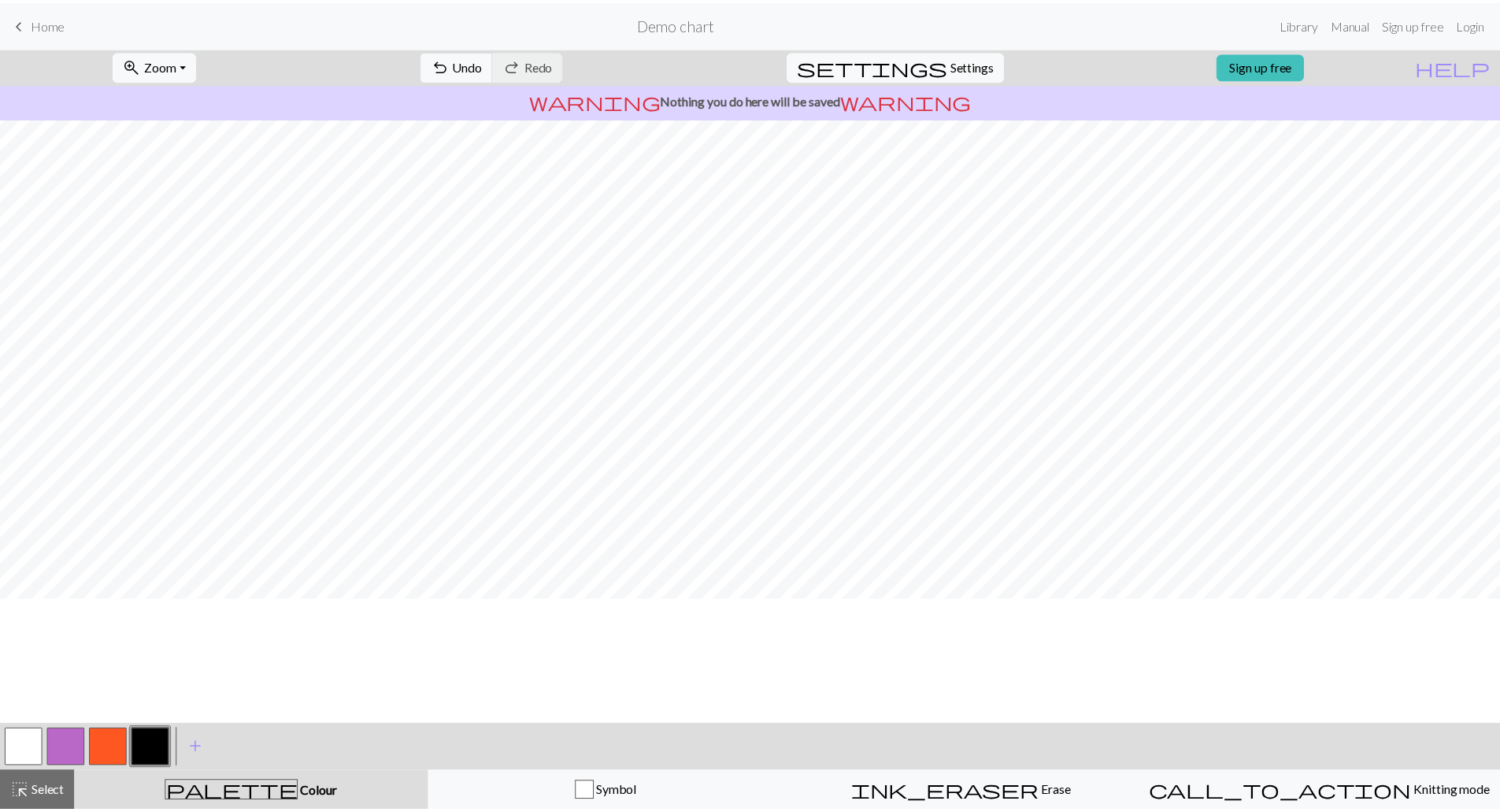
scroll to position [0, 0]
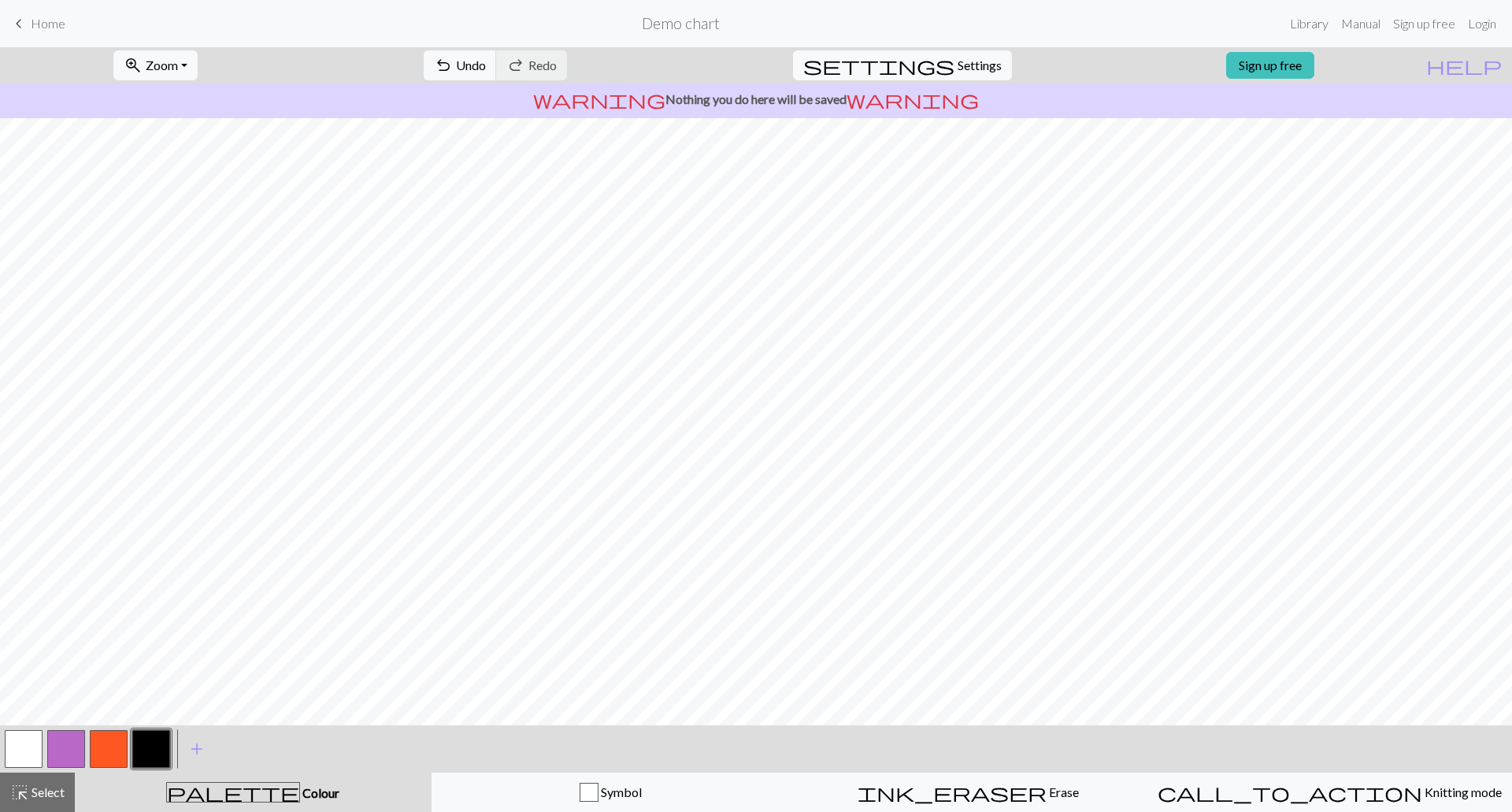
click at [42, 28] on span "Home" at bounding box center [47, 23] width 35 height 15
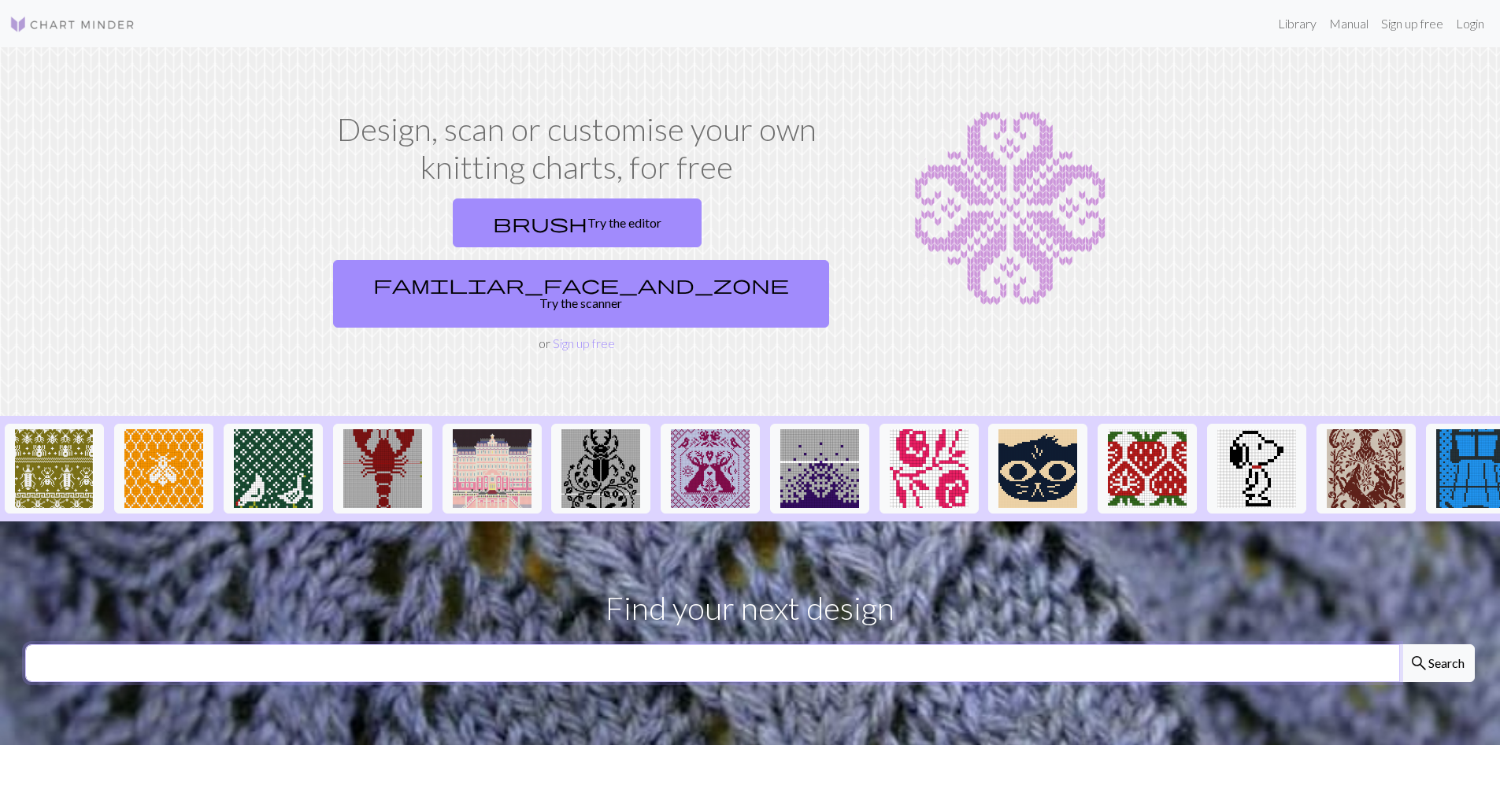
click at [833, 644] on input "text" at bounding box center [712, 663] width 1375 height 38
click at [770, 644] on input "text" at bounding box center [712, 663] width 1375 height 38
type input "cat"
click at [1400, 644] on button "search Search" at bounding box center [1437, 663] width 75 height 38
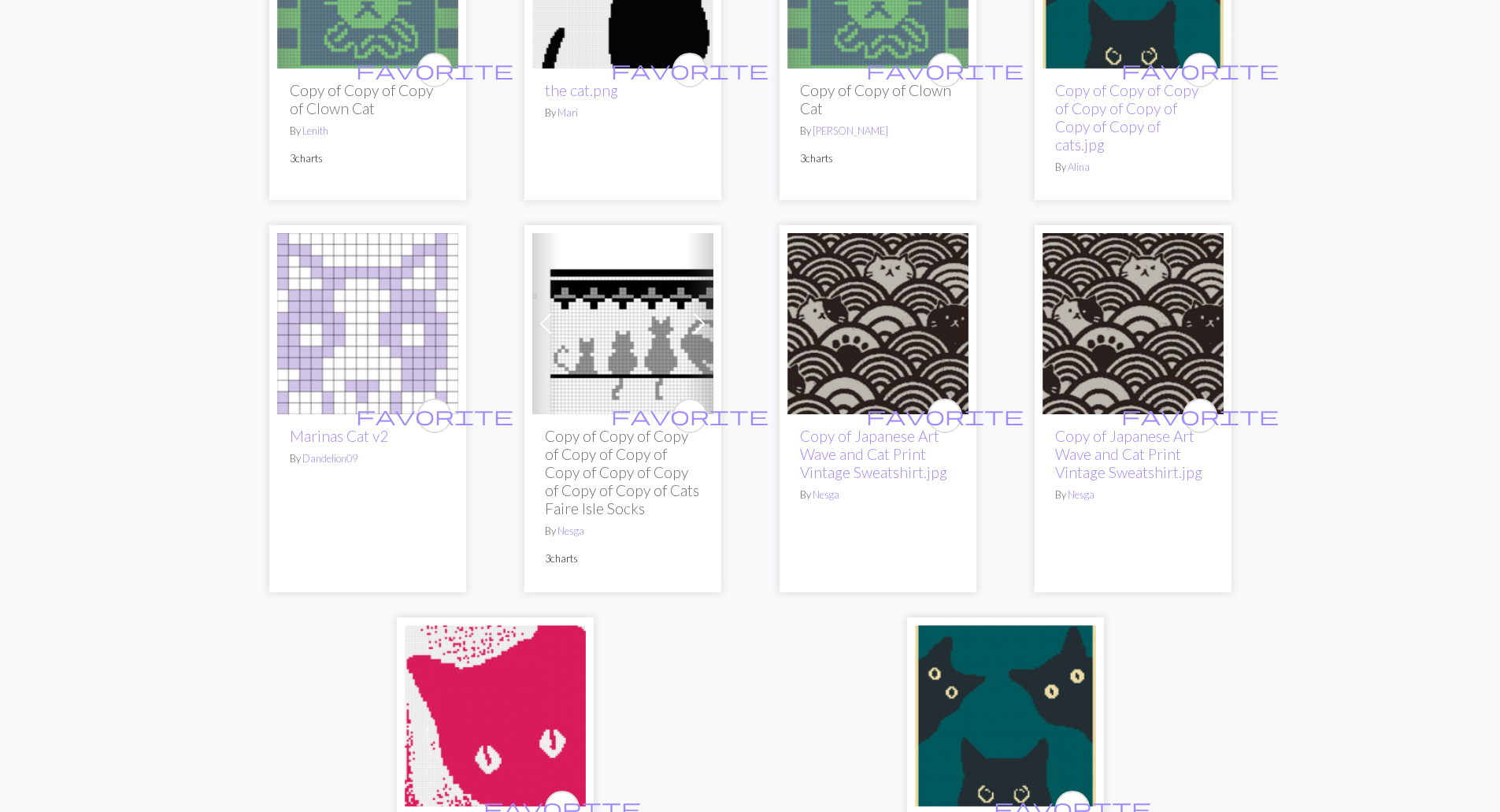
scroll to position [3805, 0]
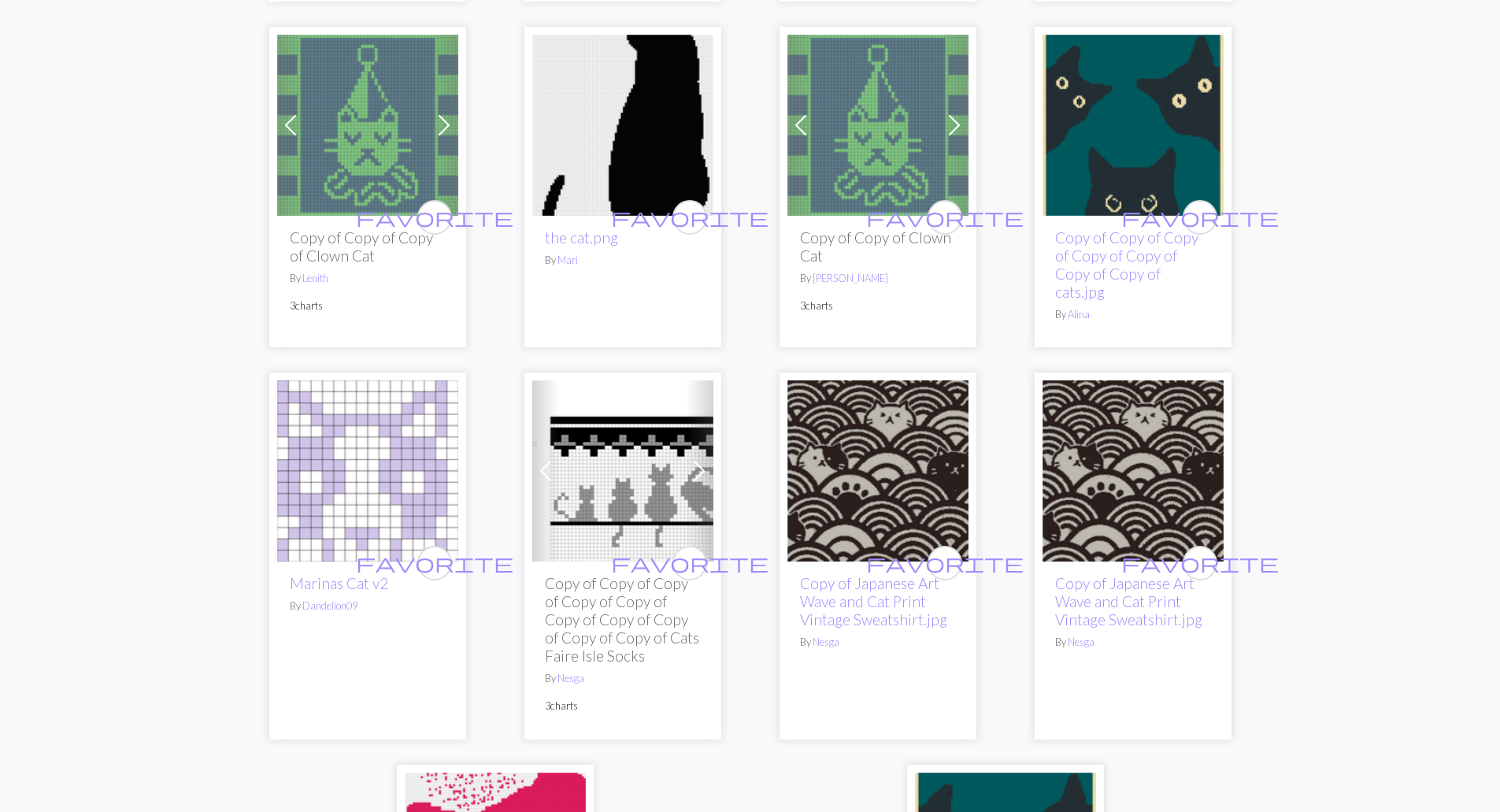
click at [609, 477] on img at bounding box center [623, 471] width 181 height 181
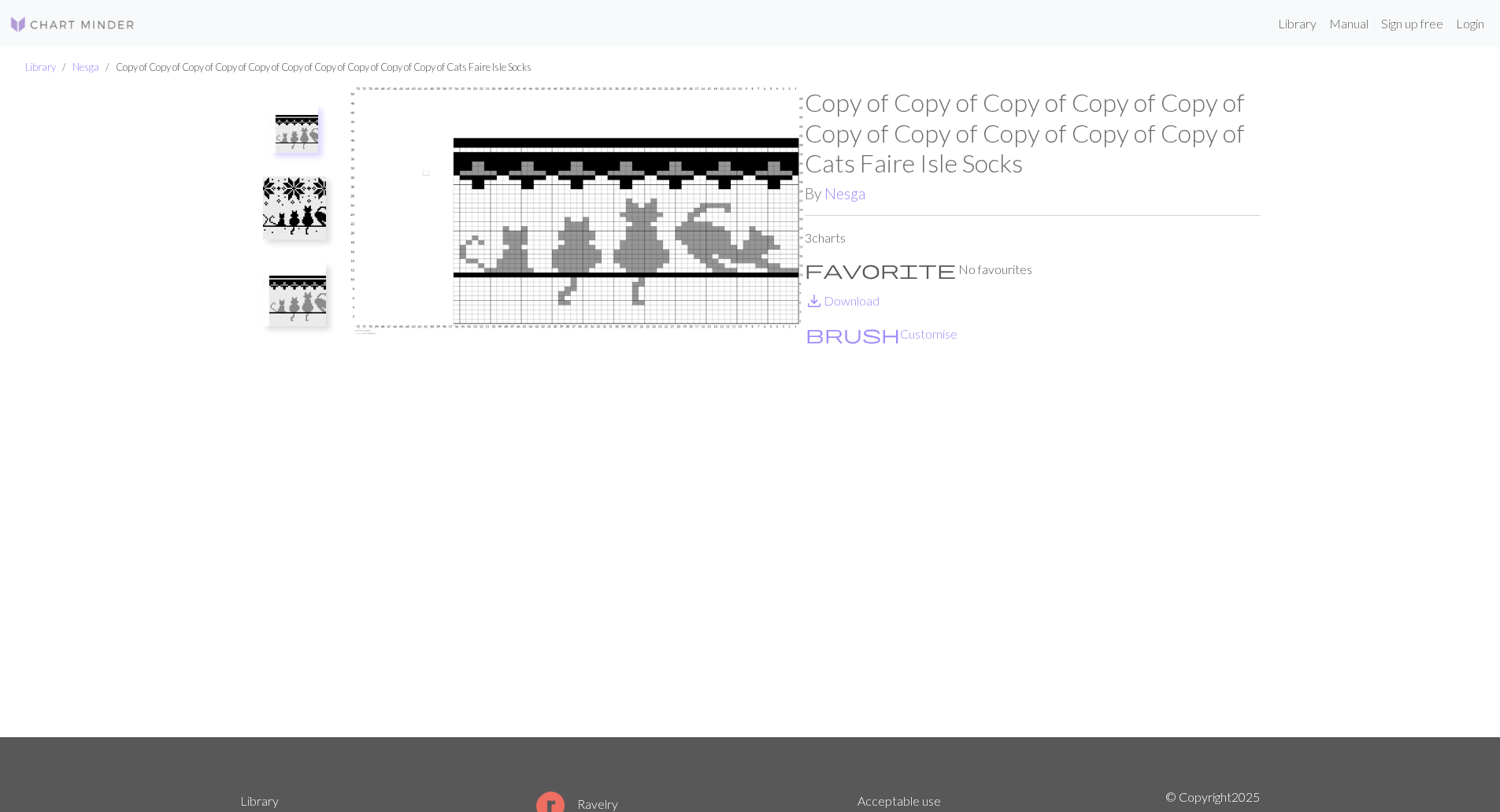
click at [299, 222] on img at bounding box center [295, 208] width 63 height 63
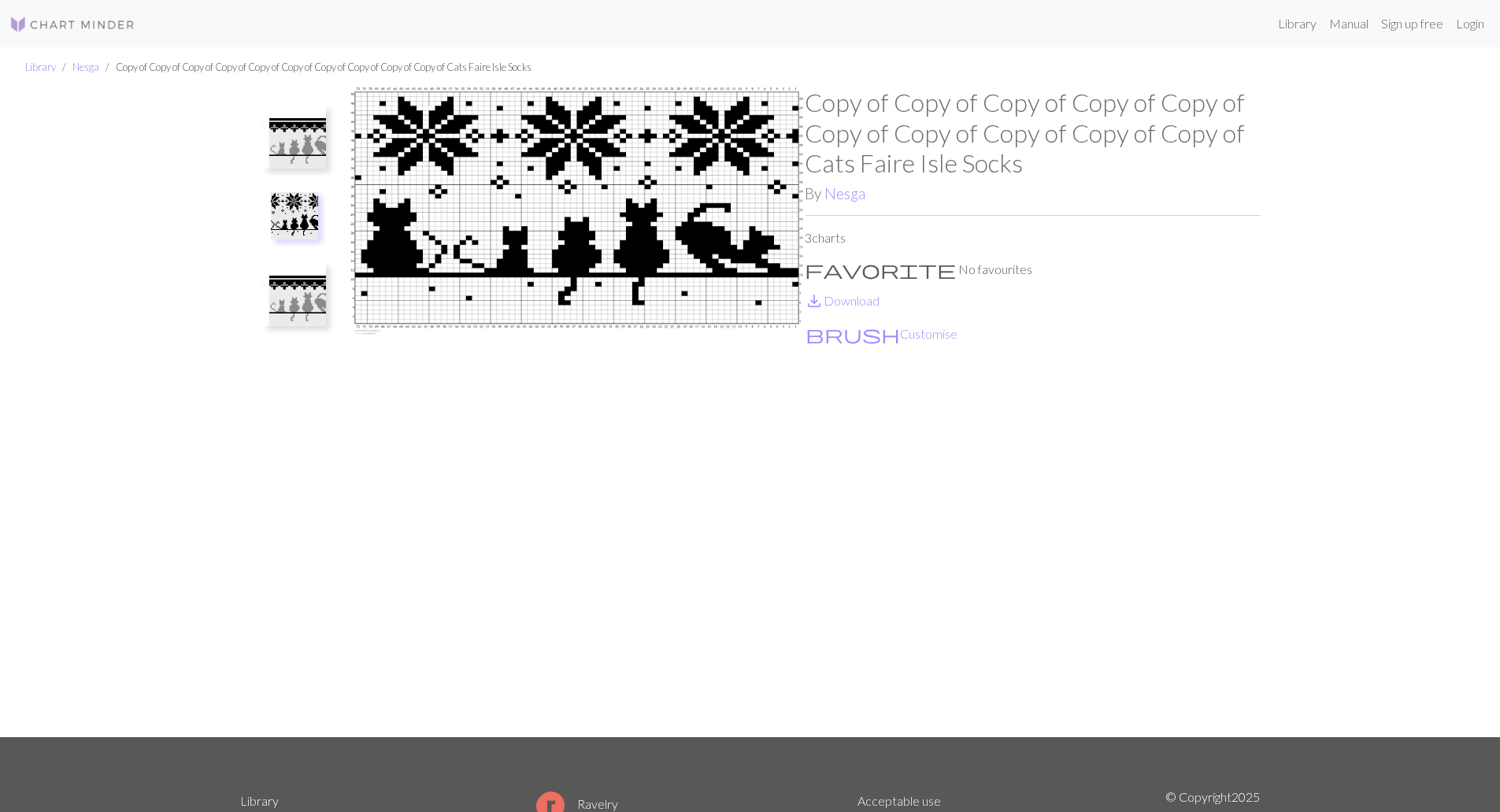
click at [295, 295] on img at bounding box center [295, 294] width 63 height 63
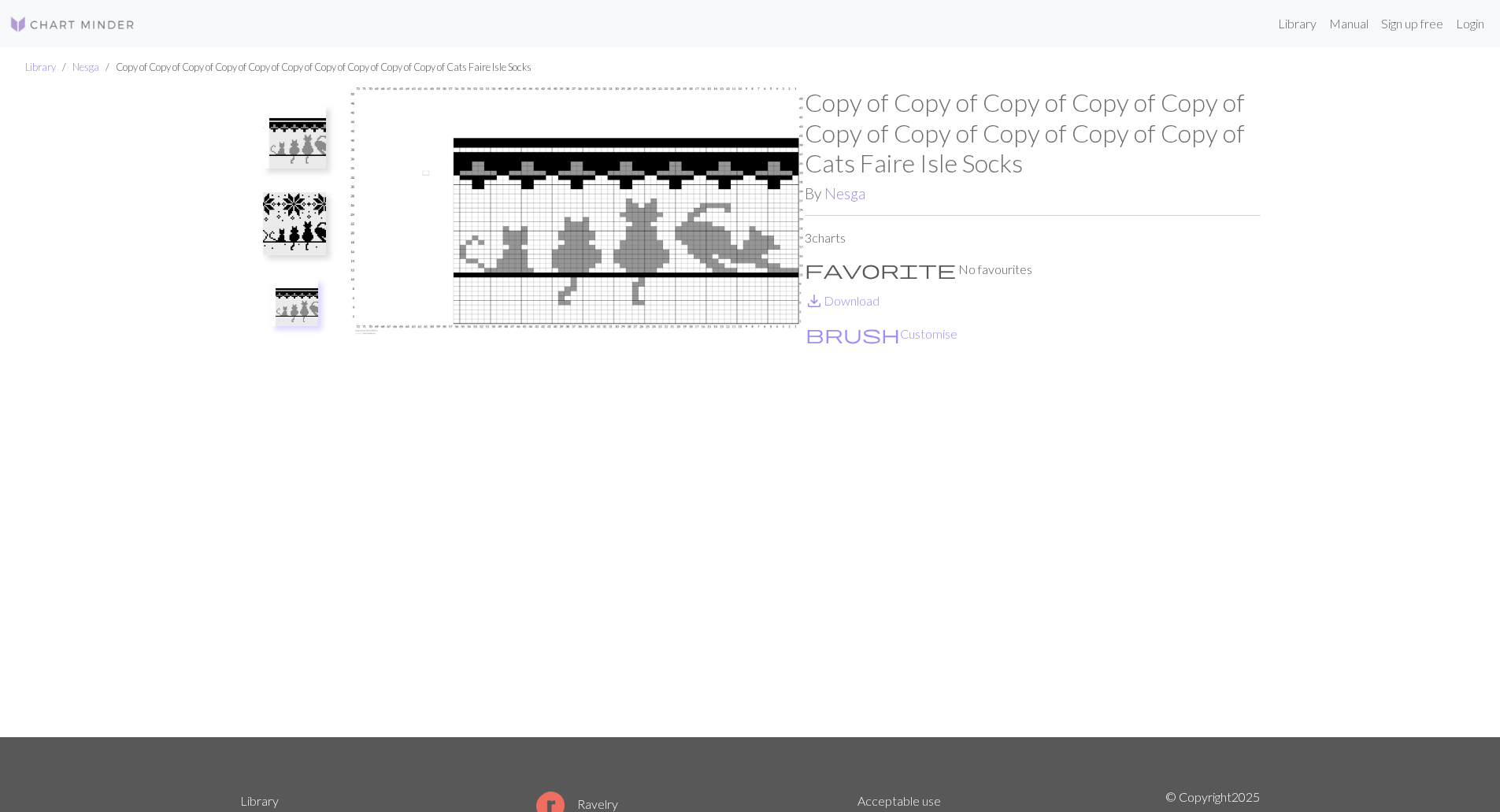
click at [298, 209] on img at bounding box center [295, 223] width 63 height 63
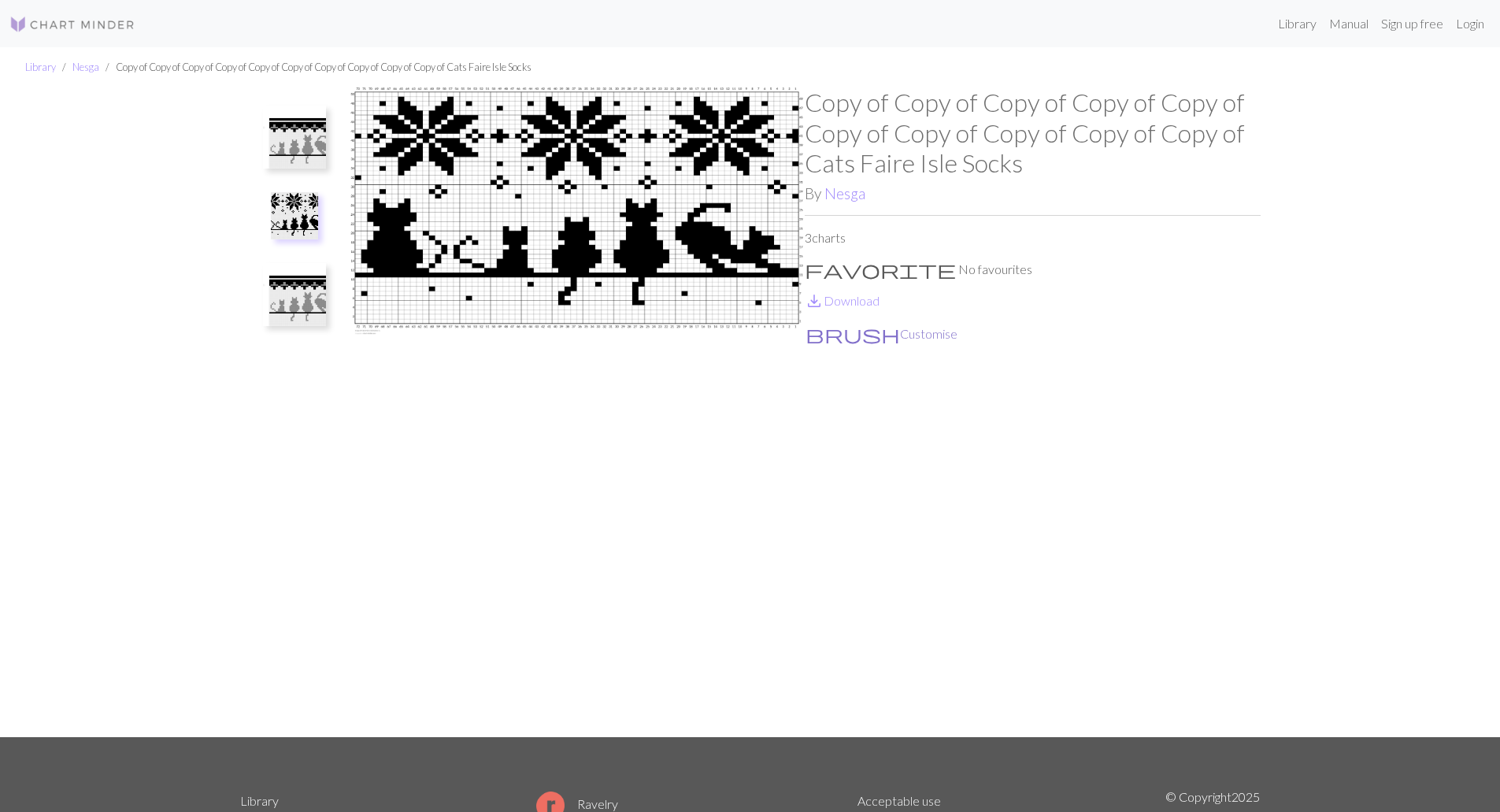
click at [860, 335] on button "brush Customise" at bounding box center [881, 334] width 153 height 21
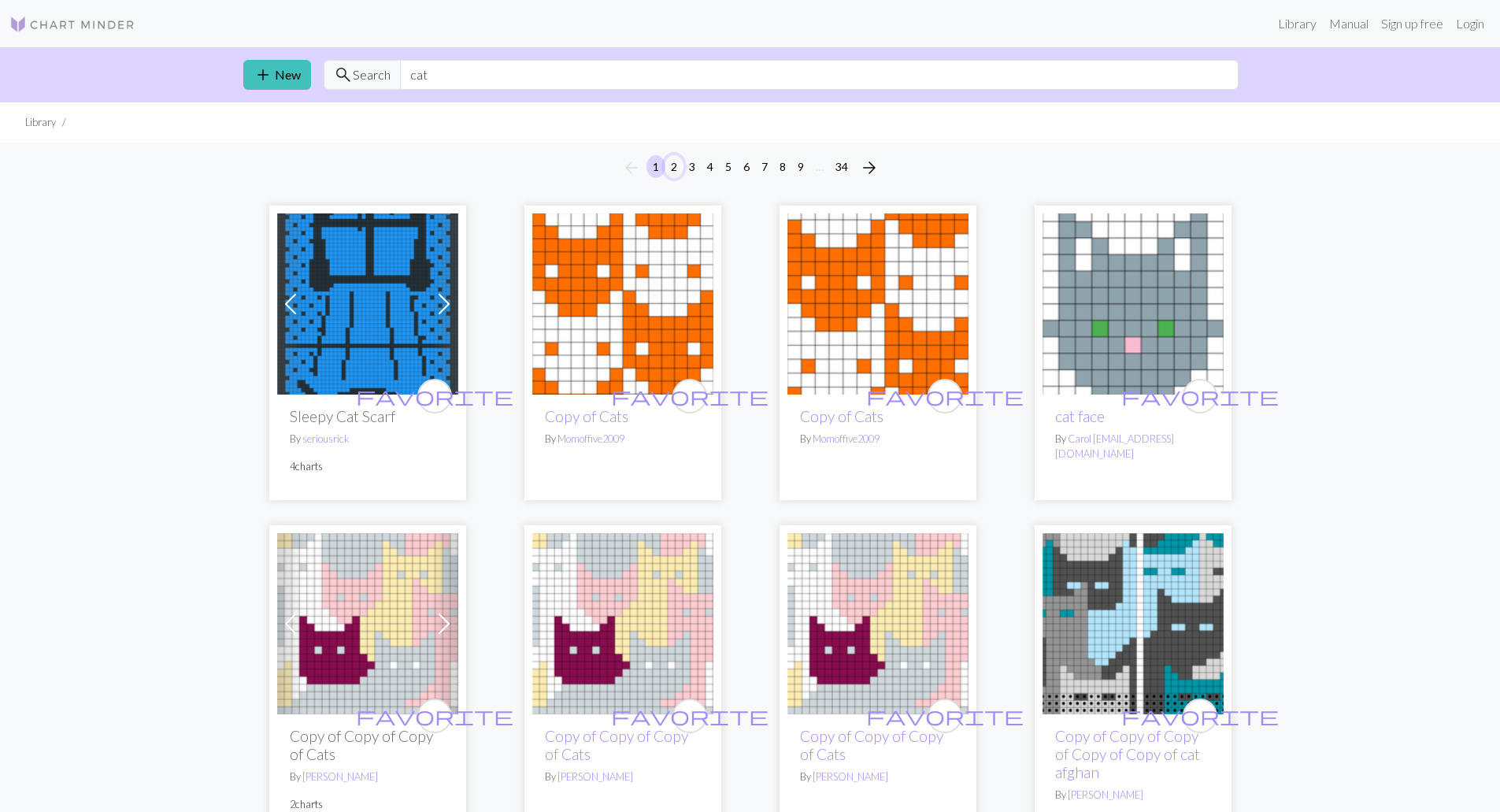
click at [678, 167] on button "2" at bounding box center [674, 166] width 19 height 22
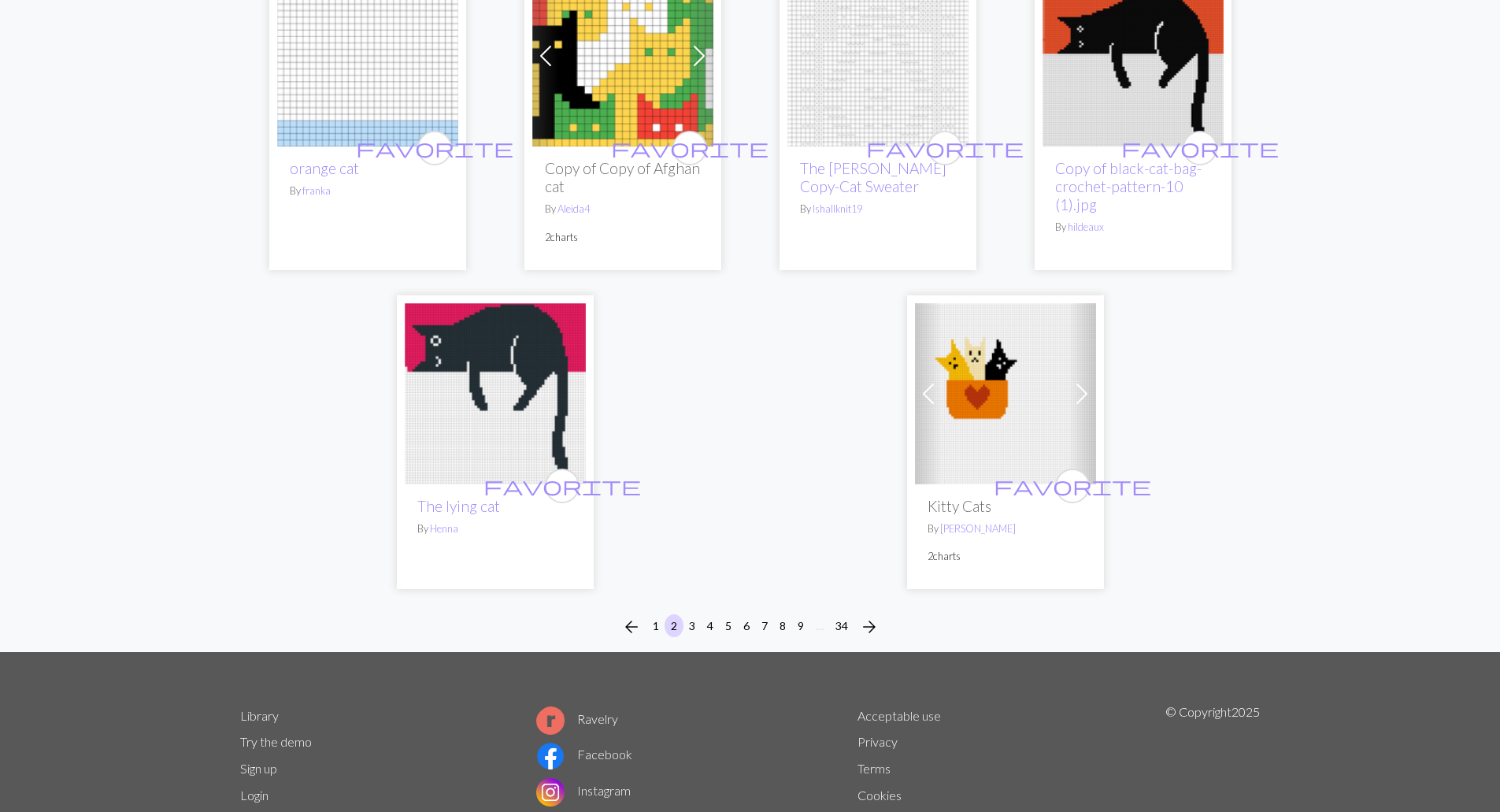
scroll to position [4041, 0]
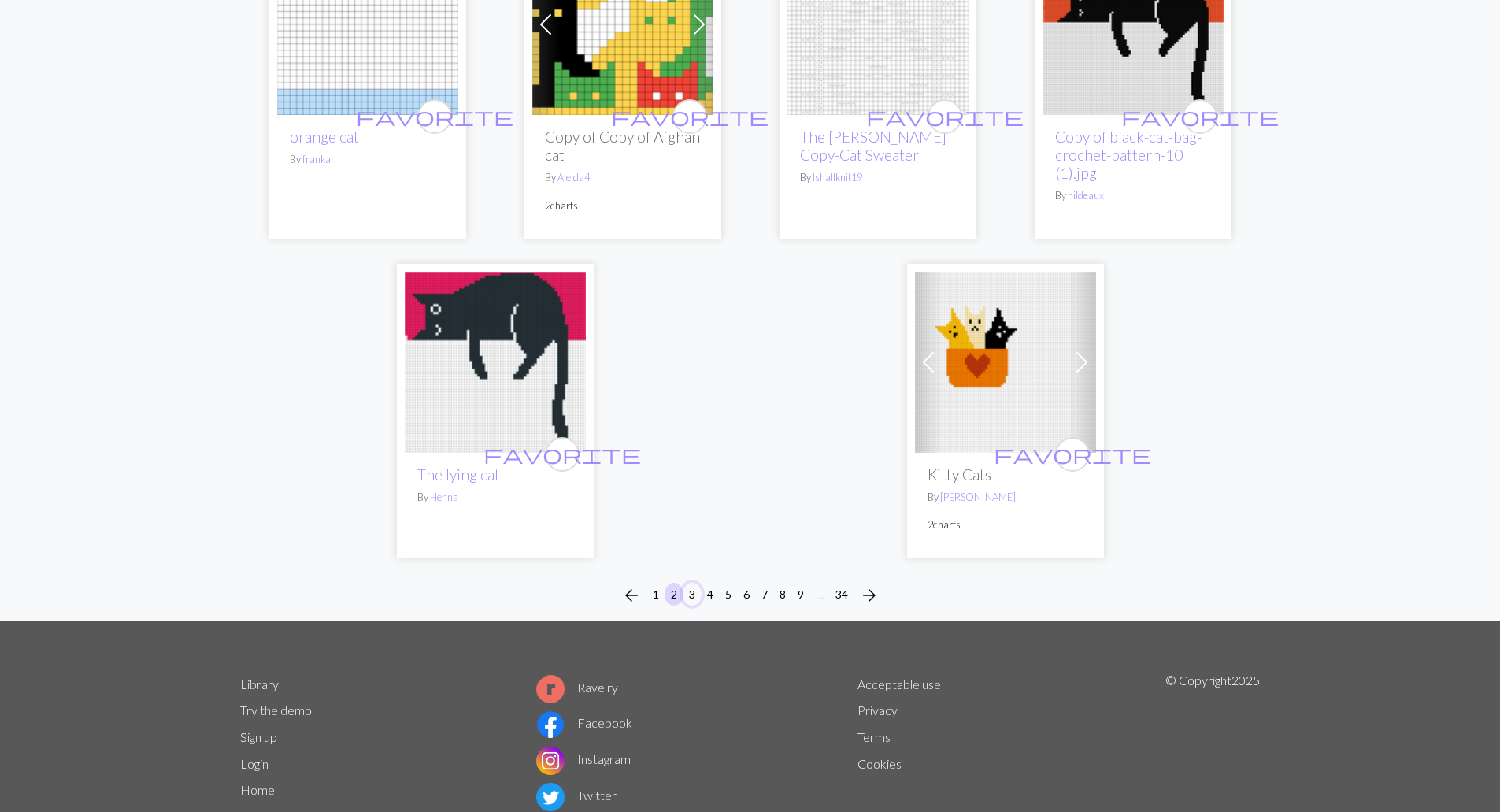
click at [692, 583] on button "3" at bounding box center [693, 594] width 19 height 22
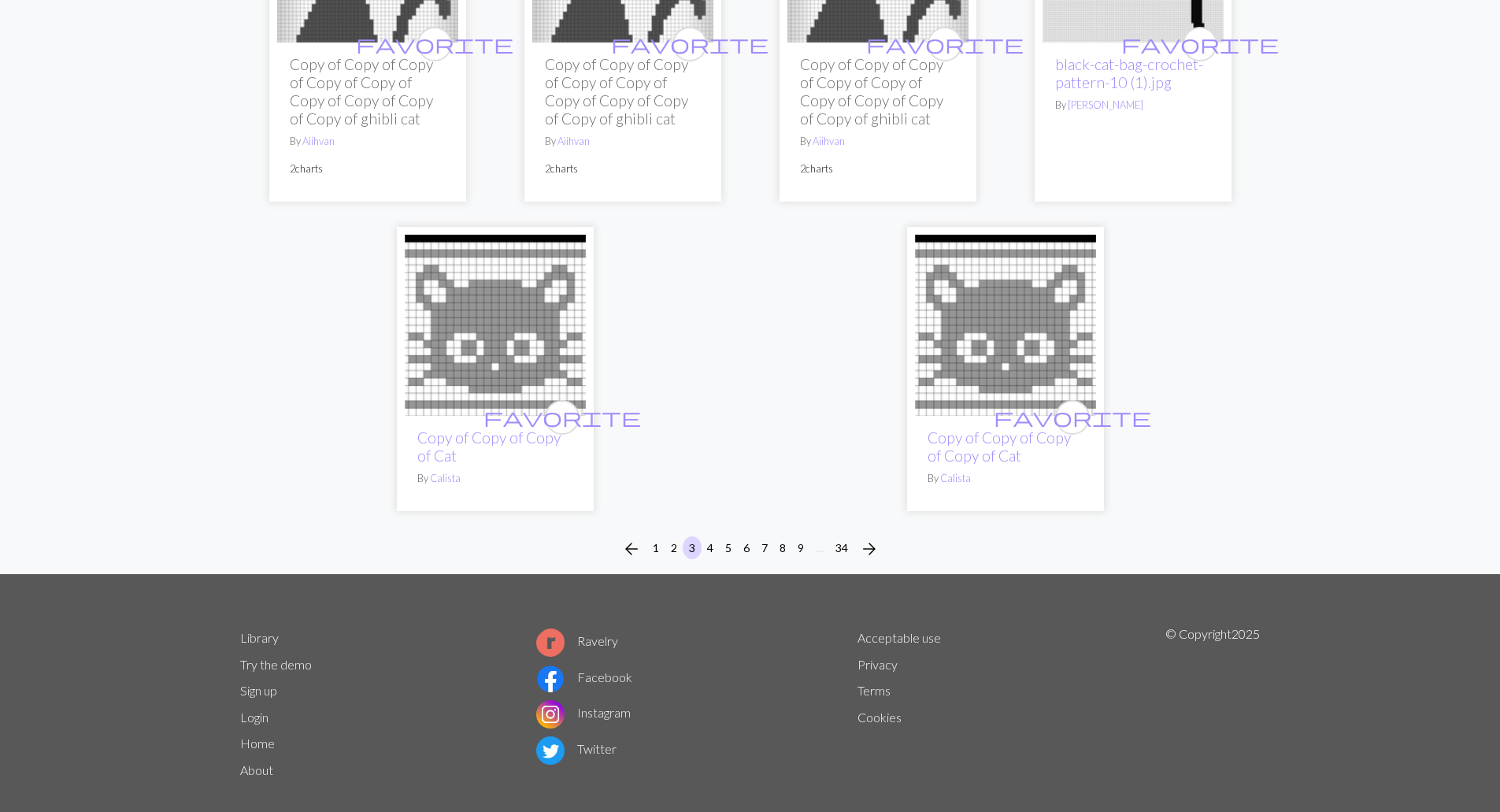
scroll to position [4555, 0]
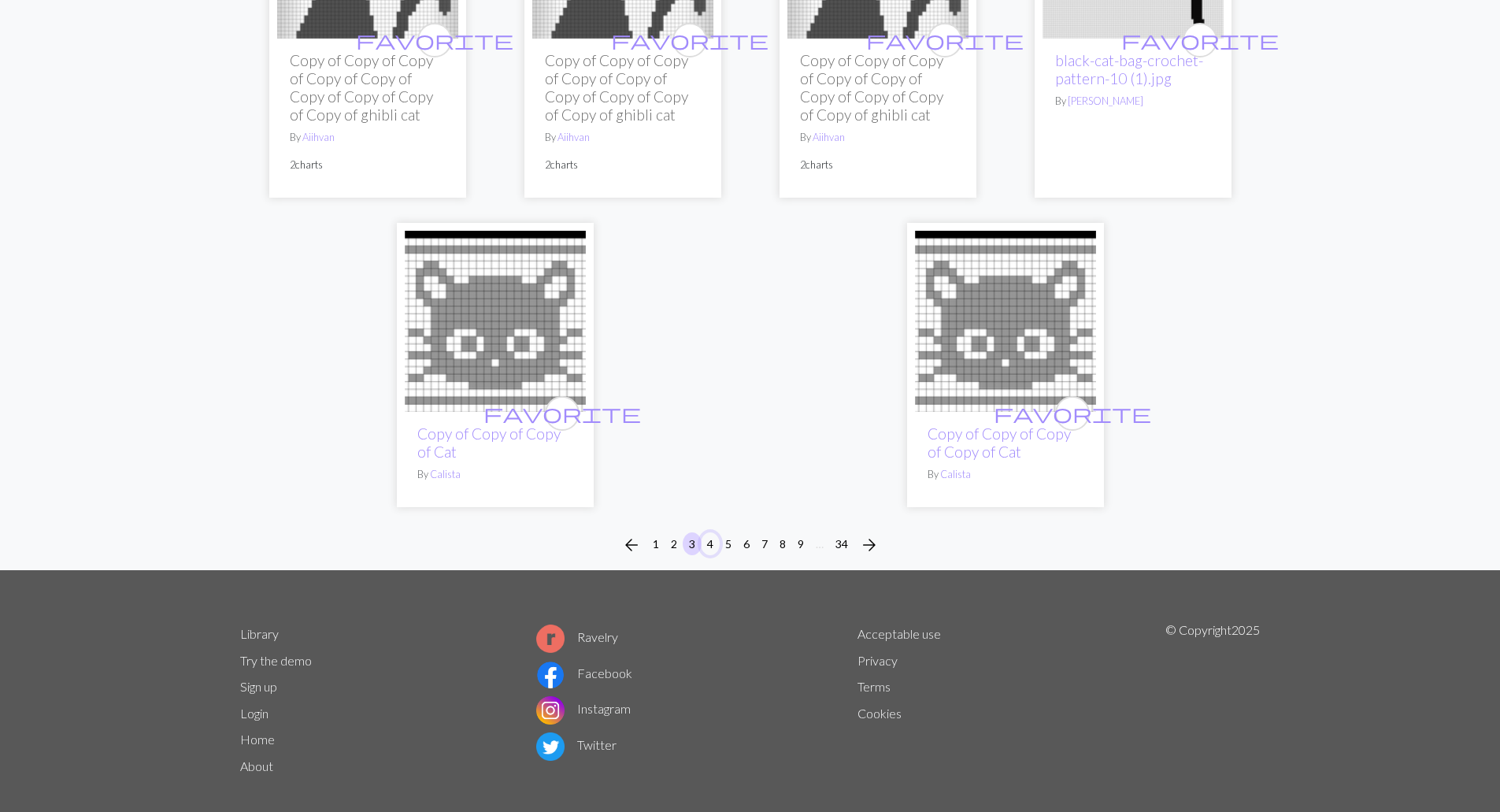
click at [708, 532] on button "4" at bounding box center [710, 543] width 19 height 22
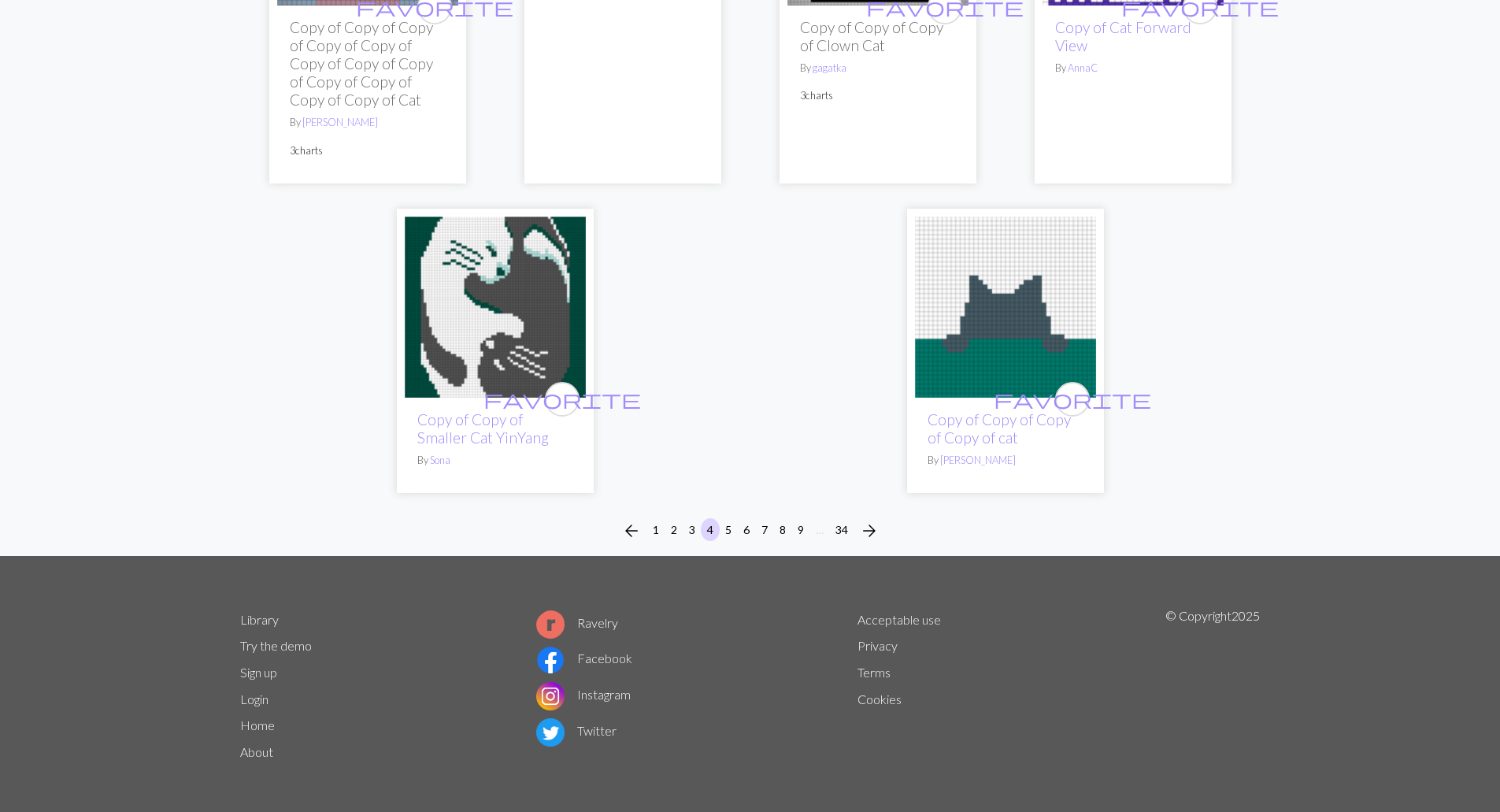
scroll to position [4118, 0]
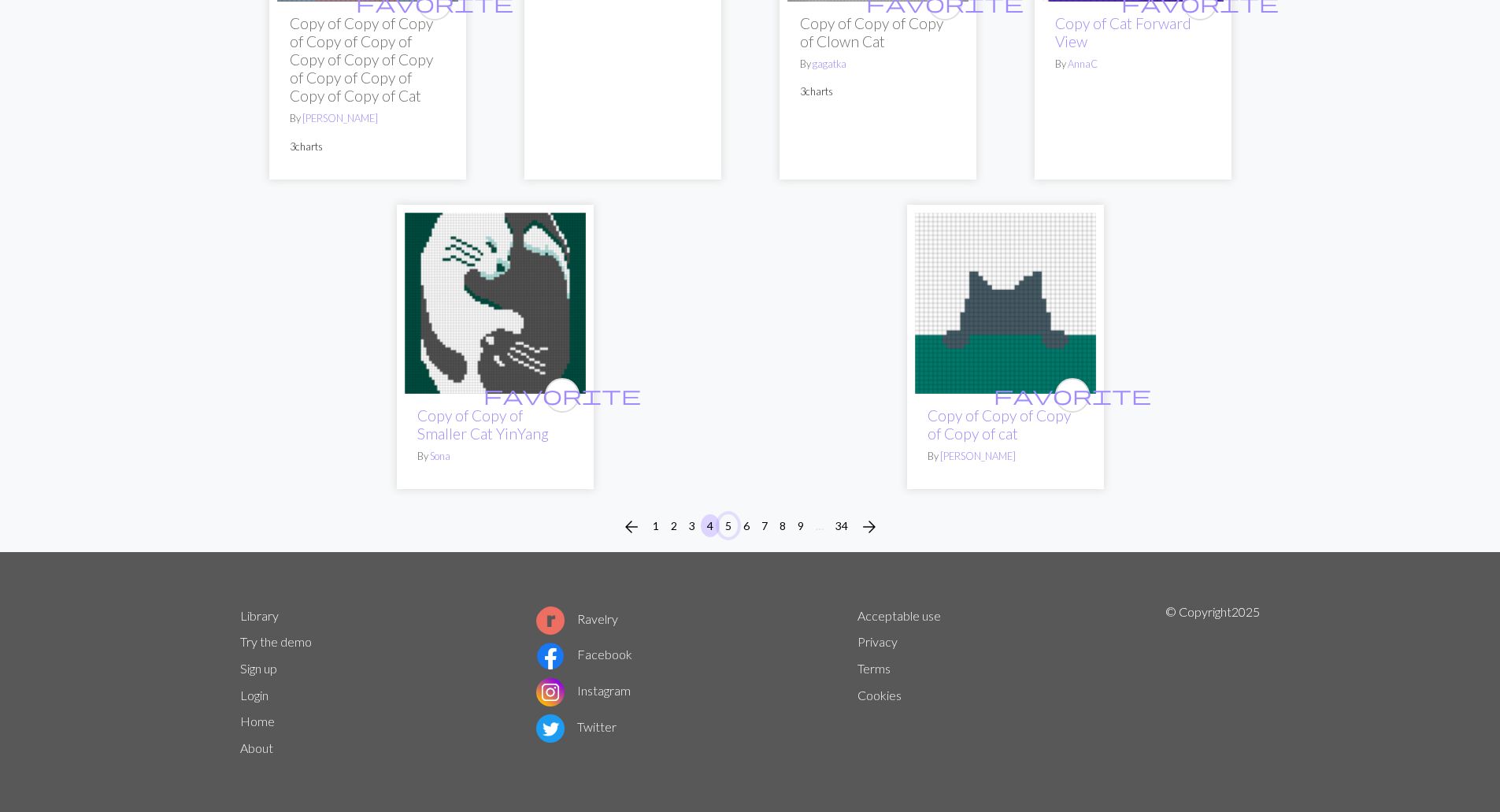
click at [731, 533] on button "5" at bounding box center [729, 526] width 19 height 22
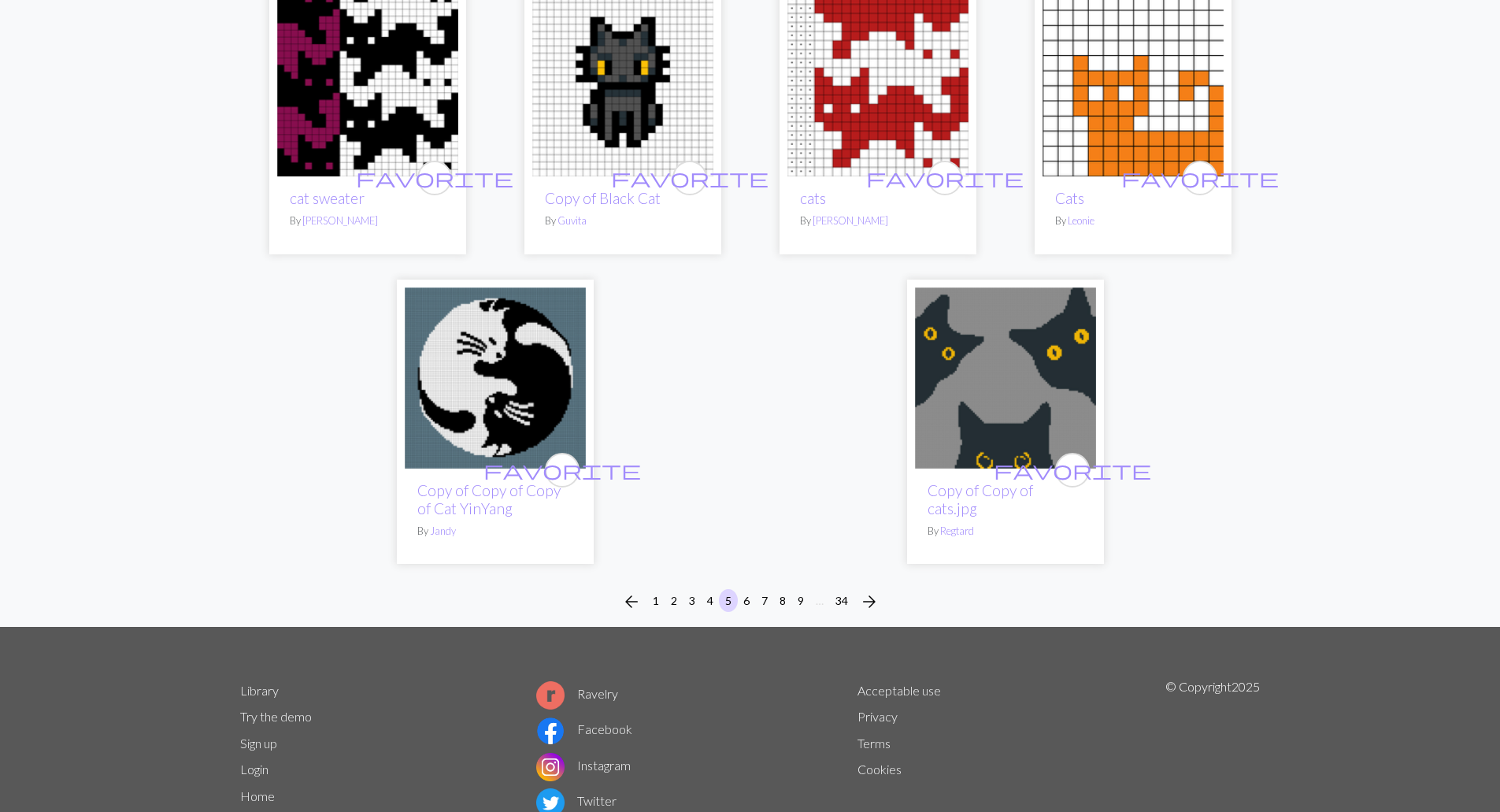
scroll to position [4481, 0]
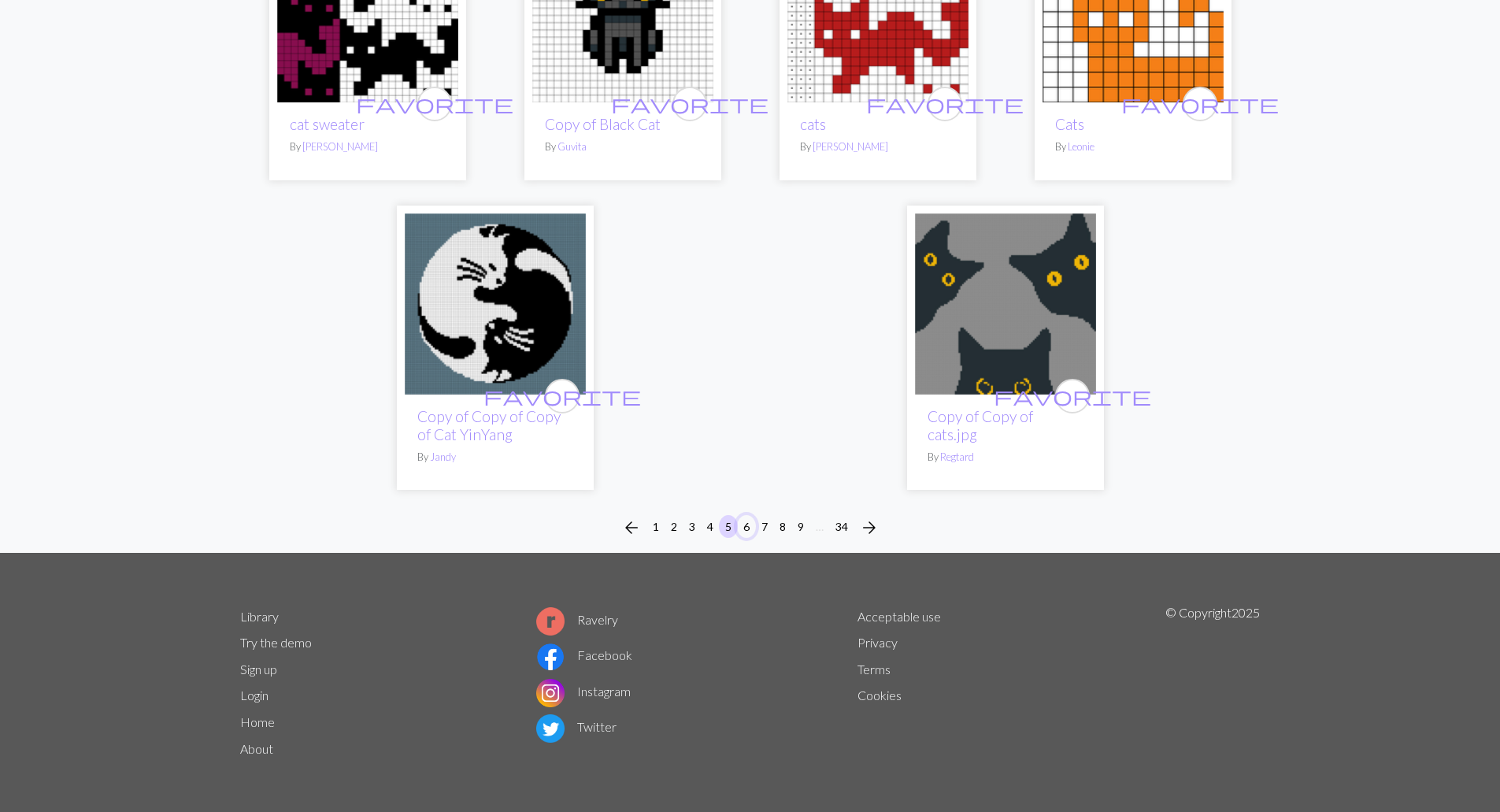
click at [754, 529] on button "6" at bounding box center [746, 526] width 19 height 22
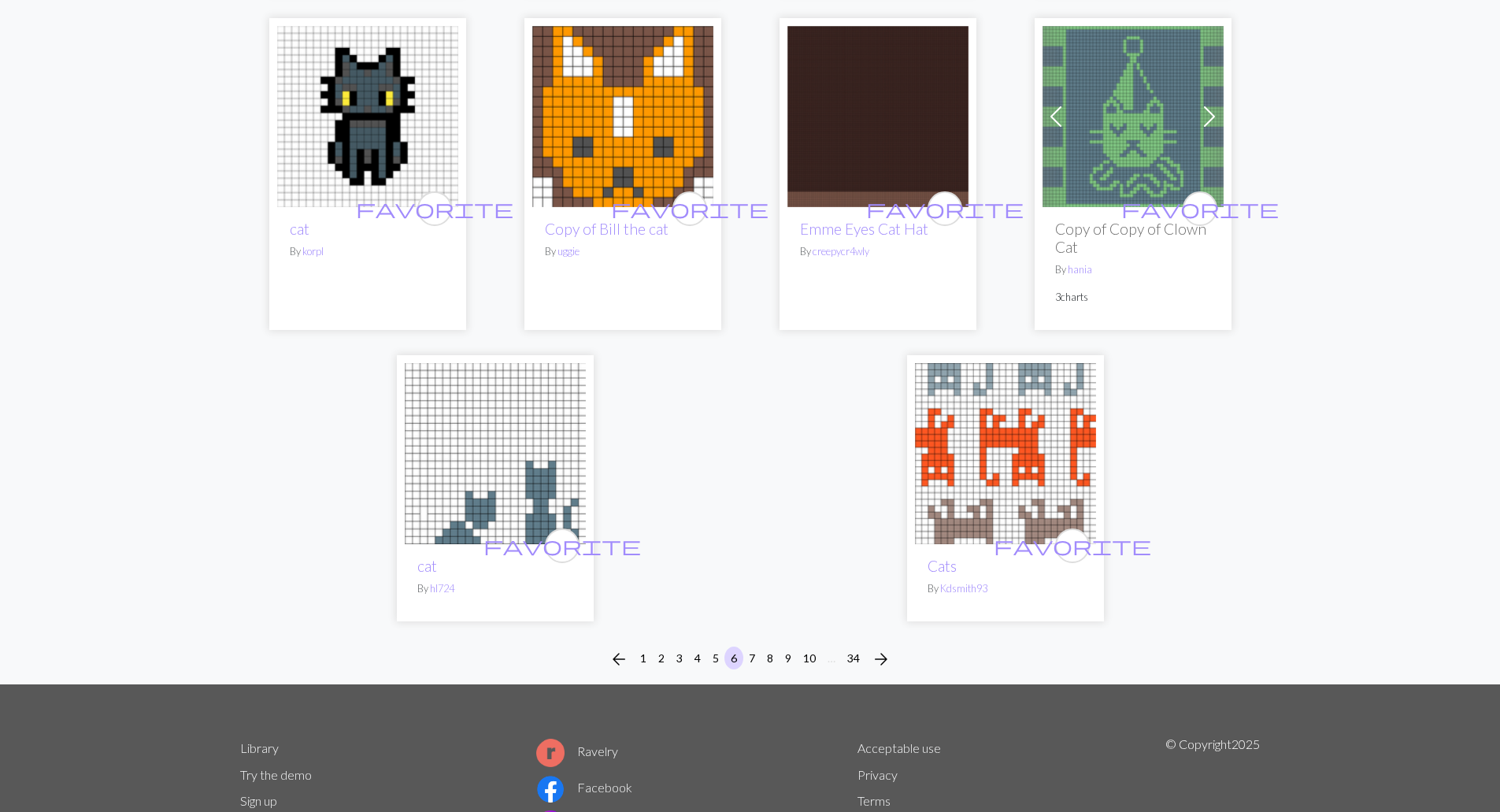
scroll to position [4200, 0]
